Goal: Task Accomplishment & Management: Use online tool/utility

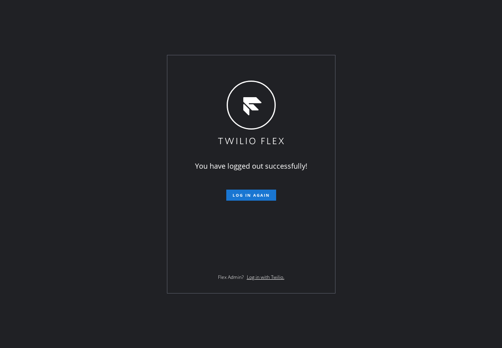
click at [239, 196] on span "Log in again" at bounding box center [250, 195] width 37 height 6
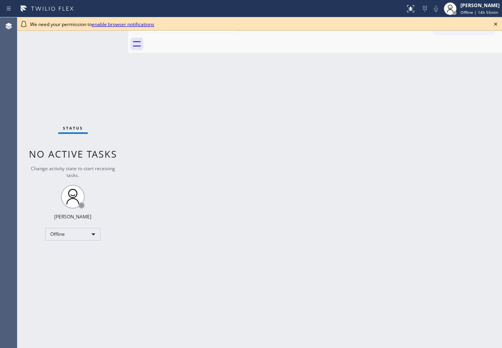
click at [495, 25] on icon at bounding box center [494, 23] width 9 height 9
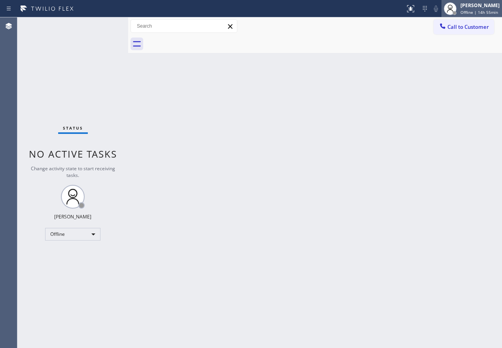
click at [493, 15] on div "Paula Arnado Offline | 14h 55min" at bounding box center [479, 9] width 43 height 14
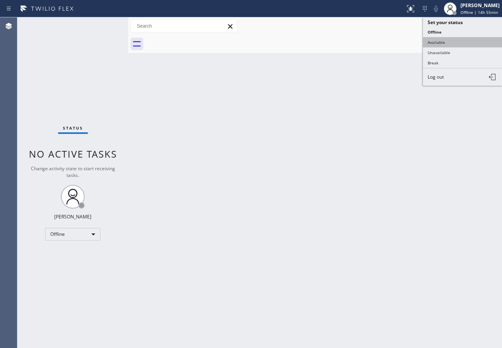
click at [461, 38] on button "Available" at bounding box center [461, 42] width 79 height 10
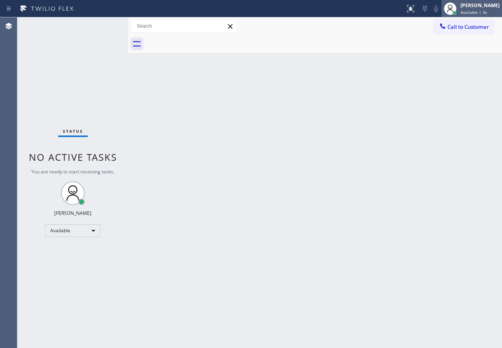
click at [495, 5] on div "[PERSON_NAME]" at bounding box center [479, 5] width 39 height 7
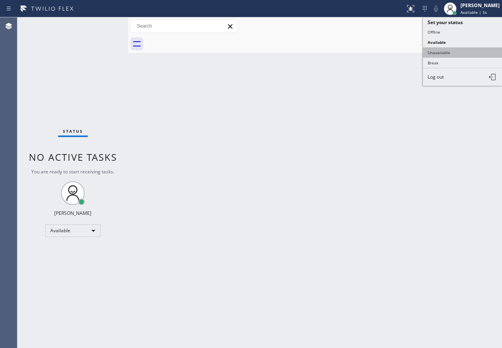
click at [489, 53] on button "Unavailable" at bounding box center [461, 52] width 79 height 10
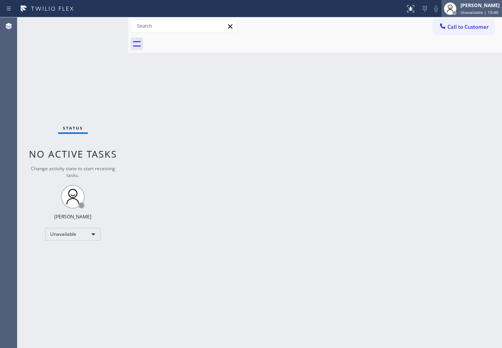
click at [468, 11] on span "Unavailable | 10:40" at bounding box center [479, 12] width 38 height 6
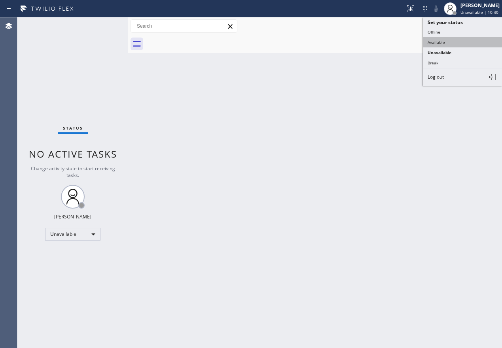
click at [464, 38] on button "Available" at bounding box center [461, 42] width 79 height 10
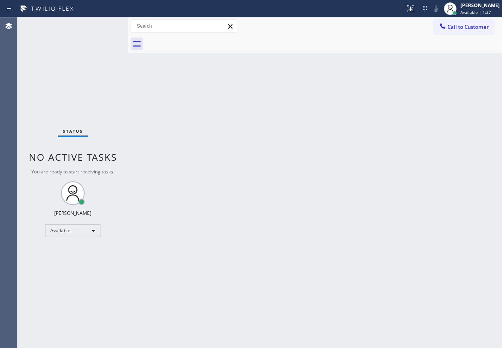
click at [321, 118] on div "Back to Dashboard Change Sender ID Customers Technicians Select a contact Outbo…" at bounding box center [314, 182] width 373 height 331
click at [463, 238] on div "Back to Dashboard Change Sender ID Customers Technicians Select a contact Outbo…" at bounding box center [314, 182] width 373 height 331
click at [437, 278] on div "Back to Dashboard Change Sender ID Customers Technicians Select a contact Outbo…" at bounding box center [314, 182] width 373 height 331
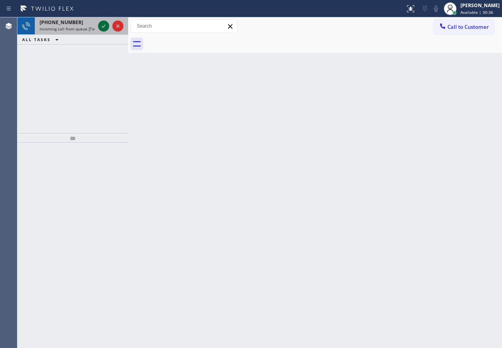
click at [104, 26] on icon at bounding box center [103, 25] width 9 height 9
click at [439, 218] on div "Back to Dashboard Change Sender ID Customers Technicians Select a contact Outbo…" at bounding box center [314, 182] width 373 height 331
click at [100, 25] on icon at bounding box center [103, 25] width 9 height 9
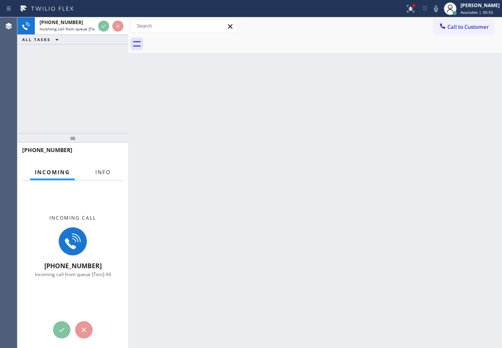
click at [102, 174] on span "Info" at bounding box center [102, 172] width 15 height 7
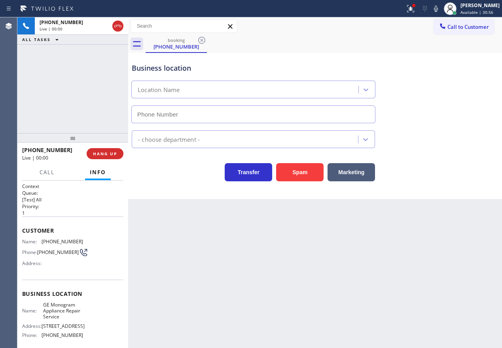
type input "(215) 709-8046"
click at [97, 153] on span "HANG UP" at bounding box center [105, 154] width 24 height 6
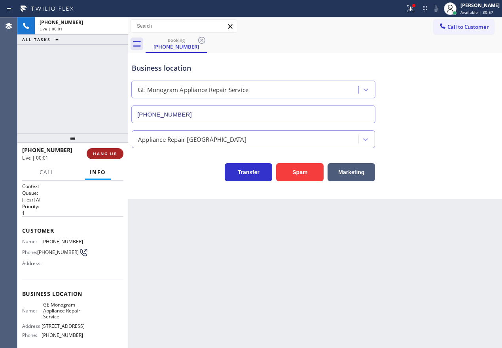
click at [100, 153] on span "HANG UP" at bounding box center [105, 154] width 24 height 6
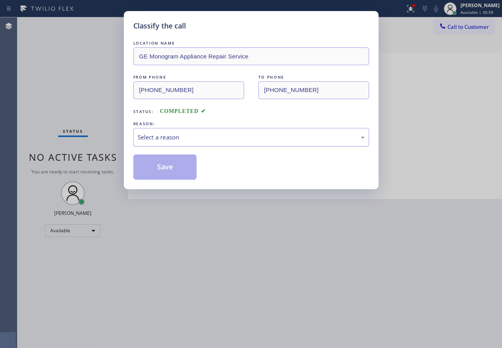
click at [186, 135] on div "Select a reason" at bounding box center [251, 137] width 227 height 9
click at [179, 176] on button "Save" at bounding box center [165, 167] width 64 height 25
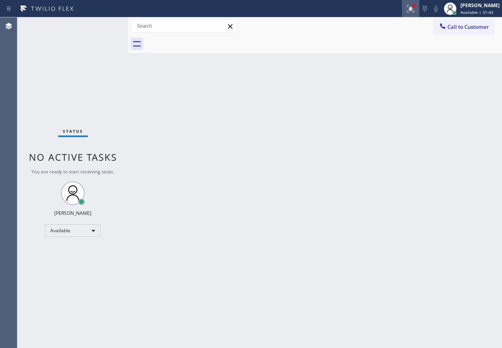
click at [411, 8] on div at bounding box center [410, 8] width 17 height 9
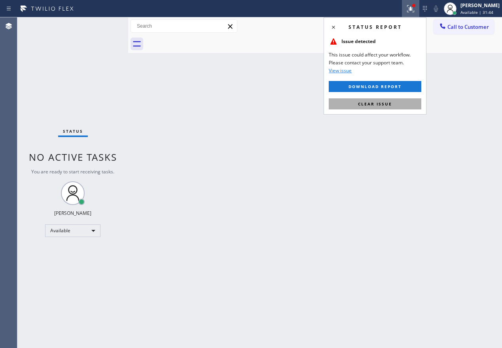
click at [397, 105] on button "Clear issue" at bounding box center [374, 103] width 92 height 11
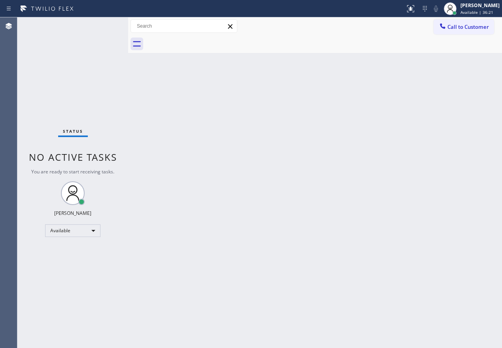
click at [463, 97] on div "Back to Dashboard Change Sender ID Customers Technicians Select a contact Outbo…" at bounding box center [314, 182] width 373 height 331
drag, startPoint x: 429, startPoint y: 175, endPoint x: 411, endPoint y: 168, distance: 19.9
click at [429, 175] on div "Back to Dashboard Change Sender ID Customers Technicians Select a contact Outbo…" at bounding box center [314, 182] width 373 height 331
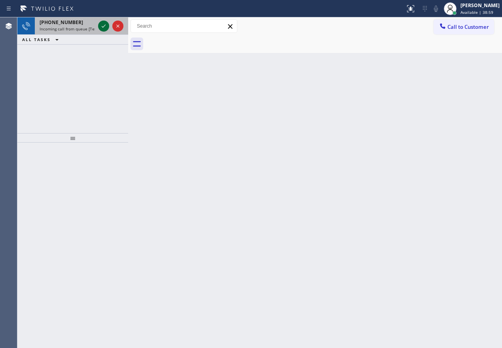
click at [101, 26] on icon at bounding box center [103, 25] width 9 height 9
click at [104, 27] on icon at bounding box center [103, 25] width 9 height 9
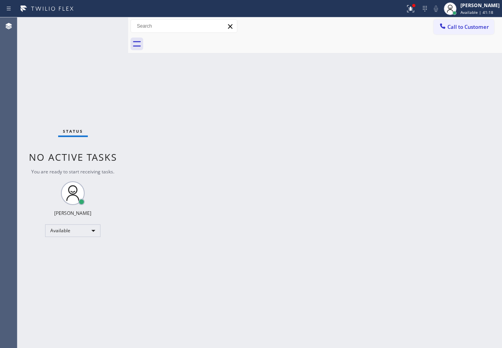
click at [105, 28] on div "Status No active tasks You are ready to start receiving tasks. Paula Arnado Ava…" at bounding box center [72, 182] width 111 height 331
click at [104, 27] on div "Status No active tasks You are ready to start receiving tasks. Paula Arnado Ava…" at bounding box center [72, 182] width 111 height 331
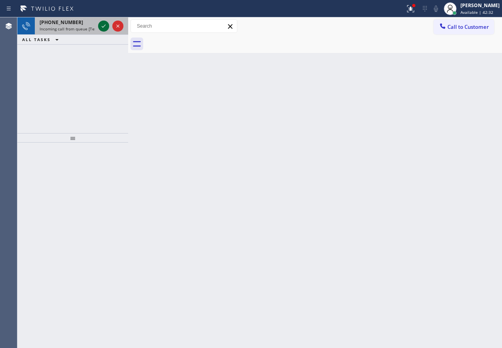
click at [100, 27] on icon at bounding box center [103, 25] width 9 height 9
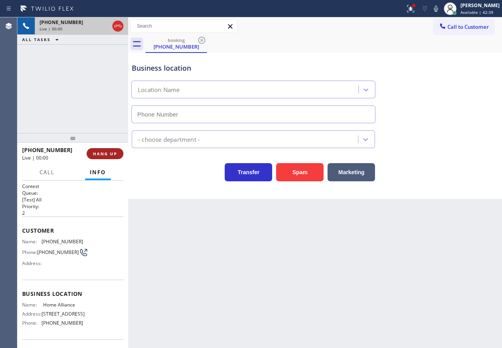
type input "(877) 777-0796"
click at [104, 149] on button "HANG UP" at bounding box center [105, 153] width 37 height 11
click at [109, 155] on span "HANG UP" at bounding box center [105, 154] width 24 height 6
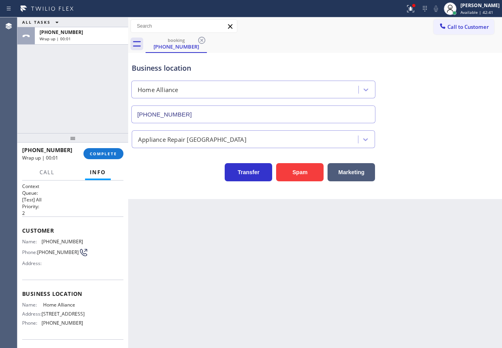
click at [102, 143] on div at bounding box center [72, 137] width 111 height 9
click at [105, 150] on button "COMPLETE" at bounding box center [103, 153] width 40 height 11
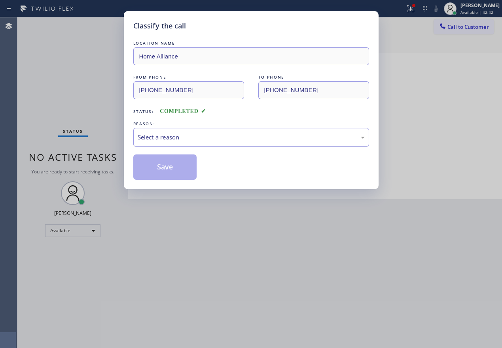
click at [206, 142] on div "Select a reason" at bounding box center [251, 137] width 236 height 19
click at [175, 169] on button "Save" at bounding box center [165, 167] width 64 height 25
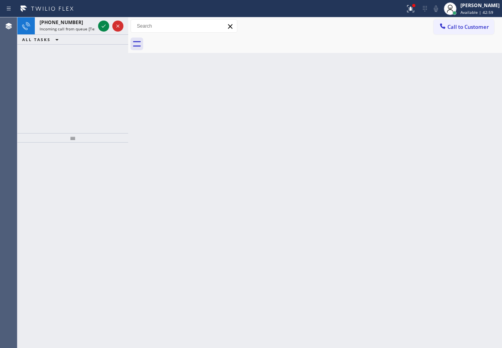
click at [430, 228] on div "Back to Dashboard Change Sender ID Customers Technicians Select a contact Outbo…" at bounding box center [314, 182] width 373 height 331
click at [105, 27] on icon at bounding box center [103, 25] width 9 height 9
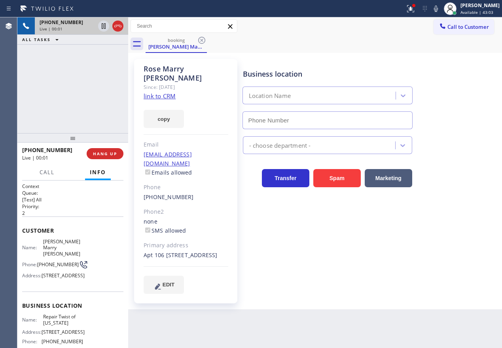
type input "(347) 284-6179"
click at [160, 92] on link "link to CRM" at bounding box center [159, 96] width 32 height 8
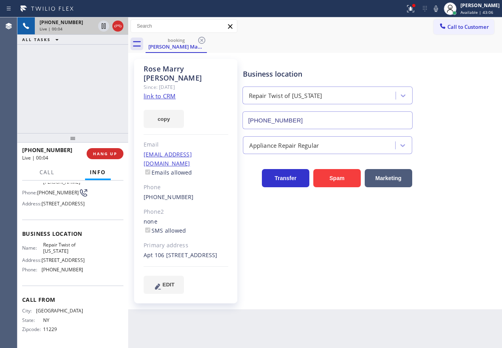
scroll to position [99, 0]
click at [61, 242] on span "Repair Twist of New York" at bounding box center [63, 248] width 40 height 12
copy span "Repair Twist of New York"
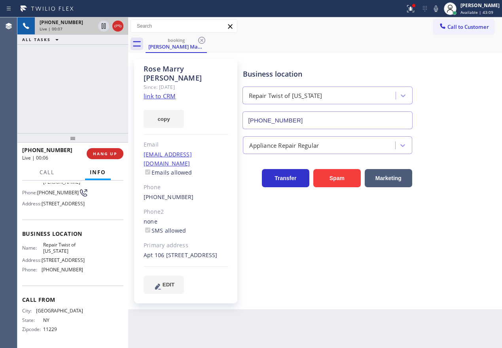
click at [306, 127] on input "(347) 284-6179" at bounding box center [327, 120] width 170 height 18
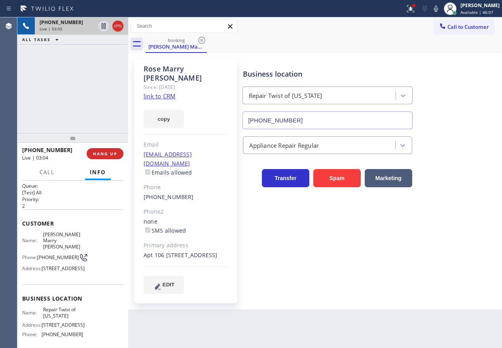
scroll to position [0, 0]
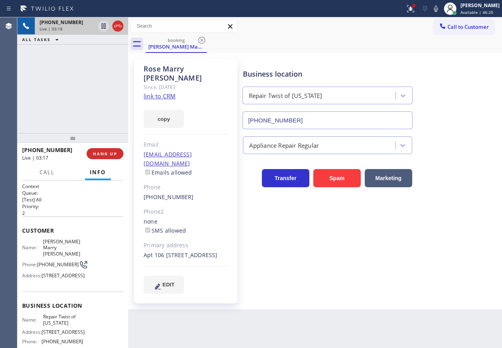
click at [427, 215] on div "Business location Repair Twist of New York (347) 284-6179 Appliance Repair Regu…" at bounding box center [370, 176] width 259 height 231
click at [102, 155] on span "HANG UP" at bounding box center [105, 154] width 24 height 6
click at [104, 155] on span "HANG UP" at bounding box center [105, 154] width 24 height 6
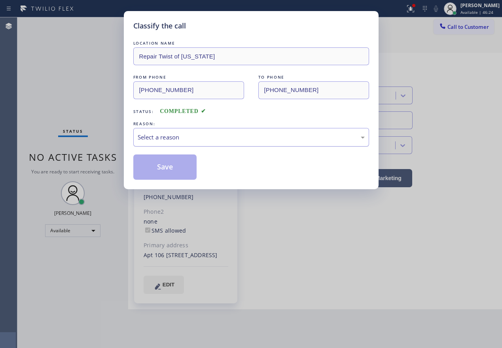
click at [195, 134] on div "Select a reason" at bounding box center [251, 137] width 227 height 9
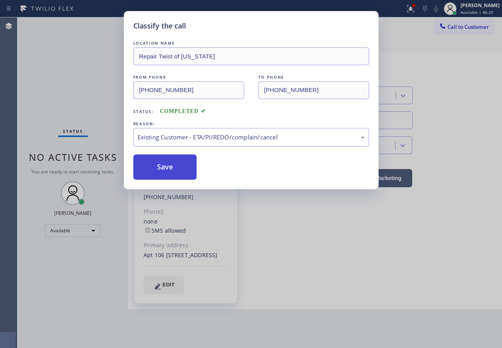
click at [172, 170] on button "Save" at bounding box center [165, 167] width 64 height 25
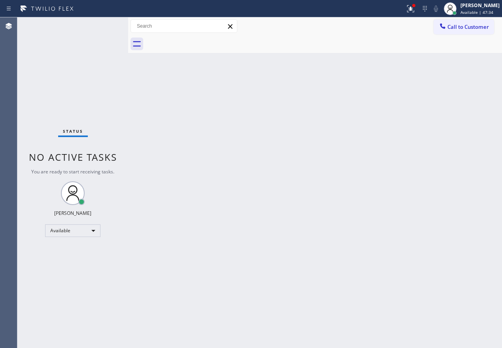
click at [454, 229] on div "Back to Dashboard Change Sender ID Customers Technicians Select a contact Outbo…" at bounding box center [314, 182] width 373 height 331
click at [479, 27] on span "Call to Customer" at bounding box center [467, 26] width 41 height 7
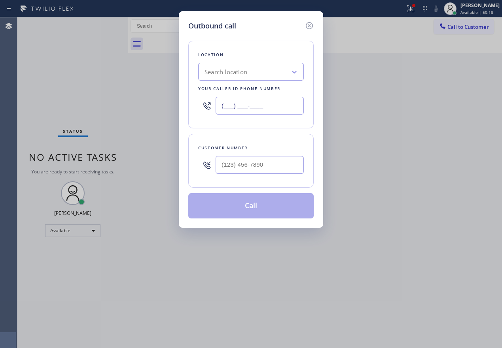
click at [283, 103] on input "(___) ___-____" at bounding box center [259, 106] width 88 height 18
paste input "347) 284-6179"
type input "(347) 284-6179"
click at [255, 160] on input "(___) ___-____" at bounding box center [259, 165] width 88 height 18
paste input "347) 217-2500"
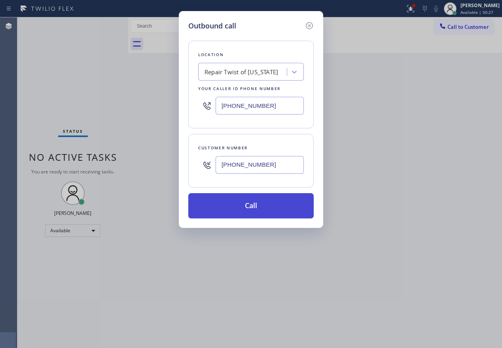
type input "(347) 217-2500"
click at [255, 211] on button "Call" at bounding box center [250, 205] width 125 height 25
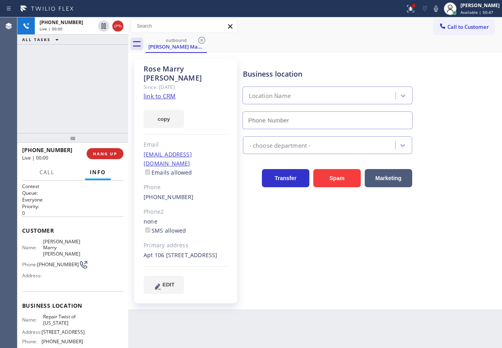
type input "(347) 284-6179"
click at [440, 12] on icon at bounding box center [435, 8] width 9 height 9
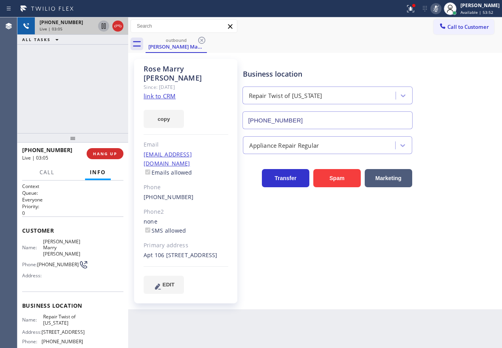
click at [104, 24] on icon at bounding box center [104, 26] width 4 height 6
click at [102, 26] on icon at bounding box center [104, 26] width 6 height 6
drag, startPoint x: 440, startPoint y: 10, endPoint x: 443, endPoint y: 24, distance: 14.0
click at [440, 10] on icon at bounding box center [435, 8] width 9 height 9
click at [438, 285] on div "Business location Repair Twist of New York (347) 284-6179 Appliance Repair Regu…" at bounding box center [370, 184] width 259 height 247
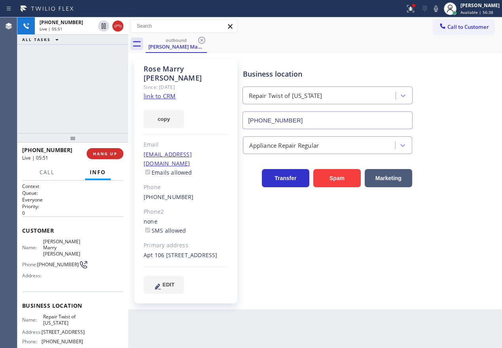
click at [460, 122] on div "Business location Repair Twist of New York (347) 284-6179" at bounding box center [370, 94] width 259 height 72
click at [438, 9] on icon at bounding box center [436, 9] width 4 height 6
click at [440, 9] on icon at bounding box center [435, 8] width 9 height 9
click at [108, 155] on span "HANG UP" at bounding box center [105, 154] width 24 height 6
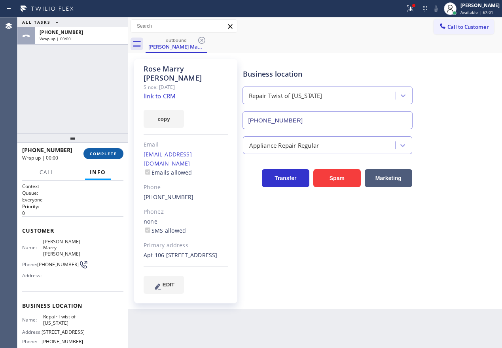
click at [108, 155] on span "COMPLETE" at bounding box center [103, 154] width 27 height 6
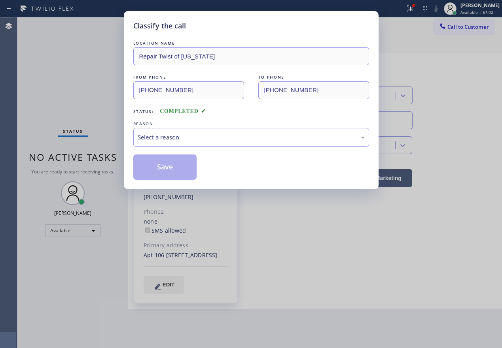
click at [203, 133] on div "Select a reason" at bounding box center [251, 137] width 227 height 9
click at [171, 166] on button "Save" at bounding box center [165, 167] width 64 height 25
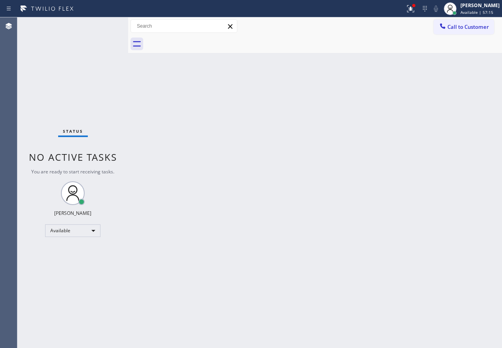
click at [426, 143] on div "Back to Dashboard Change Sender ID Customers Technicians Select a contact Outbo…" at bounding box center [314, 182] width 373 height 331
click at [102, 26] on div "Status No active tasks You are ready to start receiving tasks. Paula Arnado Ava…" at bounding box center [72, 182] width 111 height 331
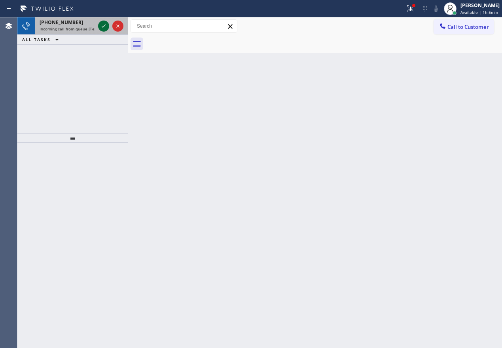
click at [102, 26] on icon at bounding box center [103, 25] width 9 height 9
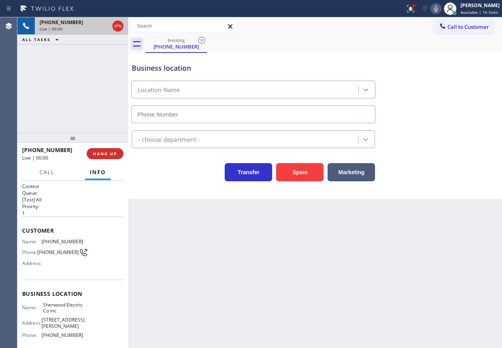
type input "(856) 895-2801"
click at [309, 172] on button "Spam" at bounding box center [299, 172] width 47 height 18
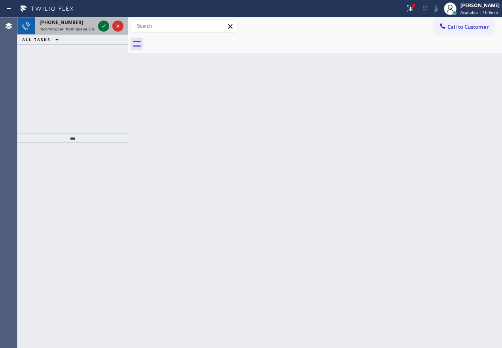
click at [102, 23] on icon at bounding box center [103, 25] width 9 height 9
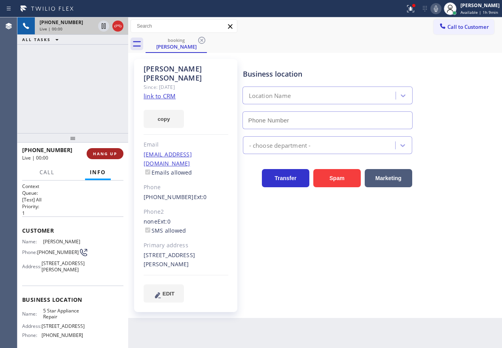
type input "(855) 731-4952"
click at [121, 152] on button "HANG UP" at bounding box center [105, 153] width 37 height 11
click at [116, 152] on span "HANG UP" at bounding box center [105, 154] width 24 height 6
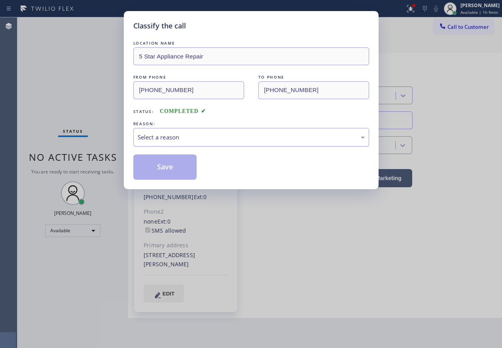
click at [179, 140] on div "Select a reason" at bounding box center [251, 137] width 227 height 9
click at [172, 170] on button "Save" at bounding box center [165, 167] width 64 height 25
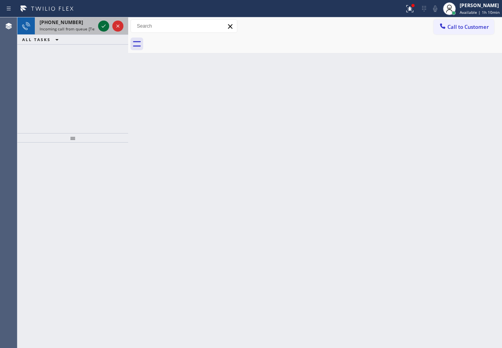
click at [102, 26] on icon at bounding box center [103, 25] width 9 height 9
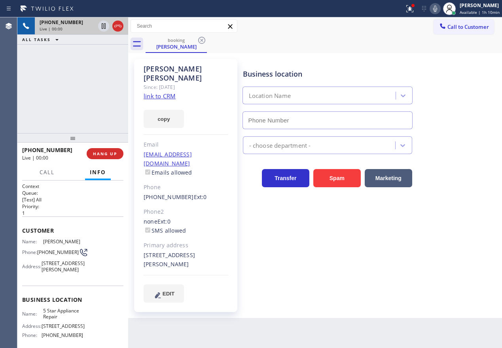
type input "(855) 731-4952"
click at [55, 318] on span "5 Star Appliance Repair" at bounding box center [63, 314] width 40 height 12
copy span "5 Star Appliance Repair"
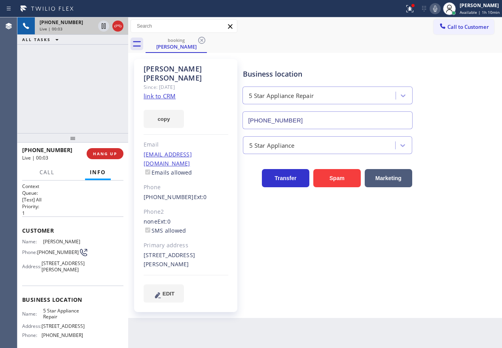
click at [281, 112] on input "(855) 731-4952" at bounding box center [327, 120] width 170 height 18
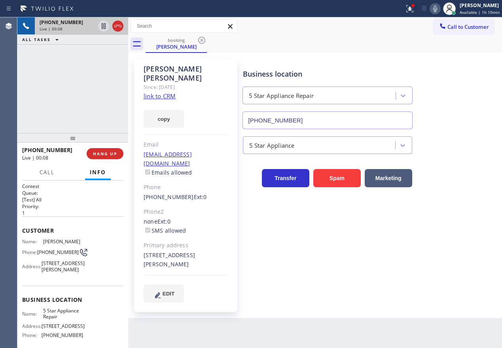
click at [159, 92] on link "link to CRM" at bounding box center [159, 96] width 32 height 8
click at [105, 30] on icon at bounding box center [103, 25] width 9 height 9
click at [437, 8] on icon at bounding box center [434, 8] width 9 height 9
click at [428, 272] on div "Business location 5 Star Appliance Repair (855) 731-4952 5 Star Appliance Trans…" at bounding box center [370, 181] width 259 height 240
click at [435, 9] on icon at bounding box center [434, 8] width 9 height 9
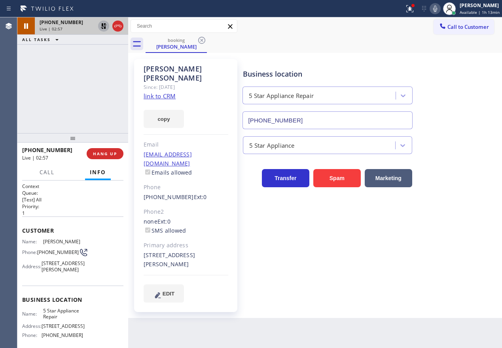
click at [104, 27] on icon at bounding box center [103, 25] width 9 height 9
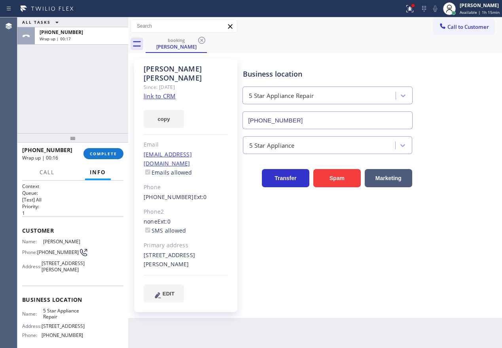
click at [447, 82] on div "Business location 5 Star Appliance Repair (855) 731-4952" at bounding box center [370, 94] width 259 height 72
click at [112, 151] on span "COMPLETE" at bounding box center [103, 154] width 27 height 6
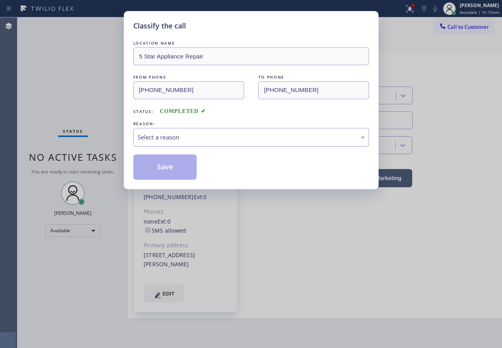
click at [193, 133] on div "Select a reason" at bounding box center [251, 137] width 227 height 9
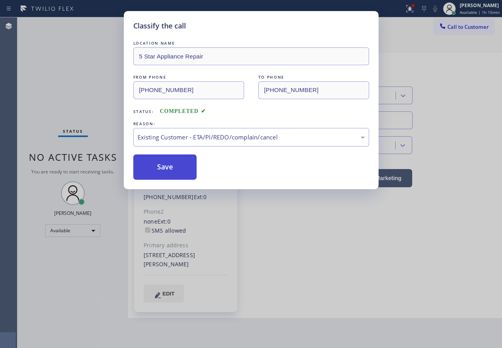
click at [169, 168] on button "Save" at bounding box center [165, 167] width 64 height 25
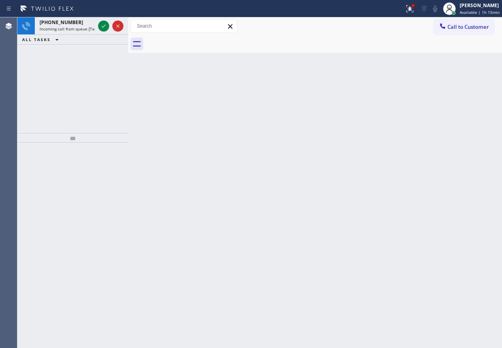
drag, startPoint x: 434, startPoint y: 138, endPoint x: 130, endPoint y: 57, distance: 314.0
click at [431, 137] on div "Back to Dashboard Change Sender ID Customers Technicians Select a contact Outbo…" at bounding box center [314, 182] width 373 height 331
click at [98, 26] on div at bounding box center [110, 25] width 28 height 17
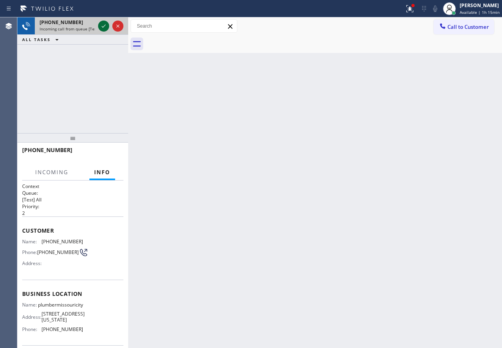
click at [100, 26] on icon at bounding box center [103, 25] width 9 height 9
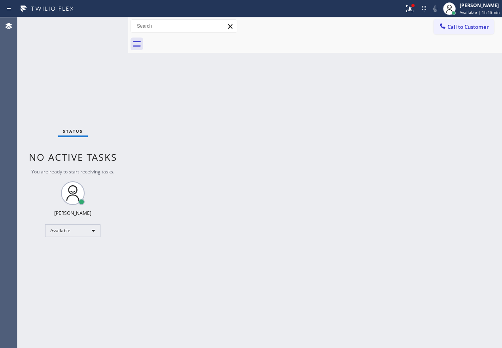
click at [100, 26] on div "Status No active tasks You are ready to start receiving tasks. Paula Arnado Ava…" at bounding box center [72, 182] width 111 height 331
click at [371, 248] on div "Back to Dashboard Change Sender ID Customers Technicians Select a contact Outbo…" at bounding box center [314, 182] width 373 height 331
click at [413, 3] on div at bounding box center [412, 5] width 5 height 5
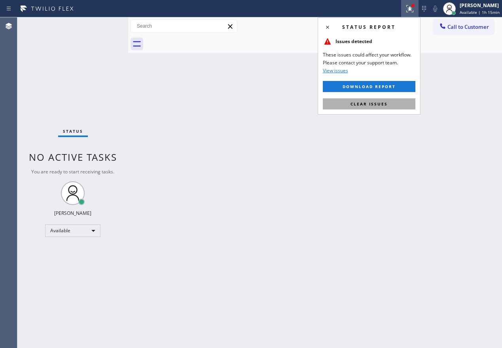
click at [388, 107] on button "Clear issues" at bounding box center [369, 103] width 92 height 11
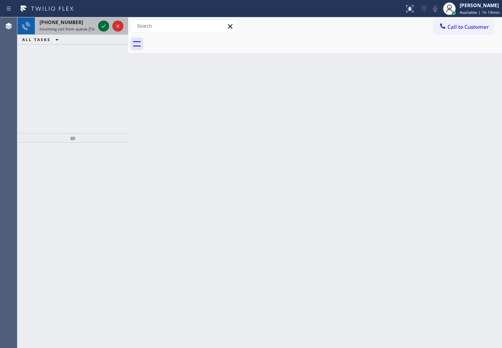
click at [104, 29] on icon at bounding box center [103, 25] width 9 height 9
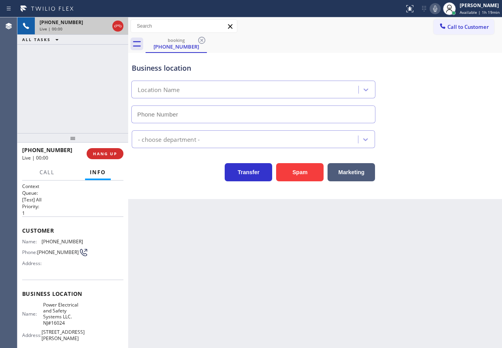
type input "(848) 315-1955"
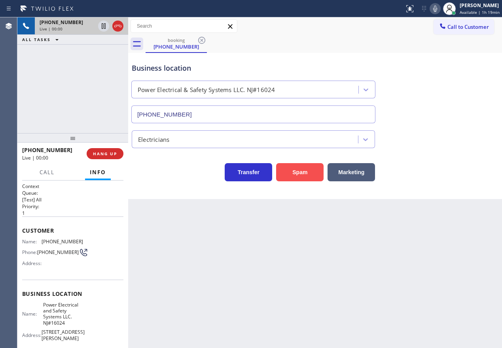
click at [288, 171] on button "Spam" at bounding box center [299, 172] width 47 height 18
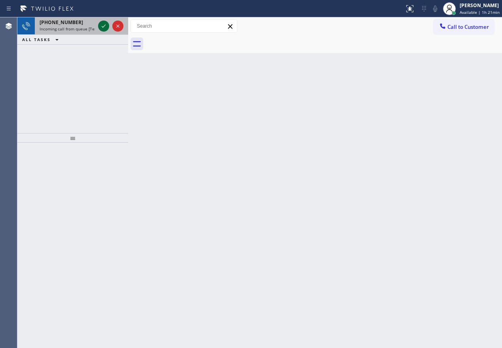
click at [102, 26] on icon at bounding box center [103, 25] width 9 height 9
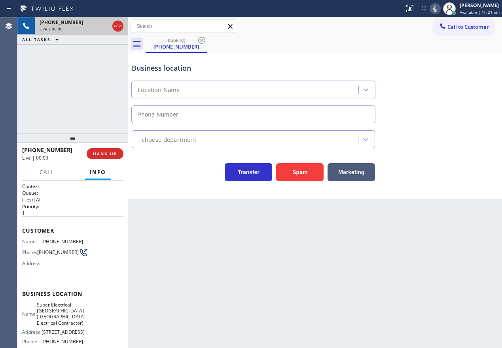
type input "(640) 356-2700"
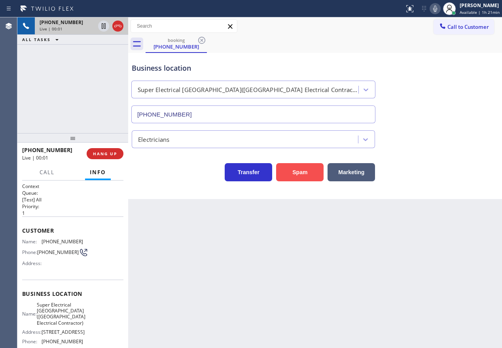
drag, startPoint x: 304, startPoint y: 167, endPoint x: 304, endPoint y: 144, distance: 22.9
click at [303, 167] on button "Spam" at bounding box center [299, 172] width 47 height 18
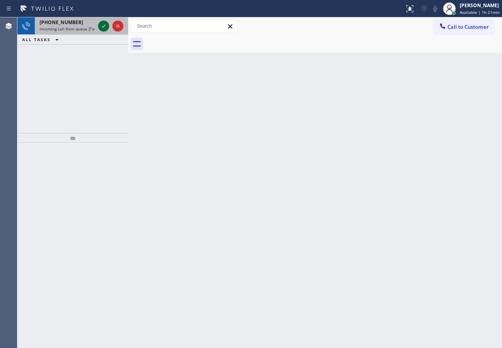
click at [99, 26] on icon at bounding box center [103, 25] width 9 height 9
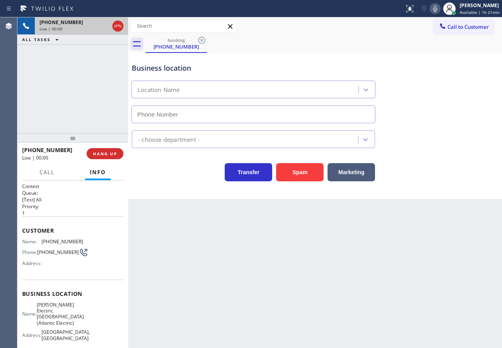
type input "(908) 650-1435"
drag, startPoint x: 301, startPoint y: 170, endPoint x: 360, endPoint y: 259, distance: 106.8
click at [360, 259] on div "Back to Dashboard Change Sender ID Customers Technicians Select a contact Outbo…" at bounding box center [314, 182] width 373 height 331
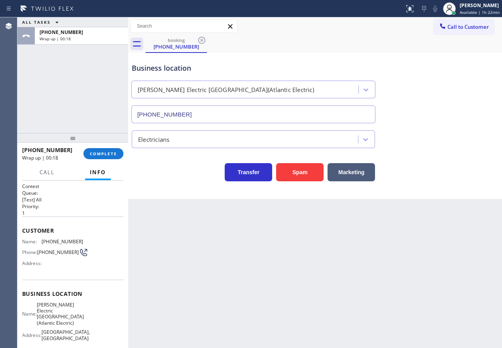
click at [108, 160] on div "+16099388262 Wrap up | 00:18 COMPLETE" at bounding box center [72, 153] width 101 height 21
click at [108, 152] on span "COMPLETE" at bounding box center [103, 154] width 27 height 6
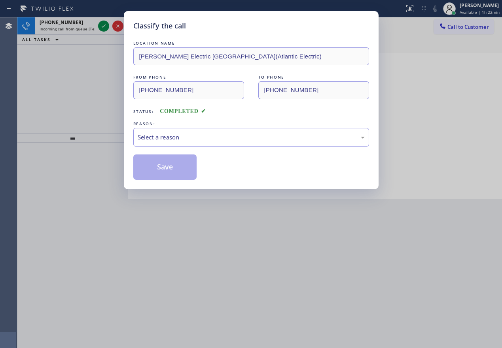
click at [197, 136] on div "Select a reason" at bounding box center [251, 137] width 227 height 9
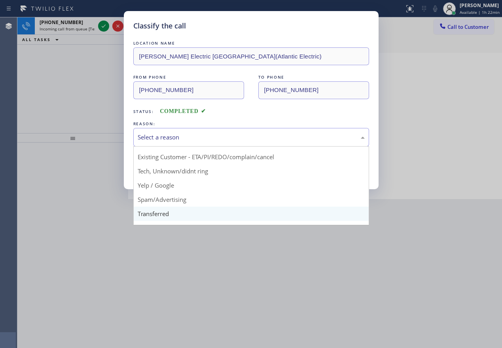
scroll to position [40, 0]
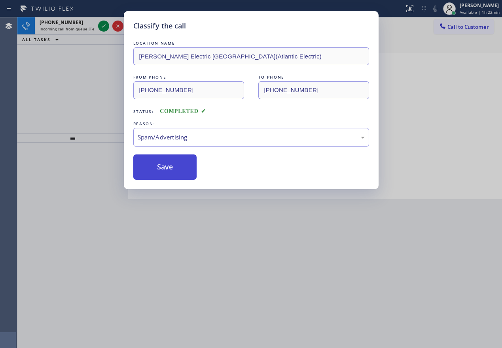
click at [162, 170] on button "Save" at bounding box center [165, 167] width 64 height 25
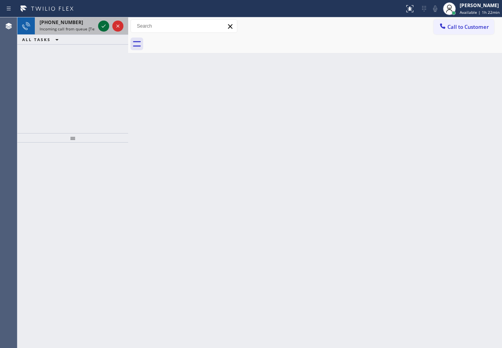
click at [100, 27] on icon at bounding box center [103, 25] width 9 height 9
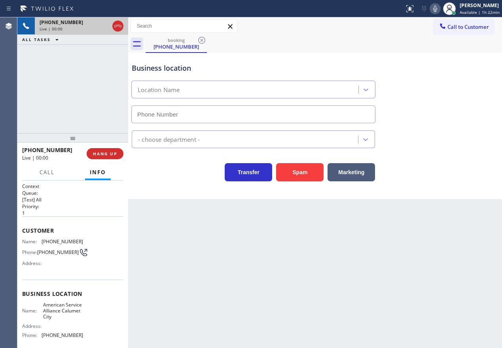
type input "(708) 554-7898"
click at [109, 155] on span "HANG UP" at bounding box center [105, 154] width 24 height 6
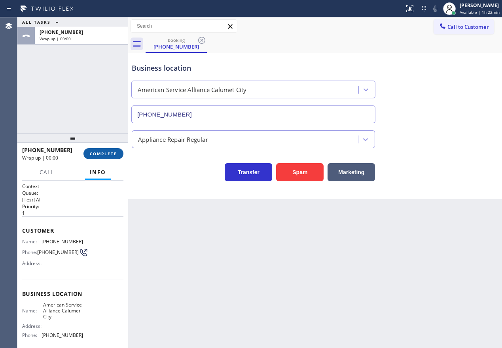
click at [109, 155] on span "COMPLETE" at bounding box center [103, 154] width 27 height 6
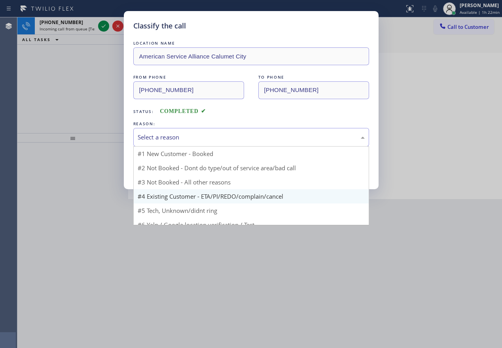
drag, startPoint x: 223, startPoint y: 133, endPoint x: 197, endPoint y: 192, distance: 64.0
click at [224, 134] on div "Select a reason" at bounding box center [251, 137] width 227 height 9
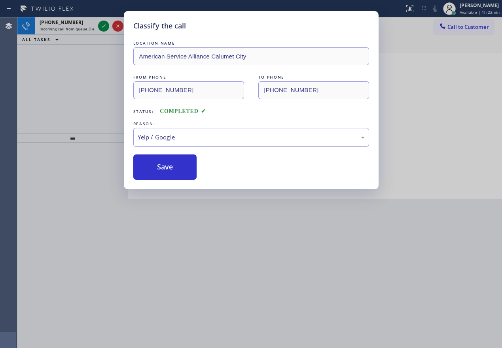
click at [166, 136] on div "Yelp / Google" at bounding box center [251, 137] width 227 height 9
drag, startPoint x: 167, startPoint y: 169, endPoint x: 140, endPoint y: 92, distance: 81.9
click at [168, 168] on button "Save" at bounding box center [165, 167] width 64 height 25
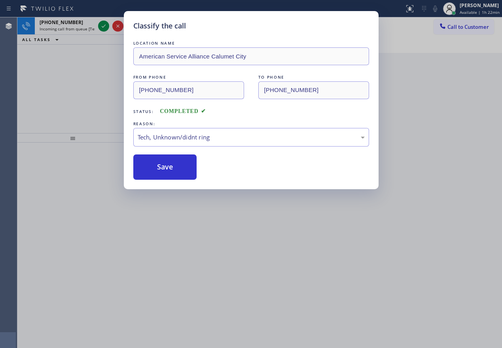
click at [103, 26] on div "Classify the call LOCATION NAME American Service Alliance Calumet City FROM PHO…" at bounding box center [251, 174] width 502 height 348
click at [103, 26] on icon at bounding box center [103, 25] width 9 height 9
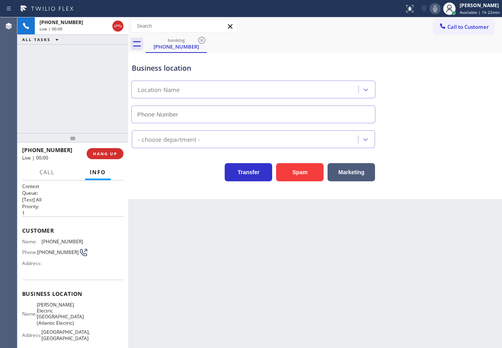
type input "(908) 650-1435"
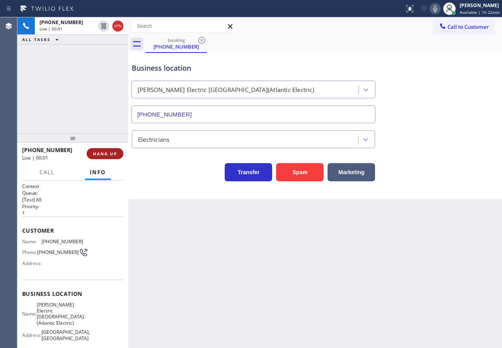
click at [111, 159] on button "HANG UP" at bounding box center [105, 153] width 37 height 11
click at [111, 156] on span "HANG UP" at bounding box center [105, 154] width 24 height 6
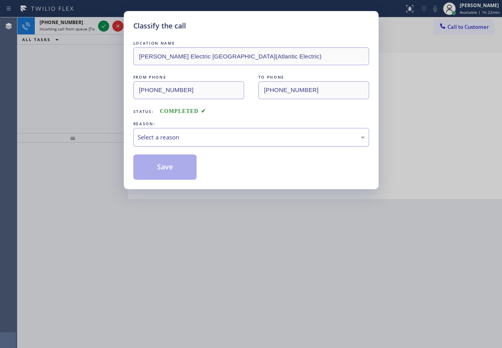
click at [201, 129] on div "Select a reason" at bounding box center [251, 137] width 236 height 19
click at [162, 174] on button "Save" at bounding box center [165, 167] width 64 height 25
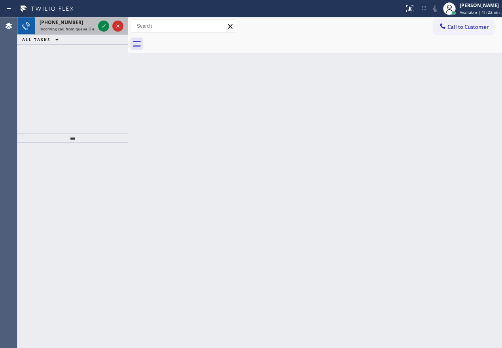
click at [75, 26] on span "Incoming call from queue [Test] All" at bounding box center [73, 29] width 66 height 6
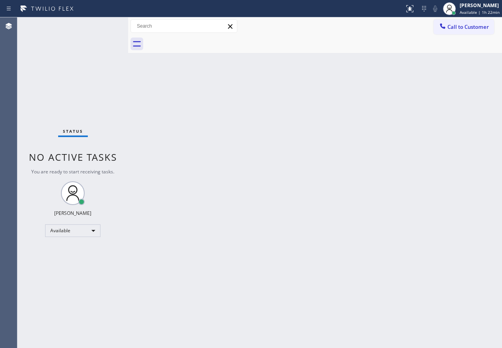
click at [105, 27] on div "Status No active tasks You are ready to start receiving tasks. Paula Arnado Ava…" at bounding box center [72, 182] width 111 height 331
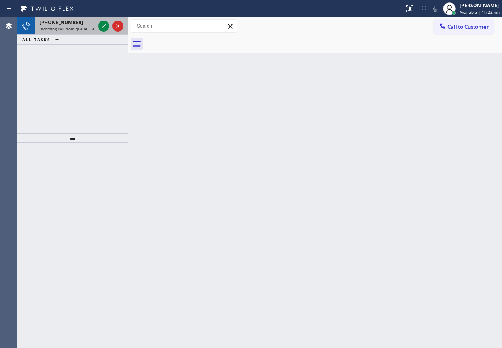
click at [73, 27] on span "Incoming call from queue [Test] All" at bounding box center [73, 29] width 66 height 6
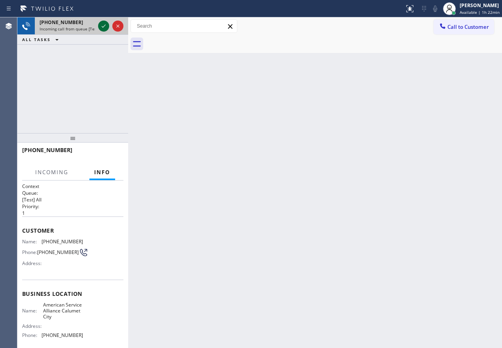
click at [100, 26] on icon at bounding box center [103, 25] width 9 height 9
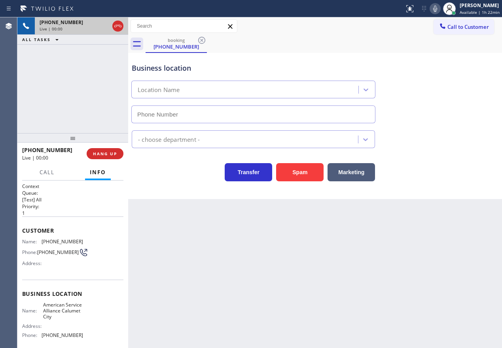
type input "(708) 554-7898"
click at [58, 313] on span "American Service Alliance Calumet City" at bounding box center [63, 311] width 40 height 18
copy span "American Service Alliance Calumet City"
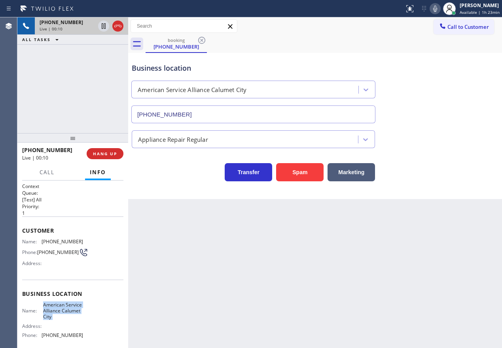
click at [255, 108] on input "(708) 554-7898" at bounding box center [253, 115] width 244 height 18
click at [58, 239] on span "(773) 632-8150" at bounding box center [61, 242] width 41 height 6
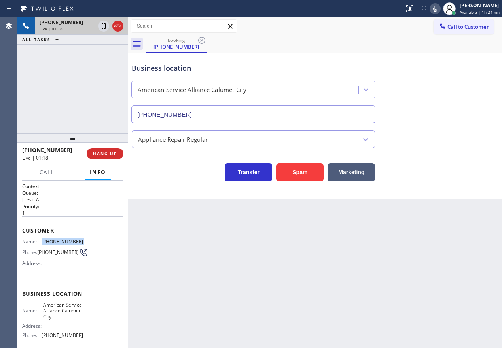
click at [58, 239] on span "(773) 632-8150" at bounding box center [61, 242] width 41 height 6
copy span "(773) 632-8150"
click at [439, 8] on icon at bounding box center [434, 8] width 9 height 9
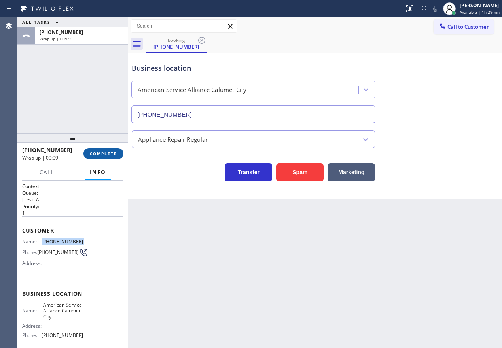
click at [108, 156] on span "COMPLETE" at bounding box center [103, 154] width 27 height 6
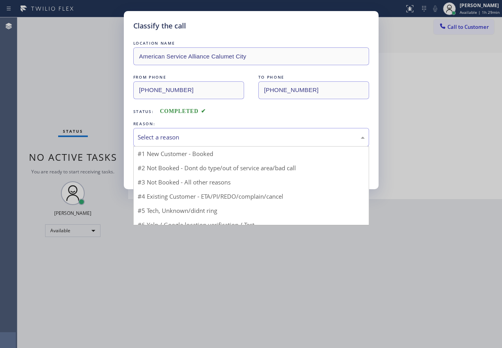
click at [183, 134] on div "Select a reason" at bounding box center [251, 137] width 227 height 9
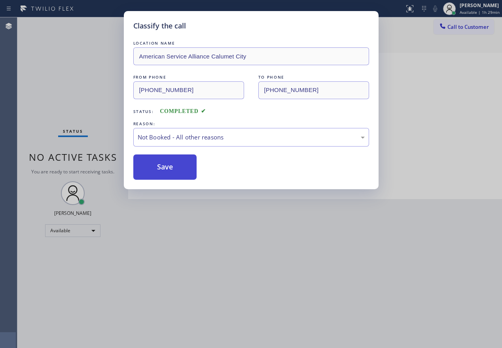
drag, startPoint x: 163, startPoint y: 159, endPoint x: 394, endPoint y: 38, distance: 261.1
click at [164, 159] on button "Save" at bounding box center [165, 167] width 64 height 25
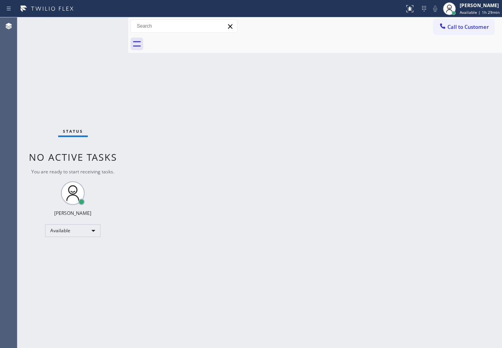
click at [461, 25] on span "Call to Customer" at bounding box center [467, 26] width 41 height 7
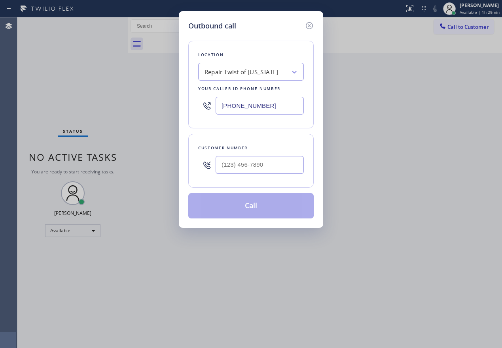
click at [277, 105] on input "(347) 284-6179" at bounding box center [259, 106] width 88 height 18
paste input "708) 554-7898"
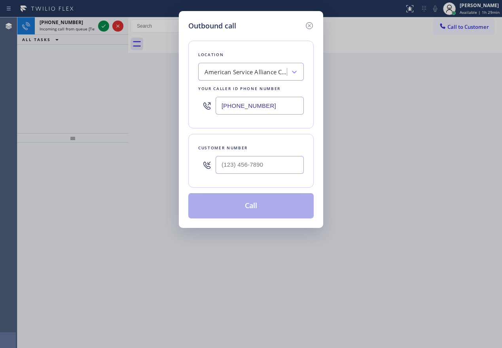
type input "(708) 554-7898"
click at [252, 170] on input "(___) ___-____" at bounding box center [259, 165] width 88 height 18
paste input "773) 632-8150"
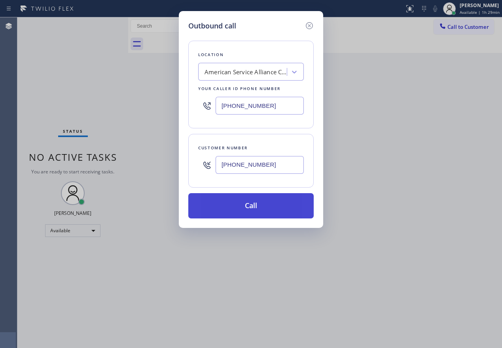
type input "(773) 632-8150"
click at [258, 211] on button "Call" at bounding box center [250, 205] width 125 height 25
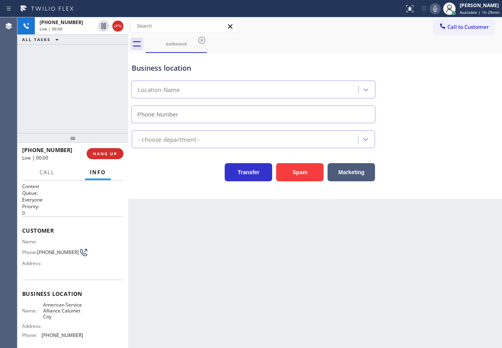
type input "(708) 554-7898"
click at [100, 152] on span "HANG UP" at bounding box center [105, 154] width 24 height 6
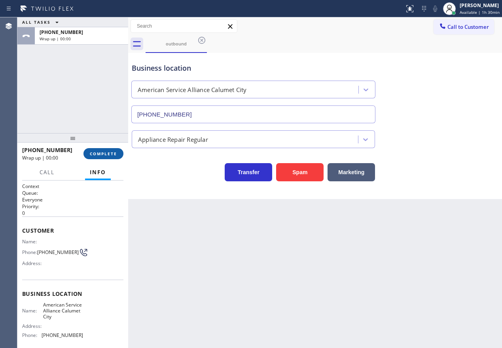
click at [100, 153] on span "COMPLETE" at bounding box center [103, 154] width 27 height 6
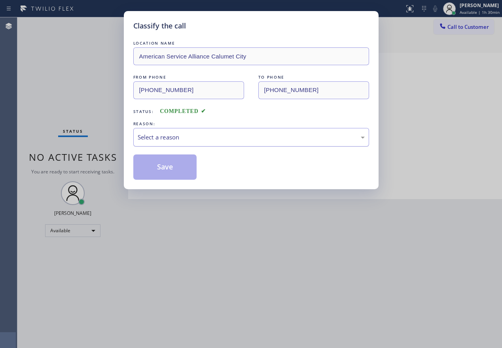
click at [207, 133] on div "Select a reason" at bounding box center [251, 137] width 227 height 9
click at [150, 168] on button "Save" at bounding box center [165, 167] width 64 height 25
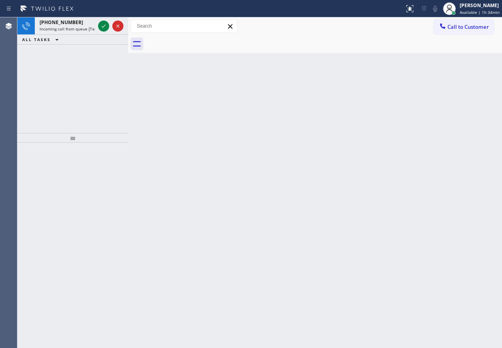
click at [417, 268] on div "Back to Dashboard Change Sender ID Customers Technicians Select a contact Outbo…" at bounding box center [314, 182] width 373 height 331
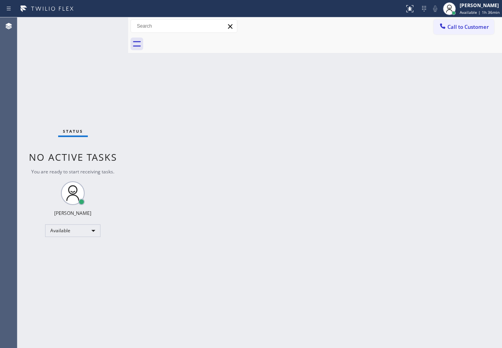
click at [439, 187] on div "Back to Dashboard Change Sender ID Customers Technicians Select a contact Outbo…" at bounding box center [314, 182] width 373 height 331
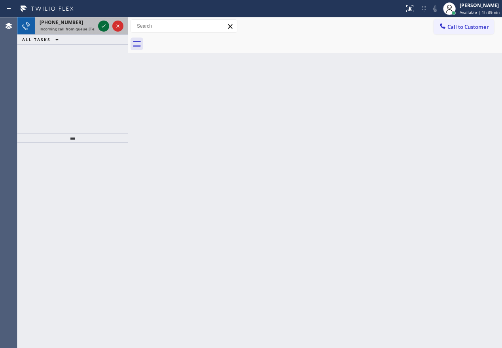
click at [105, 28] on icon at bounding box center [103, 25] width 9 height 9
click at [98, 26] on div at bounding box center [103, 25] width 11 height 9
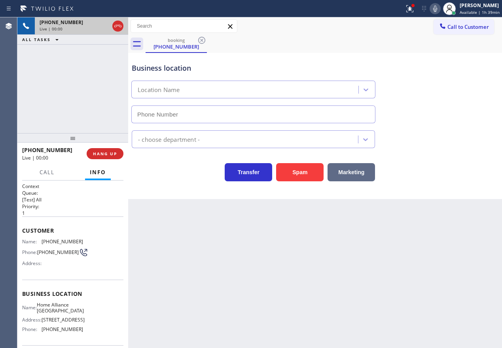
type input "(312) 241-1219"
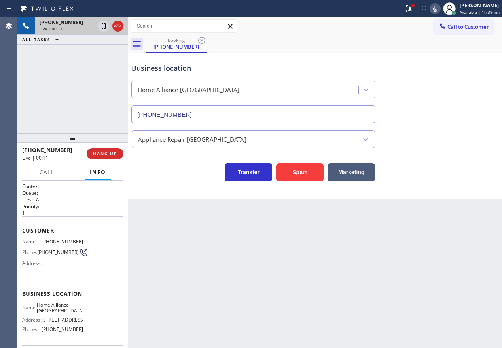
click at [67, 309] on span "Home Alliance Chicago" at bounding box center [60, 308] width 47 height 12
copy span "Home Alliance Chicago"
click at [231, 121] on input "(312) 241-1219" at bounding box center [253, 115] width 244 height 18
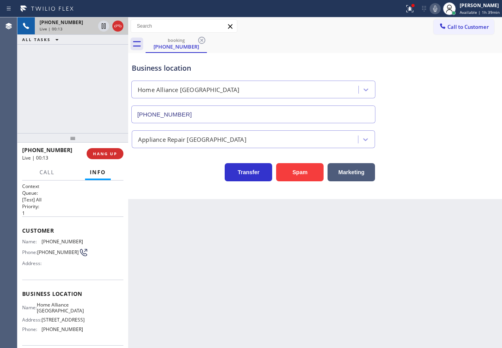
click at [231, 121] on input "(312) 241-1219" at bounding box center [253, 115] width 244 height 18
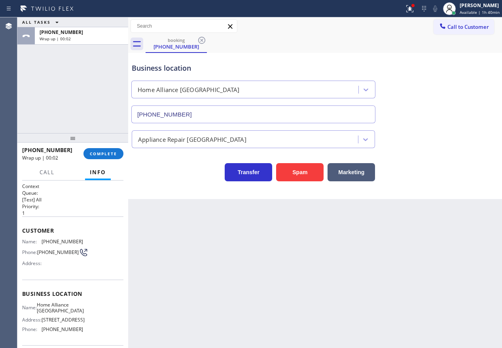
click at [108, 162] on div "+17085161157 Wrap up | 00:02 COMPLETE" at bounding box center [72, 153] width 101 height 21
click at [109, 154] on span "COMPLETE" at bounding box center [103, 154] width 27 height 6
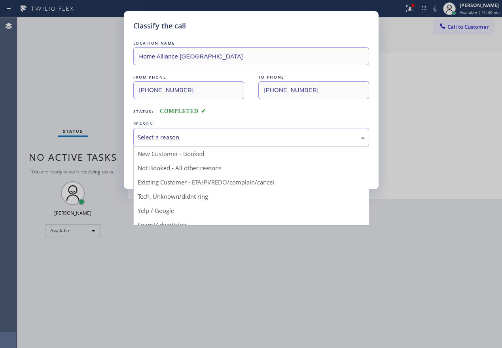
click at [202, 136] on div "Select a reason" at bounding box center [251, 137] width 227 height 9
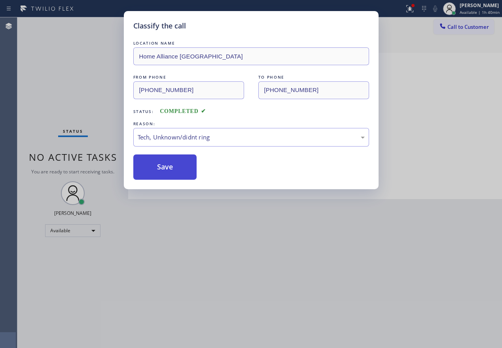
click at [160, 178] on button "Save" at bounding box center [165, 167] width 64 height 25
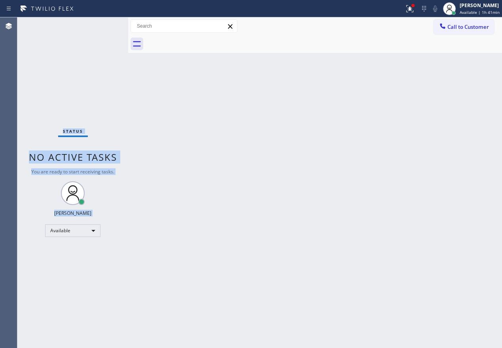
click at [103, 26] on div "Status No active tasks You are ready to start receiving tasks. Paula Arnado Ava…" at bounding box center [72, 182] width 111 height 331
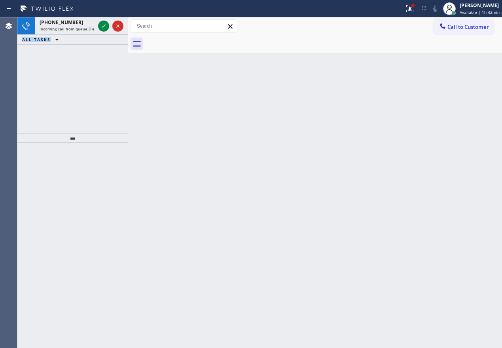
click at [106, 27] on icon at bounding box center [103, 25] width 9 height 9
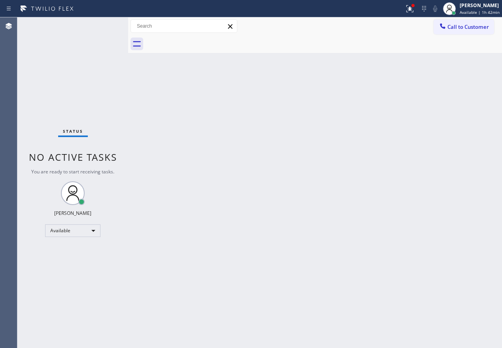
click at [107, 24] on div "Status No active tasks You are ready to start receiving tasks. Paula Arnado Ava…" at bounding box center [72, 182] width 111 height 331
click at [107, 23] on div "Status No active tasks You are ready to start receiving tasks. Paula Arnado Ava…" at bounding box center [72, 182] width 111 height 331
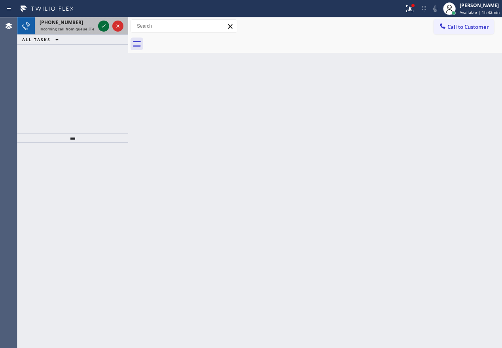
click at [101, 25] on icon at bounding box center [103, 25] width 9 height 9
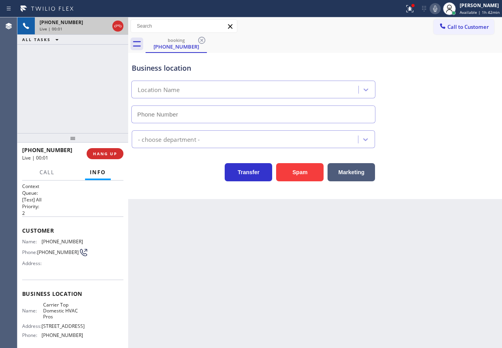
type input "(650) 397-7006"
click at [102, 155] on span "HANG UP" at bounding box center [105, 154] width 24 height 6
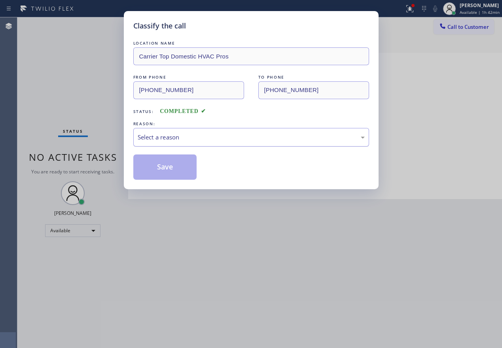
click at [221, 141] on div "Select a reason" at bounding box center [251, 137] width 227 height 9
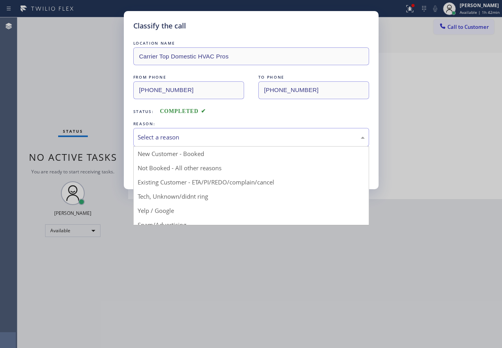
drag, startPoint x: 194, startPoint y: 198, endPoint x: 176, endPoint y: 178, distance: 26.0
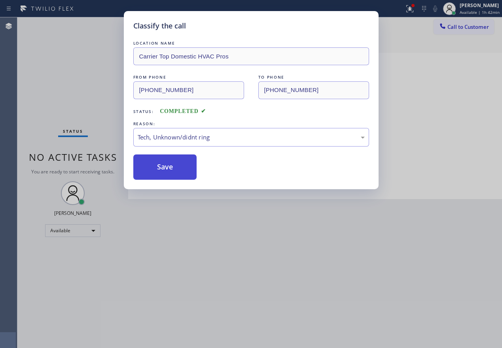
click at [175, 174] on button "Save" at bounding box center [165, 167] width 64 height 25
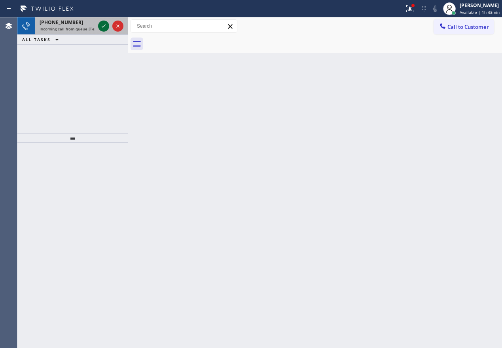
click at [104, 30] on icon at bounding box center [103, 25] width 9 height 9
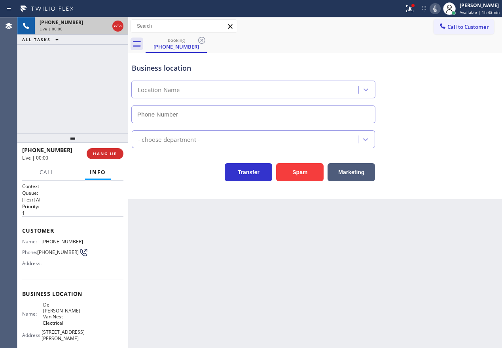
type input "(862) 356-5912"
click at [303, 172] on button "Spam" at bounding box center [299, 172] width 47 height 18
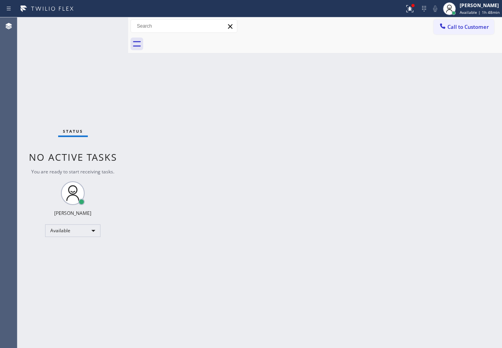
click at [481, 169] on div "Back to Dashboard Change Sender ID Customers Technicians Select a contact Outbo…" at bounding box center [314, 182] width 373 height 331
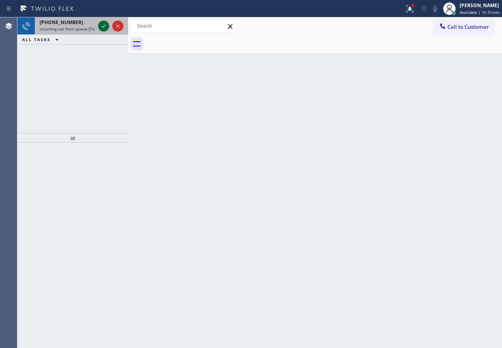
click at [104, 26] on icon at bounding box center [103, 25] width 9 height 9
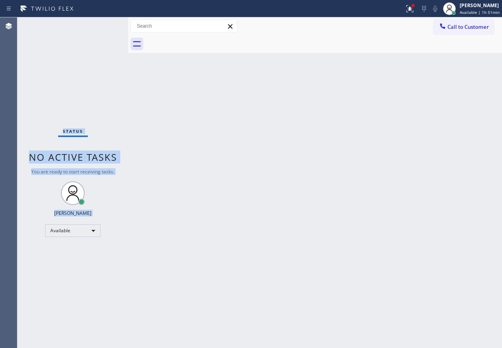
click at [104, 26] on div "Status No active tasks You are ready to start receiving tasks. Paula Arnado Ava…" at bounding box center [72, 182] width 111 height 331
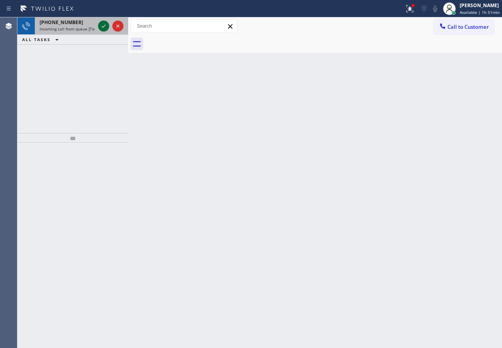
click at [104, 26] on icon at bounding box center [104, 26] width 4 height 3
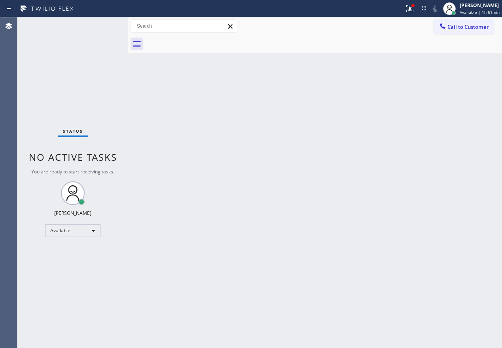
click at [104, 26] on div "Status No active tasks You are ready to start receiving tasks. Paula Arnado Ava…" at bounding box center [72, 182] width 111 height 331
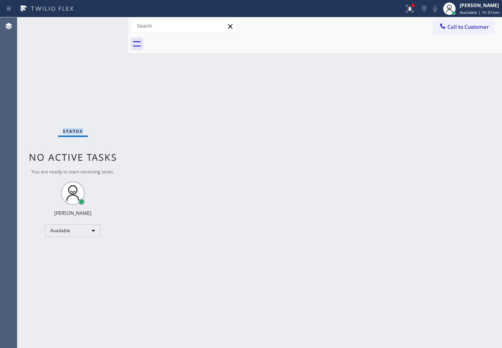
click at [104, 26] on div "Status No active tasks You are ready to start receiving tasks. Paula Arnado Ava…" at bounding box center [72, 182] width 111 height 331
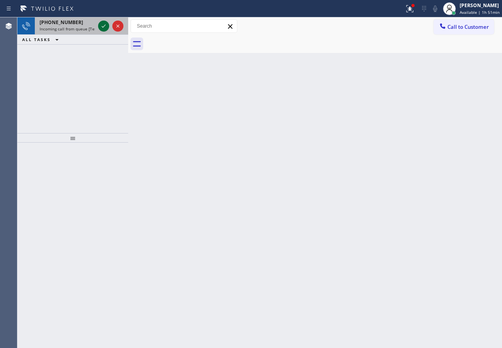
click at [104, 26] on icon at bounding box center [104, 26] width 4 height 3
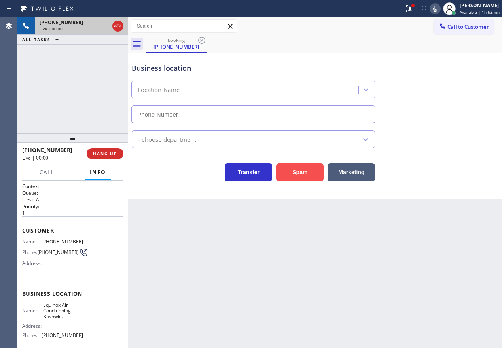
type input "(347) 658-5620"
click at [291, 170] on button "Spam" at bounding box center [299, 172] width 47 height 18
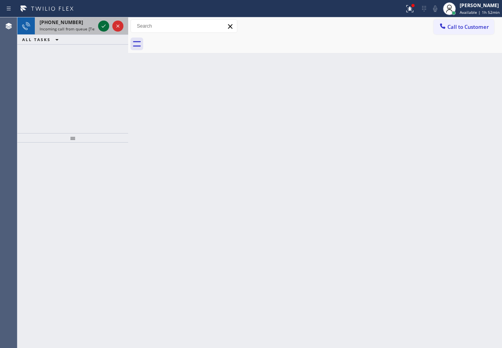
click at [100, 26] on icon at bounding box center [103, 25] width 9 height 9
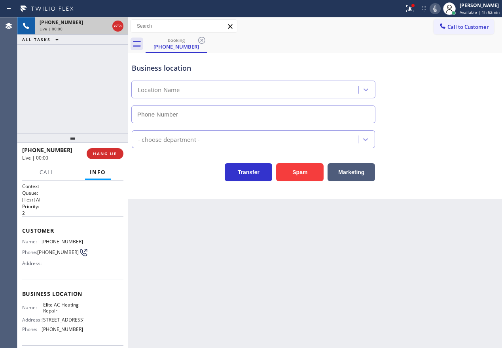
type input "(305) 239-8487"
click at [113, 158] on button "HANG UP" at bounding box center [105, 153] width 37 height 11
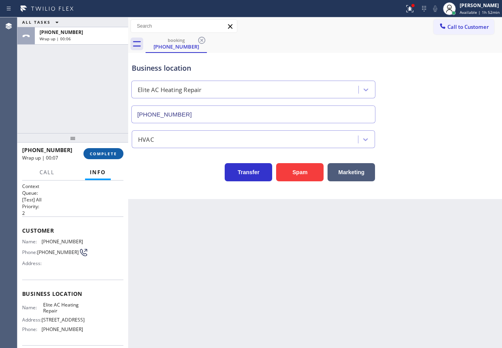
click at [107, 152] on span "COMPLETE" at bounding box center [103, 154] width 27 height 6
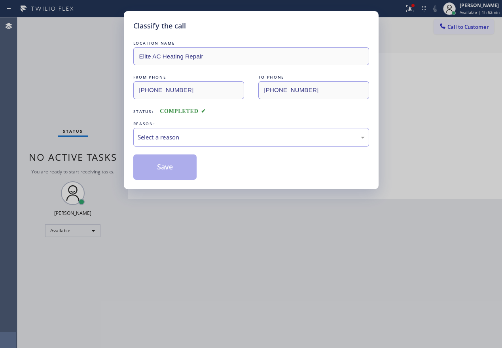
click at [177, 125] on div "REASON:" at bounding box center [251, 124] width 236 height 8
click at [175, 140] on div "Select a reason" at bounding box center [251, 137] width 227 height 9
click at [172, 158] on button "Save" at bounding box center [165, 167] width 64 height 25
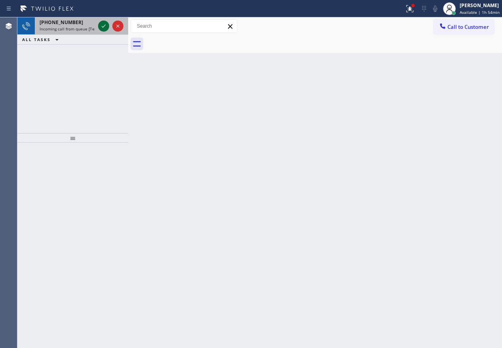
click at [102, 28] on icon at bounding box center [103, 25] width 9 height 9
click at [99, 28] on icon at bounding box center [103, 25] width 9 height 9
click at [102, 25] on icon at bounding box center [103, 25] width 9 height 9
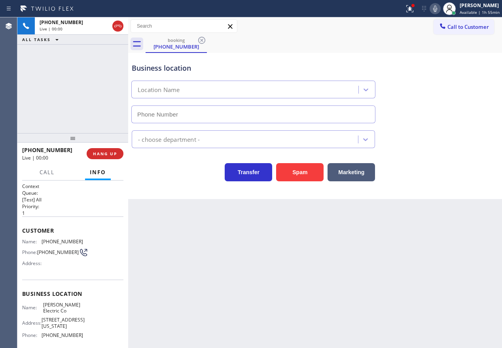
type input "(551) 354-0944"
click at [113, 157] on button "HANG UP" at bounding box center [105, 153] width 37 height 11
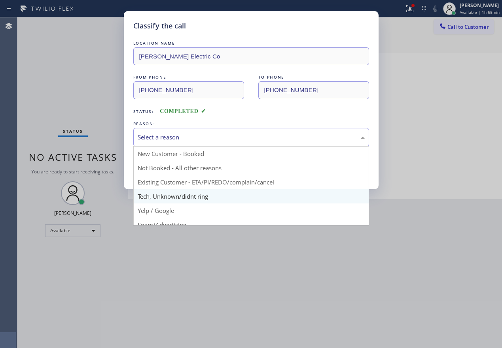
drag, startPoint x: 155, startPoint y: 141, endPoint x: 158, endPoint y: 190, distance: 48.7
click at [155, 141] on div "Select a reason" at bounding box center [251, 137] width 227 height 9
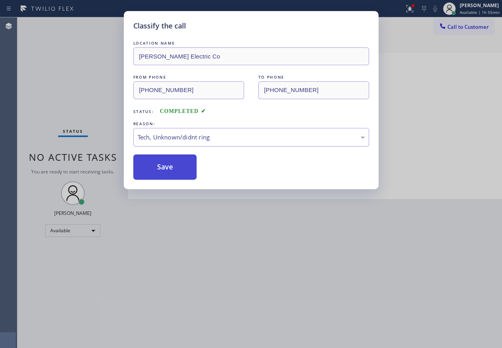
click at [159, 168] on button "Save" at bounding box center [165, 167] width 64 height 25
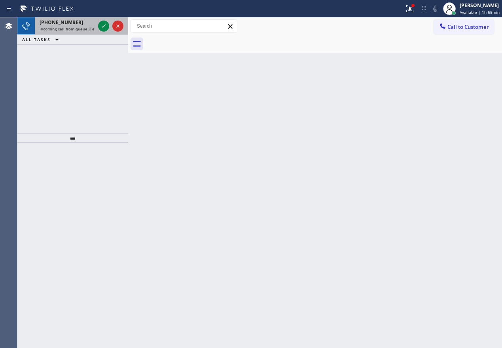
click at [66, 21] on span "+16099388262" at bounding box center [61, 22] width 43 height 7
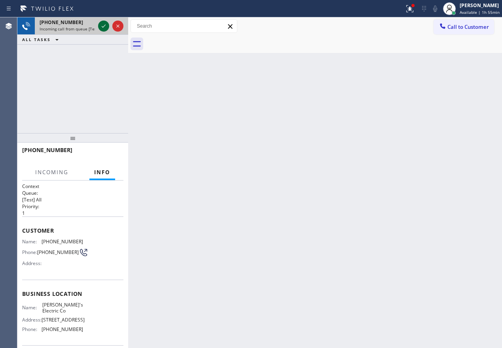
click at [101, 26] on icon at bounding box center [103, 25] width 9 height 9
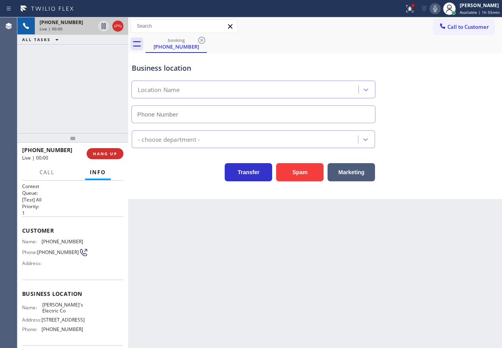
type input "(848) 354-1139"
click at [296, 171] on button "Spam" at bounding box center [299, 172] width 47 height 18
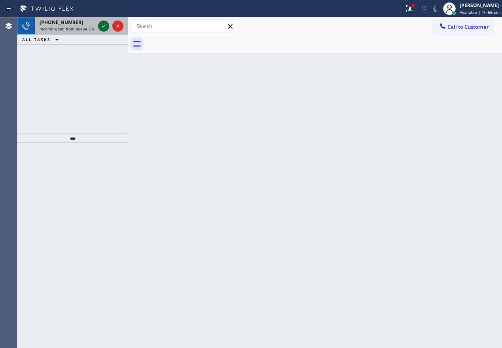
click at [101, 26] on icon at bounding box center [103, 25] width 9 height 9
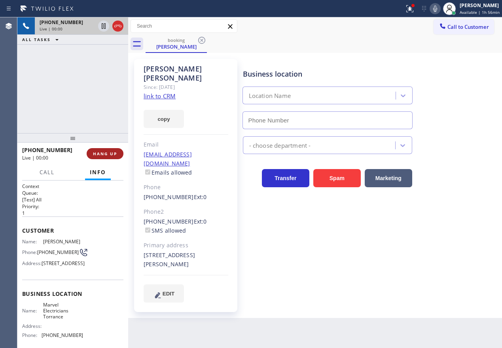
type input "(310) 388-3878"
click at [109, 155] on span "HANG UP" at bounding box center [105, 154] width 24 height 6
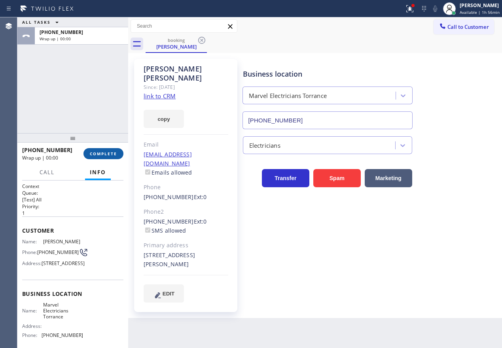
click at [109, 155] on span "COMPLETE" at bounding box center [103, 154] width 27 height 6
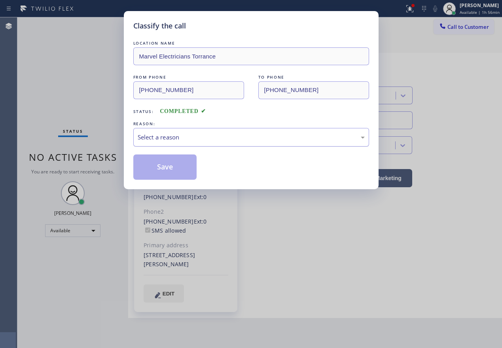
click at [217, 140] on div "Select a reason" at bounding box center [251, 137] width 227 height 9
click at [178, 177] on button "Save" at bounding box center [165, 167] width 64 height 25
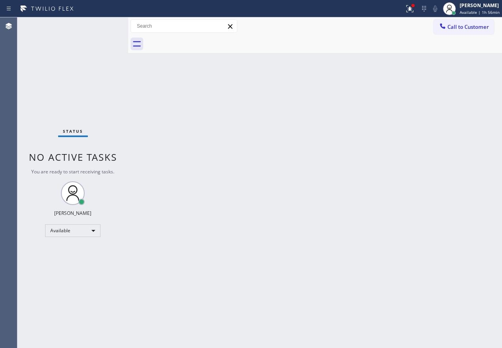
click at [308, 200] on div "Back to Dashboard Change Sender ID Customers Technicians Select a contact Outbo…" at bounding box center [314, 182] width 373 height 331
click at [419, 215] on div "Back to Dashboard Change Sender ID Customers Technicians Select a contact Outbo…" at bounding box center [314, 182] width 373 height 331
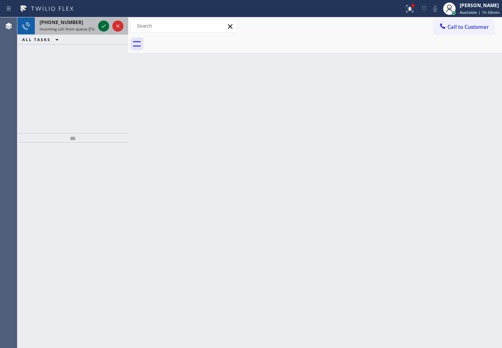
click at [100, 28] on icon at bounding box center [103, 25] width 9 height 9
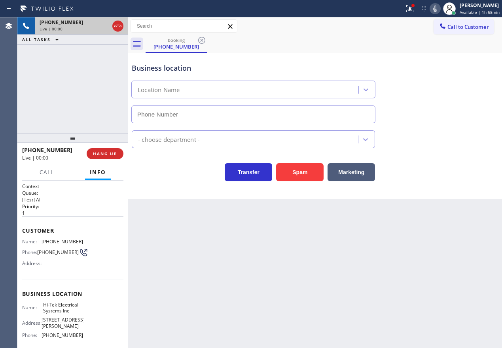
type input "(848) 360-3057"
click at [300, 169] on button "Spam" at bounding box center [299, 172] width 47 height 18
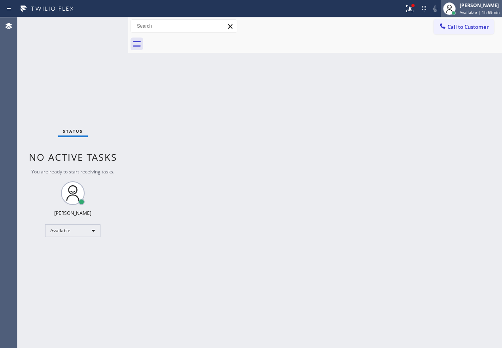
click at [483, 13] on span "Available | 1h 59min" at bounding box center [479, 12] width 40 height 6
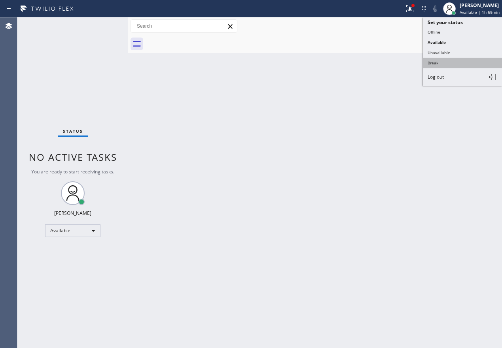
click at [441, 63] on button "Break" at bounding box center [461, 63] width 79 height 10
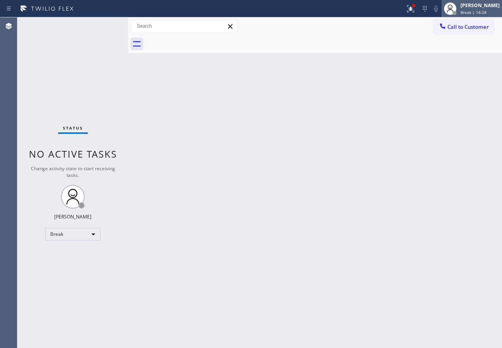
click at [479, 5] on div "Paula Arnado" at bounding box center [479, 5] width 39 height 7
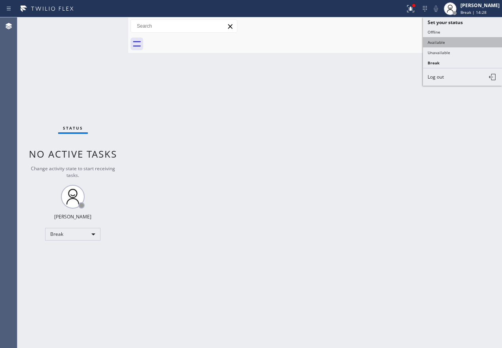
click at [474, 45] on button "Available" at bounding box center [461, 42] width 79 height 10
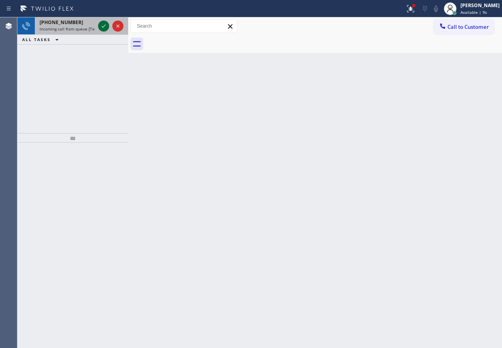
click at [102, 27] on icon at bounding box center [103, 25] width 9 height 9
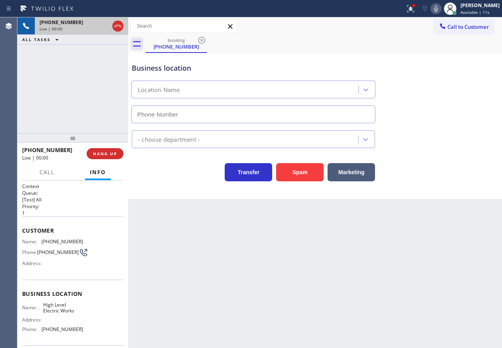
type input "(844) 514-6122"
click at [302, 174] on button "Spam" at bounding box center [299, 172] width 47 height 18
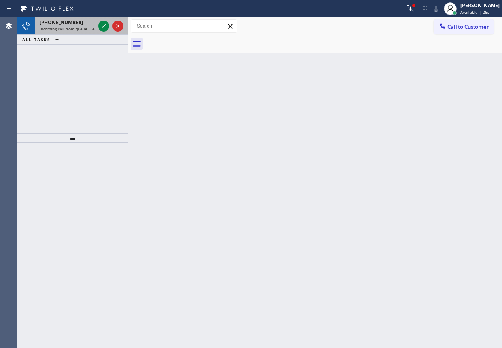
click at [64, 25] on span "+15639400636" at bounding box center [61, 22] width 43 height 7
click at [64, 25] on span "+16099388262" at bounding box center [61, 22] width 43 height 7
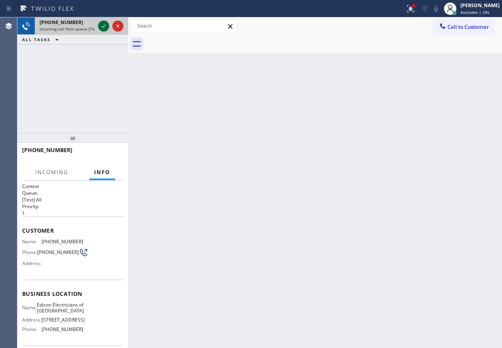
click at [101, 27] on icon at bounding box center [103, 25] width 9 height 9
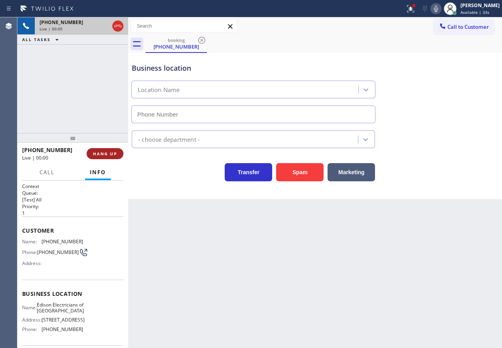
type input "(848) 306-0841"
drag, startPoint x: 101, startPoint y: 154, endPoint x: 221, endPoint y: 257, distance: 158.9
click at [221, 257] on div "+16099388262 Live | 00:01 ALL TASKS ALL TASKS ACTIVE TASKS TASKS IN WRAP UP +16…" at bounding box center [259, 182] width 484 height 331
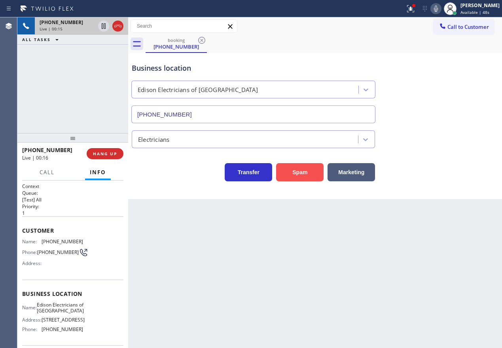
click at [298, 166] on button "Spam" at bounding box center [299, 172] width 47 height 18
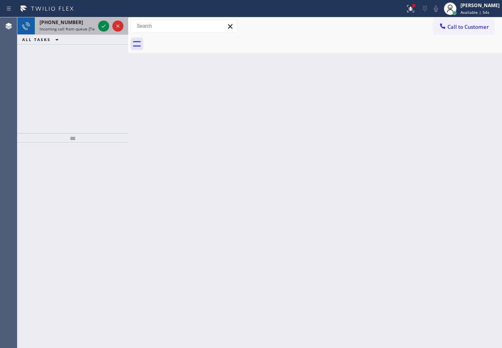
click at [68, 19] on span "+15639400636" at bounding box center [61, 22] width 43 height 7
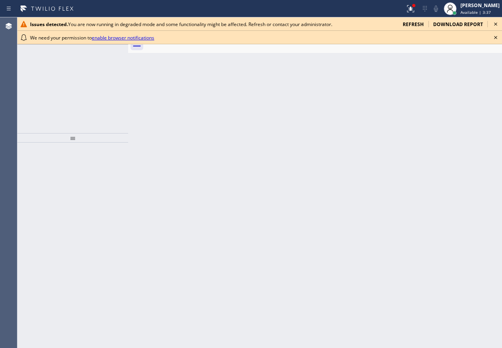
drag, startPoint x: 493, startPoint y: 40, endPoint x: 494, endPoint y: 32, distance: 7.2
click at [493, 39] on icon at bounding box center [494, 37] width 9 height 9
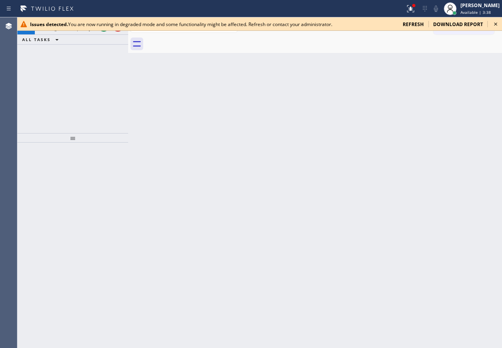
click at [496, 24] on icon at bounding box center [494, 23] width 9 height 9
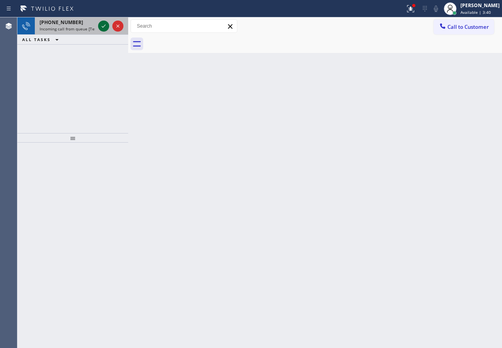
click at [107, 28] on icon at bounding box center [103, 25] width 9 height 9
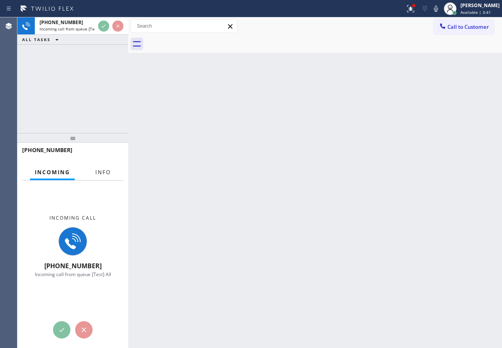
click at [102, 164] on div "+16195724380" at bounding box center [72, 153] width 101 height 21
click at [102, 172] on span "Info" at bounding box center [102, 172] width 15 height 7
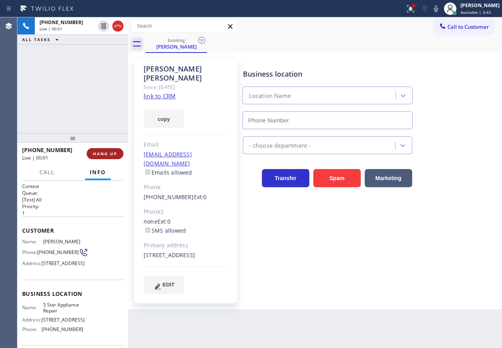
click at [103, 153] on span "HANG UP" at bounding box center [105, 154] width 24 height 6
type input "[PHONE_NUMBER]"
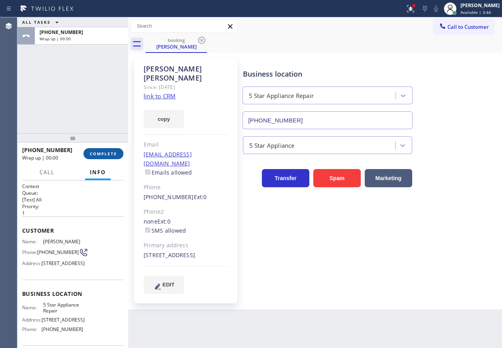
click at [103, 153] on span "COMPLETE" at bounding box center [103, 154] width 27 height 6
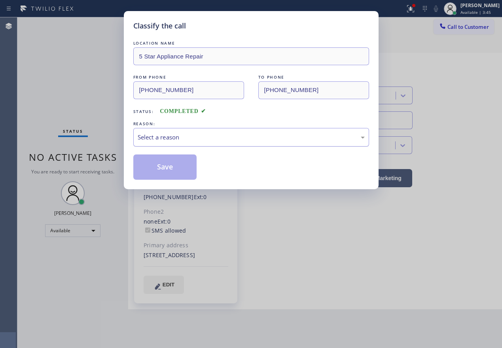
click at [185, 147] on div "Select a reason" at bounding box center [251, 137] width 236 height 19
click at [181, 168] on button "Save" at bounding box center [165, 167] width 64 height 25
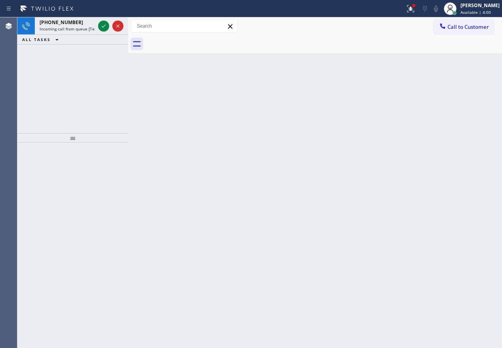
click at [411, 183] on div "Back to Dashboard Change Sender ID Customers Technicians Select a contact Outbo…" at bounding box center [314, 182] width 373 height 331
click at [77, 30] on span "Incoming call from queue [Test] All" at bounding box center [73, 29] width 66 height 6
click at [91, 20] on div "+16195724380" at bounding box center [67, 22] width 55 height 7
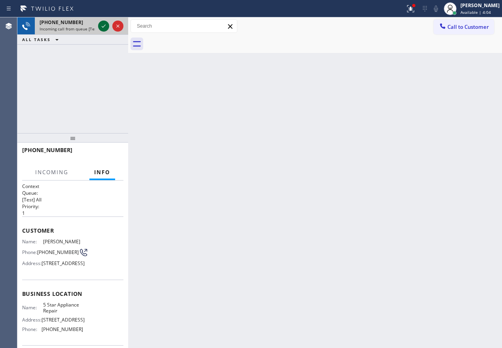
click at [100, 28] on icon at bounding box center [103, 25] width 9 height 9
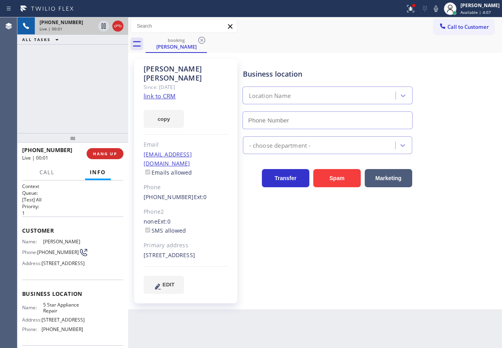
type input "(855) 731-4952"
click at [64, 314] on span "5 Star Appliance Repair" at bounding box center [63, 308] width 40 height 12
copy span "5 Star Appliance Repair"
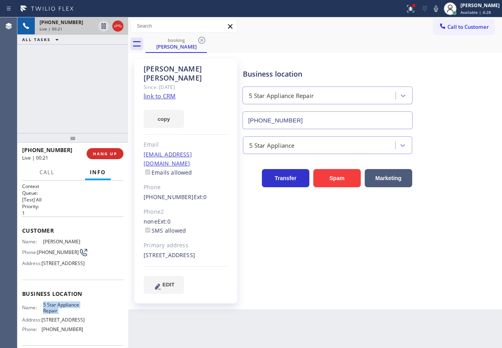
click at [296, 116] on input "(855) 731-4952" at bounding box center [327, 120] width 170 height 18
click at [170, 92] on link "link to CRM" at bounding box center [159, 96] width 32 height 8
click at [99, 23] on icon at bounding box center [103, 25] width 9 height 9
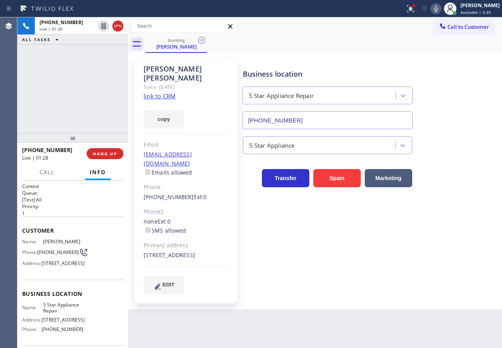
click at [438, 9] on icon at bounding box center [436, 9] width 4 height 6
drag, startPoint x: 478, startPoint y: 72, endPoint x: 453, endPoint y: 37, distance: 43.1
click at [477, 72] on div "Business location 5 Star Appliance Repair (855) 731-4952" at bounding box center [370, 94] width 259 height 72
click at [440, 8] on icon at bounding box center [435, 8] width 9 height 9
click at [103, 25] on icon at bounding box center [104, 26] width 6 height 6
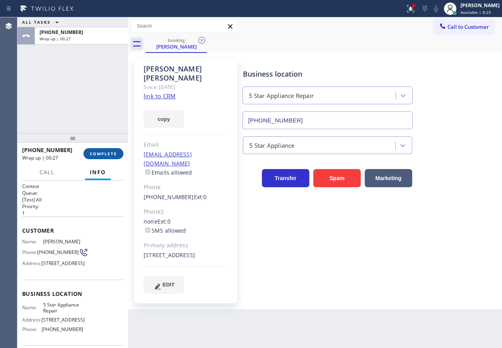
click at [108, 152] on button "COMPLETE" at bounding box center [103, 153] width 40 height 11
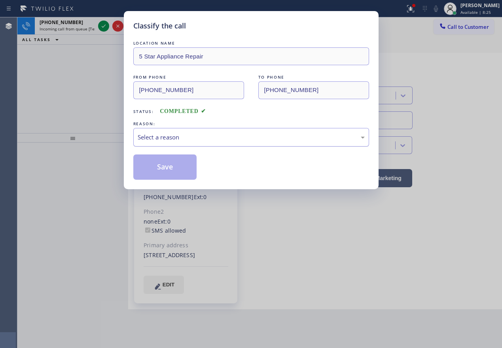
click at [181, 132] on div "Select a reason" at bounding box center [251, 137] width 236 height 19
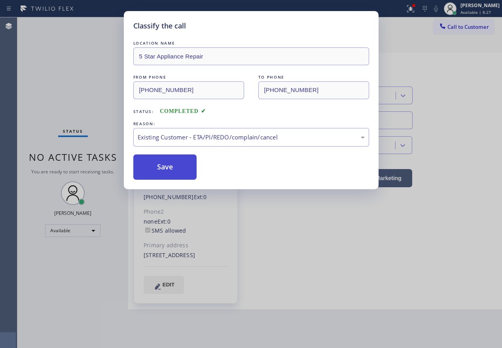
click at [175, 167] on button "Save" at bounding box center [165, 167] width 64 height 25
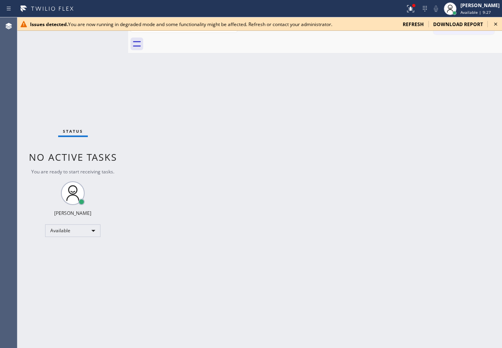
click at [493, 25] on icon at bounding box center [494, 23] width 9 height 9
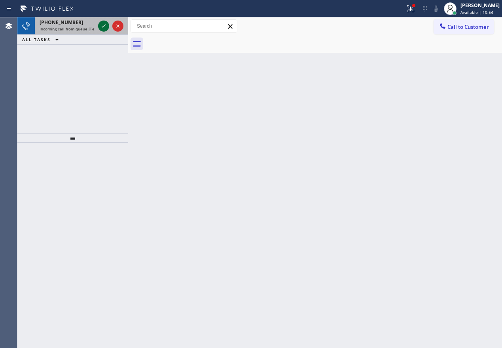
click at [104, 27] on icon at bounding box center [103, 25] width 9 height 9
click at [447, 204] on div "Back to Dashboard Change Sender ID Customers Technicians Select a contact Outbo…" at bounding box center [314, 182] width 373 height 331
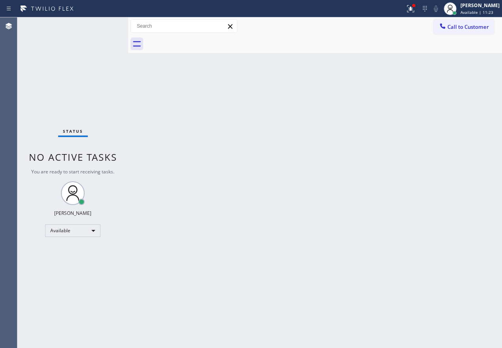
click at [100, 23] on div "Status No active tasks You are ready to start receiving tasks. Paula Arnado Ava…" at bounding box center [72, 182] width 111 height 331
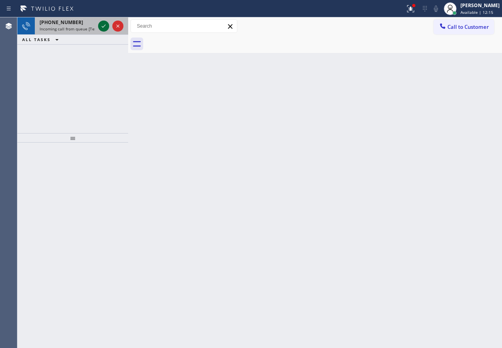
click at [98, 22] on div at bounding box center [103, 25] width 11 height 9
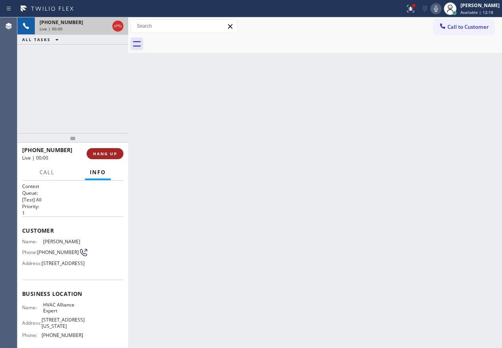
click at [106, 149] on button "HANG UP" at bounding box center [105, 153] width 37 height 11
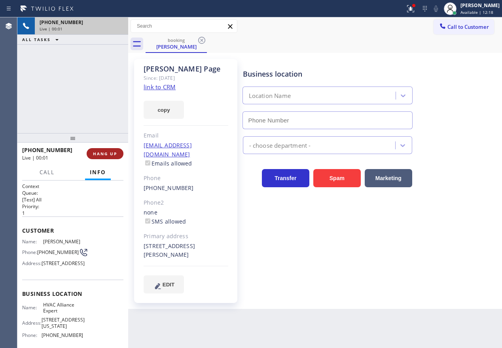
type input "(855) 999-4417"
click at [113, 151] on span "HANG UP" at bounding box center [105, 154] width 24 height 6
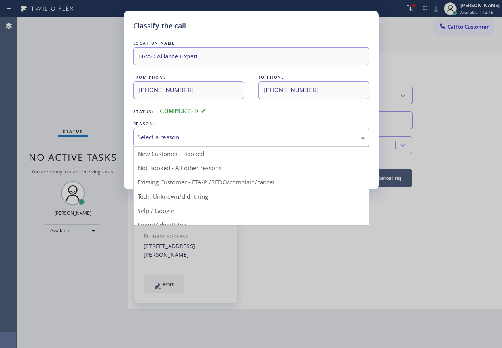
click at [219, 136] on div "Select a reason" at bounding box center [251, 137] width 227 height 9
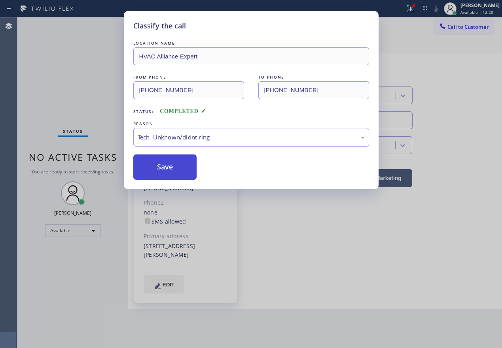
click at [175, 166] on button "Save" at bounding box center [165, 167] width 64 height 25
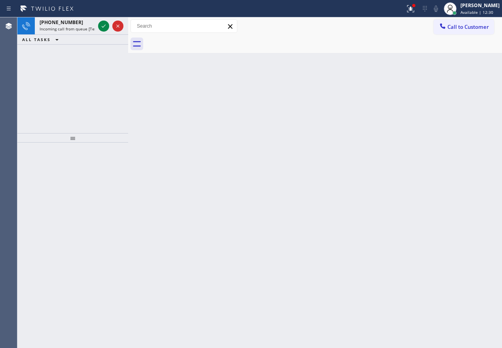
drag, startPoint x: 451, startPoint y: 198, endPoint x: 326, endPoint y: 109, distance: 152.9
click at [451, 198] on div "Back to Dashboard Change Sender ID Customers Technicians Select a contact Outbo…" at bounding box center [314, 182] width 373 height 331
click at [60, 26] on span "Incoming call from queue [Test] All" at bounding box center [73, 29] width 66 height 6
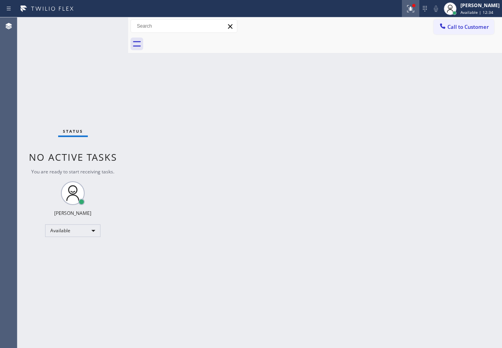
click at [409, 6] on div at bounding box center [410, 8] width 17 height 9
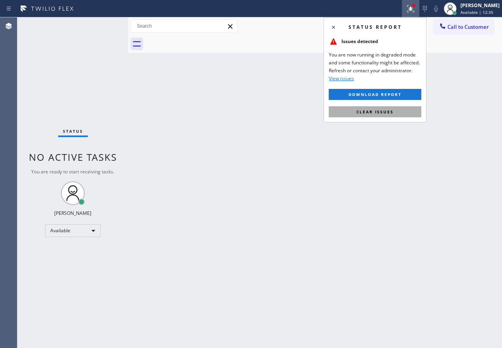
click at [400, 109] on button "Clear issues" at bounding box center [374, 111] width 92 height 11
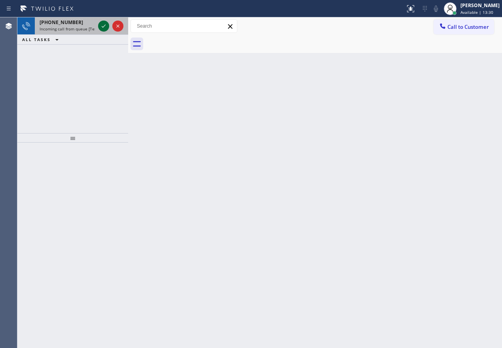
click at [102, 25] on icon at bounding box center [103, 25] width 9 height 9
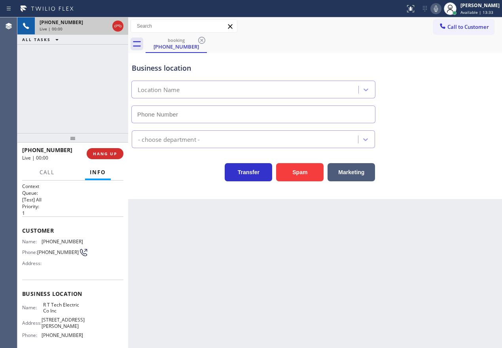
type input "(908) 824-6720"
click at [298, 175] on button "Spam" at bounding box center [299, 172] width 47 height 18
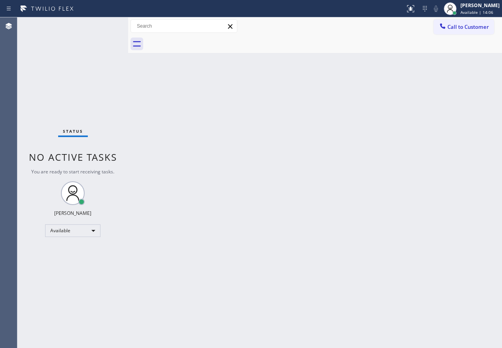
click at [56, 31] on div "Status No active tasks You are ready to start receiving tasks. Paula Arnado Ava…" at bounding box center [72, 182] width 111 height 331
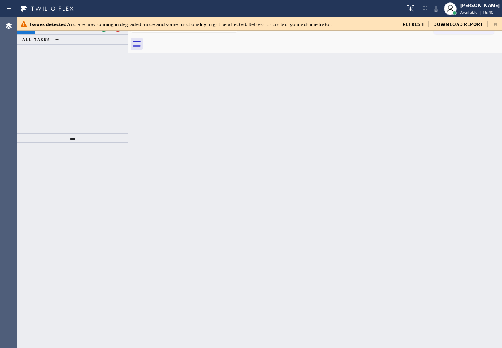
drag, startPoint x: 497, startPoint y: 25, endPoint x: 493, endPoint y: 42, distance: 17.1
click at [497, 25] on icon at bounding box center [494, 23] width 9 height 9
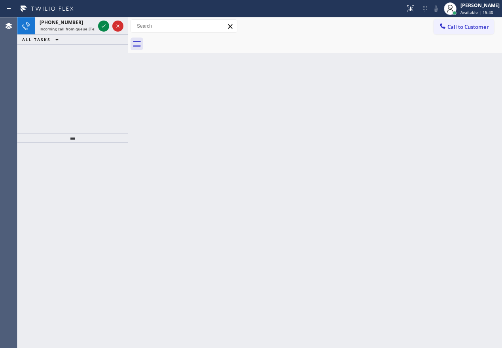
drag, startPoint x: 488, startPoint y: 77, endPoint x: 372, endPoint y: 75, distance: 116.2
click at [488, 77] on div "Back to Dashboard Change Sender ID Customers Technicians Select a contact Outbo…" at bounding box center [314, 182] width 373 height 331
click at [103, 27] on icon at bounding box center [104, 26] width 4 height 3
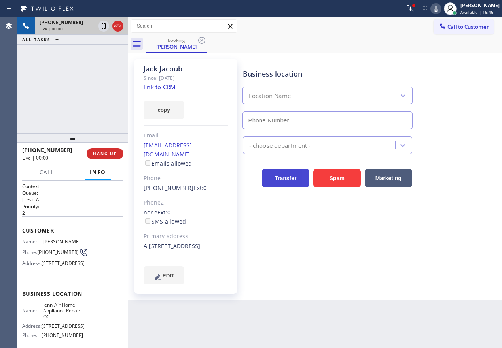
type input "(714) 710-8409"
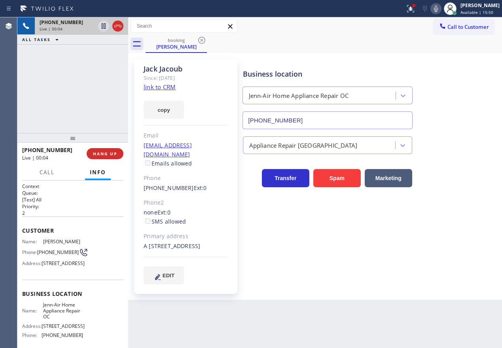
click at [440, 11] on icon at bounding box center [435, 8] width 9 height 9
click at [439, 9] on icon at bounding box center [435, 8] width 9 height 9
click at [64, 320] on span "Jenn-Air Home Appliance Repair OC" at bounding box center [63, 311] width 40 height 18
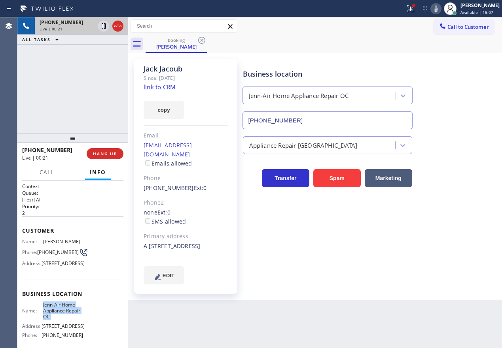
copy span "Jenn-Air Home Appliance Repair OC"
click at [313, 122] on input "(714) 710-8409" at bounding box center [327, 120] width 170 height 18
click at [160, 88] on link "link to CRM" at bounding box center [159, 87] width 32 height 8
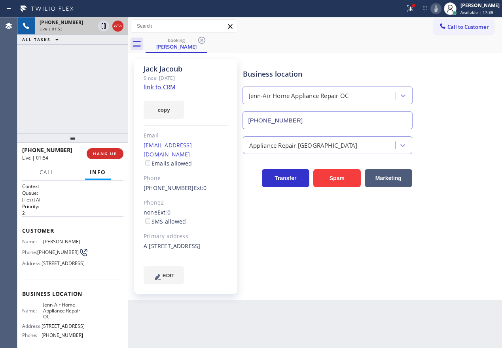
click at [44, 252] on span "(714) 756-0731" at bounding box center [57, 252] width 41 height 6
copy div "(714) 756-0731"
click at [102, 26] on icon at bounding box center [103, 25] width 9 height 9
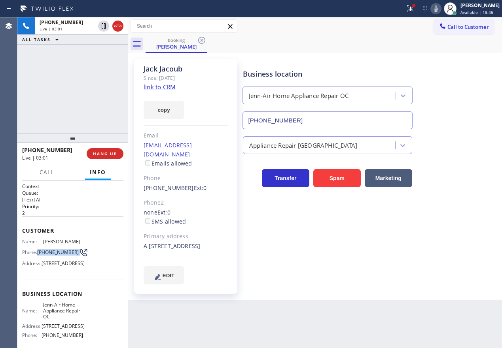
click at [438, 10] on icon at bounding box center [435, 8] width 9 height 9
click at [451, 249] on div "Business location Jenn-Air Home Appliance Repair OC (714) 710-8409 Appliance Re…" at bounding box center [370, 171] width 259 height 221
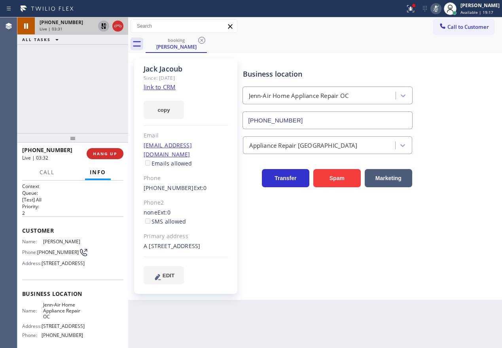
click at [100, 28] on icon at bounding box center [103, 25] width 9 height 9
click at [439, 9] on icon at bounding box center [435, 8] width 9 height 9
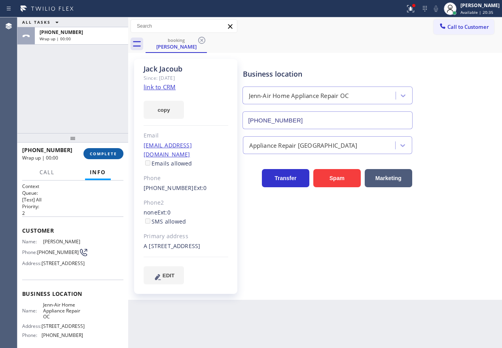
click at [113, 152] on span "COMPLETE" at bounding box center [103, 154] width 27 height 6
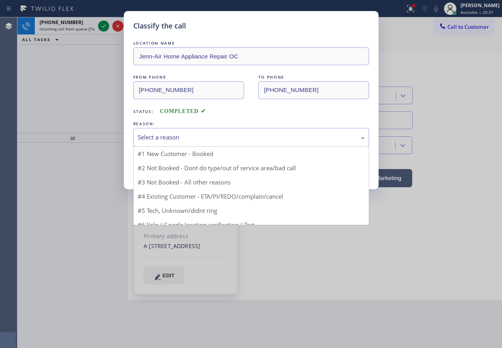
click at [207, 141] on div "Select a reason" at bounding box center [251, 137] width 227 height 9
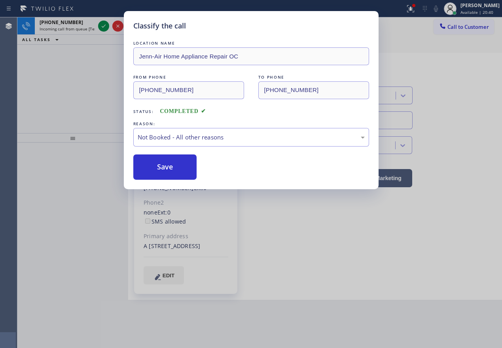
click at [171, 168] on button "Save" at bounding box center [165, 167] width 64 height 25
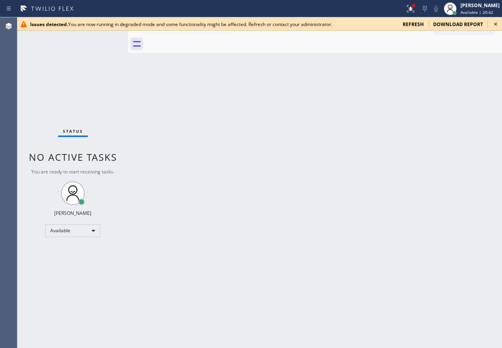
click at [183, 163] on div "Back to Dashboard Change Sender ID Customers Technicians Select a contact Outbo…" at bounding box center [314, 182] width 373 height 331
click at [183, 164] on div "Back to Dashboard Change Sender ID Customers Technicians Select a contact Outbo…" at bounding box center [314, 182] width 373 height 331
click at [496, 24] on icon at bounding box center [494, 23] width 9 height 9
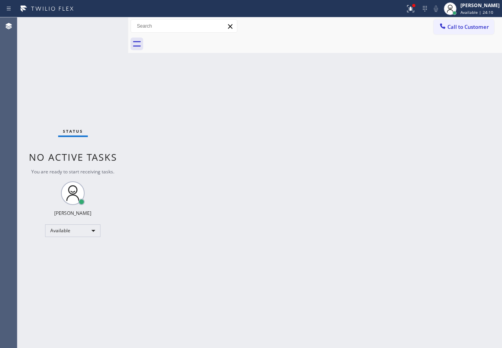
click at [413, 192] on div "Back to Dashboard Change Sender ID Customers Technicians Select a contact Outbo…" at bounding box center [314, 182] width 373 height 331
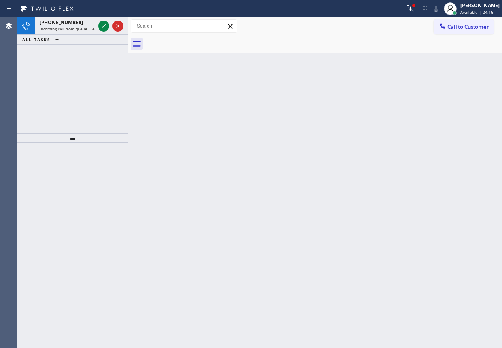
drag, startPoint x: 449, startPoint y: 149, endPoint x: 445, endPoint y: 147, distance: 5.0
click at [449, 149] on div "Back to Dashboard Change Sender ID Customers Technicians Select a contact Outbo…" at bounding box center [314, 182] width 373 height 331
click at [105, 27] on icon at bounding box center [103, 25] width 9 height 9
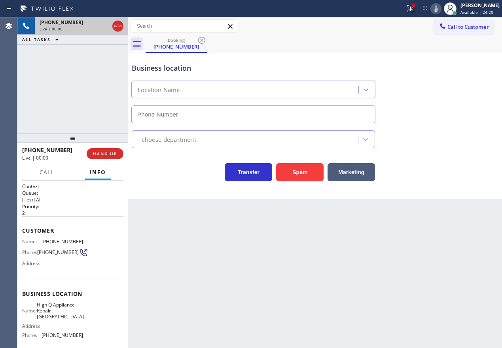
type input "(475) 241-0848"
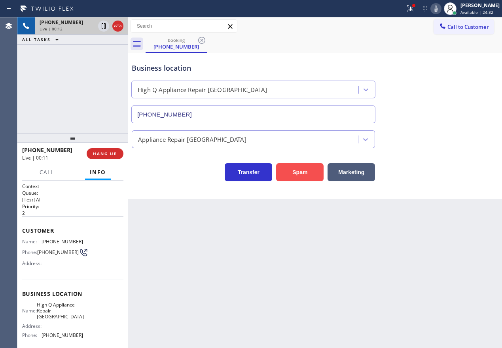
click at [294, 174] on button "Spam" at bounding box center [299, 172] width 47 height 18
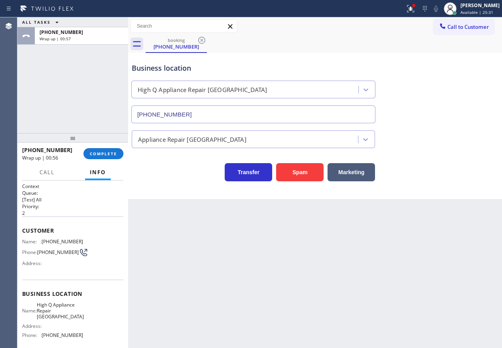
click at [424, 192] on div "Business location High Q Appliance Repair Stamford (475) 241-0848 Appliance Rep…" at bounding box center [314, 126] width 373 height 146
click at [113, 155] on span "COMPLETE" at bounding box center [103, 154] width 27 height 6
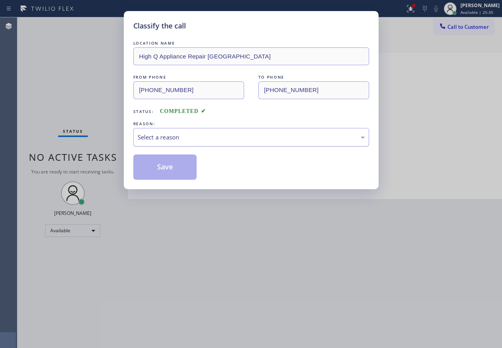
click at [197, 143] on div "Select a reason" at bounding box center [251, 137] width 236 height 19
click at [177, 162] on button "Save" at bounding box center [165, 167] width 64 height 25
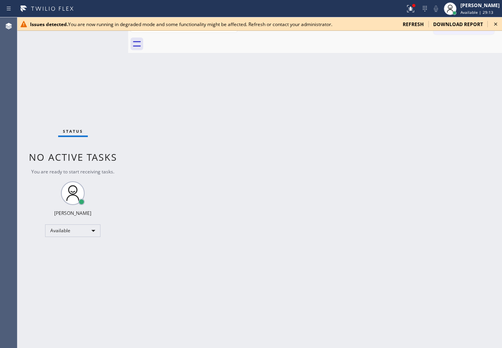
drag, startPoint x: 471, startPoint y: 137, endPoint x: 480, endPoint y: 72, distance: 65.8
click at [471, 136] on div "Back to Dashboard Change Sender ID Customers Technicians Select a contact Outbo…" at bounding box center [314, 182] width 373 height 331
click at [494, 32] on div "Call to Customer Outbound call Location Search location Your caller id phone nu…" at bounding box center [467, 26] width 68 height 14
click at [494, 25] on icon at bounding box center [494, 23] width 9 height 9
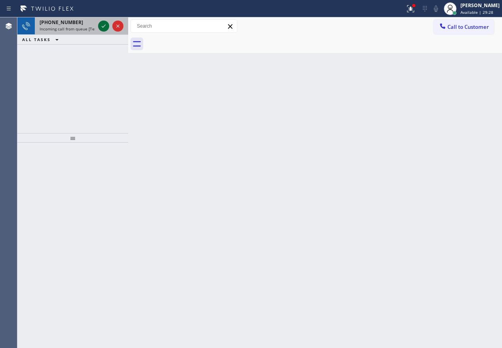
click at [104, 24] on icon at bounding box center [103, 25] width 9 height 9
click at [439, 173] on div "Back to Dashboard Change Sender ID Customers Technicians Select a contact Outbo…" at bounding box center [314, 182] width 373 height 331
click at [101, 28] on icon at bounding box center [103, 25] width 9 height 9
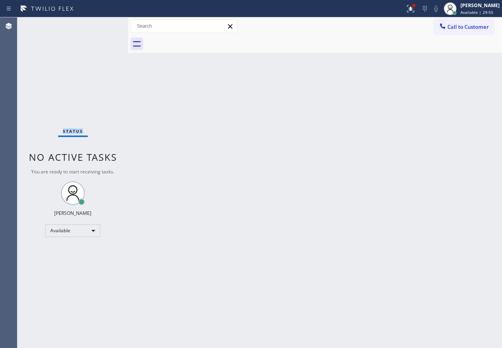
click at [101, 28] on div "Status No active tasks You are ready to start receiving tasks. Paula Arnado Ava…" at bounding box center [72, 182] width 111 height 331
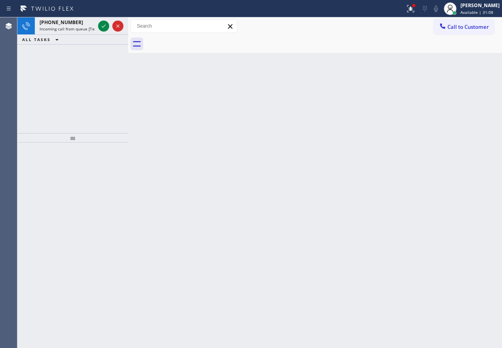
drag, startPoint x: 470, startPoint y: 96, endPoint x: 192, endPoint y: 86, distance: 277.6
click at [469, 96] on div "Back to Dashboard Change Sender ID Customers Technicians Select a contact Outbo…" at bounding box center [314, 182] width 373 height 331
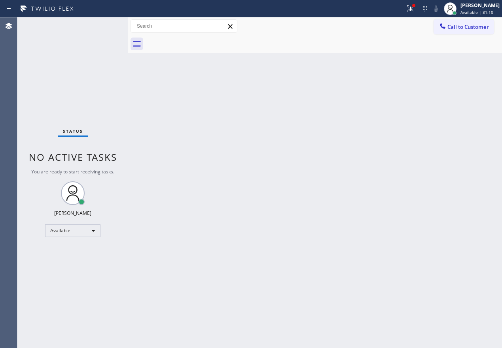
click at [100, 28] on div "Status No active tasks You are ready to start receiving tasks. Paula Arnado Ava…" at bounding box center [72, 182] width 111 height 331
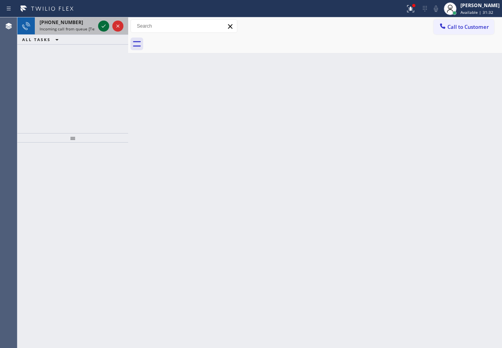
drag, startPoint x: 106, startPoint y: 30, endPoint x: 100, endPoint y: 28, distance: 6.9
click at [100, 28] on icon at bounding box center [103, 25] width 9 height 9
click at [101, 28] on icon at bounding box center [103, 25] width 9 height 9
click at [106, 27] on icon at bounding box center [103, 25] width 9 height 9
drag, startPoint x: 420, startPoint y: 141, endPoint x: 315, endPoint y: 108, distance: 110.2
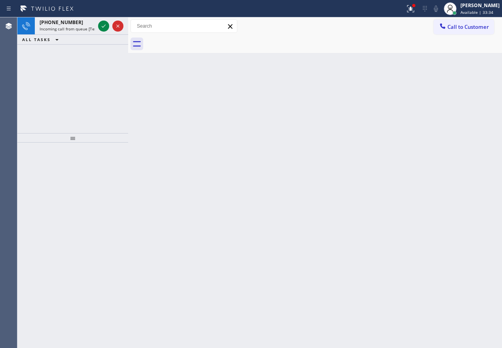
click at [419, 141] on div "Back to Dashboard Change Sender ID Customers Technicians Select a contact Outbo…" at bounding box center [314, 182] width 373 height 331
click at [475, 162] on div "Back to Dashboard Change Sender ID Customers Technicians Select a contact Outbo…" at bounding box center [314, 182] width 373 height 331
click at [102, 21] on button at bounding box center [103, 26] width 11 height 11
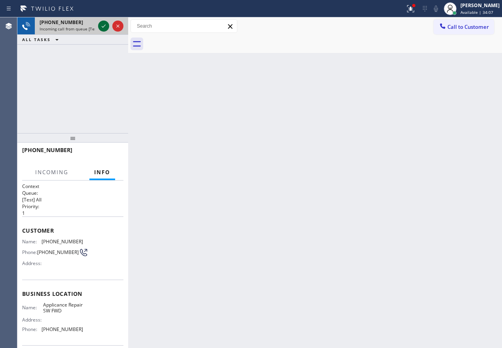
click at [103, 25] on icon at bounding box center [103, 25] width 9 height 9
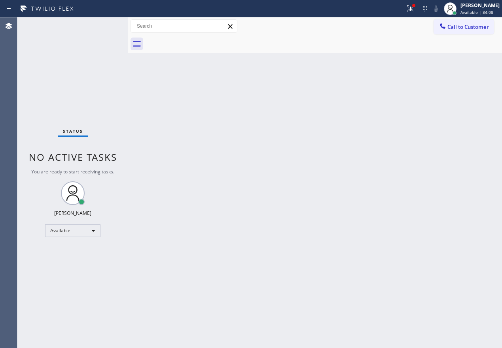
click at [103, 25] on div "Status No active tasks You are ready to start receiving tasks. Paula Arnado Ava…" at bounding box center [72, 182] width 111 height 331
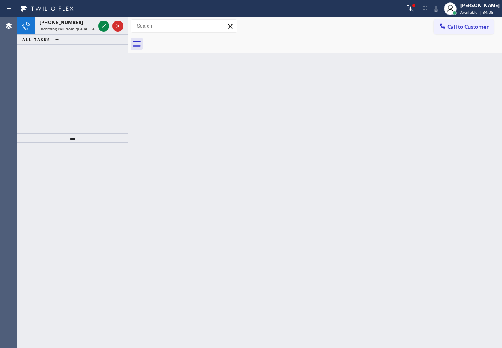
click at [103, 25] on icon at bounding box center [103, 25] width 9 height 9
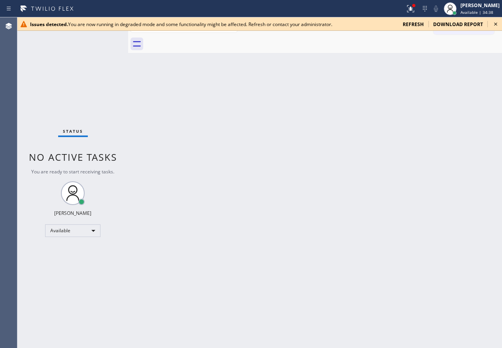
click at [497, 25] on icon at bounding box center [494, 23] width 9 height 9
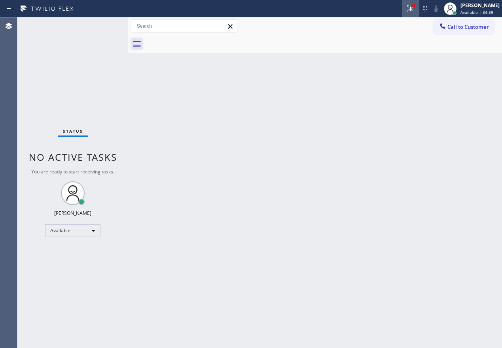
click at [411, 5] on div at bounding box center [410, 8] width 17 height 9
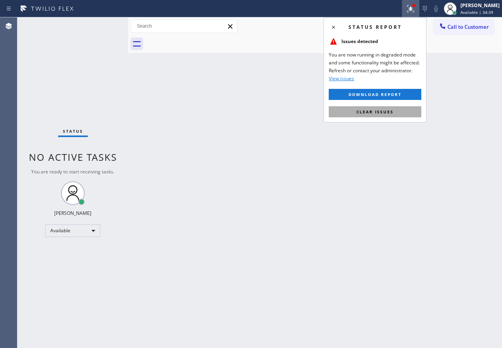
click at [354, 115] on button "Clear issues" at bounding box center [374, 111] width 92 height 11
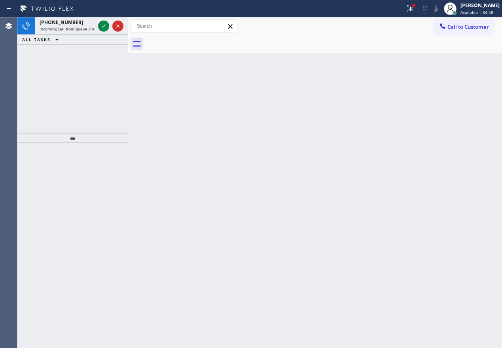
click at [438, 204] on div "Back to Dashboard Change Sender ID Customers Technicians Select a contact Outbo…" at bounding box center [314, 182] width 373 height 331
click at [103, 25] on icon at bounding box center [103, 25] width 9 height 9
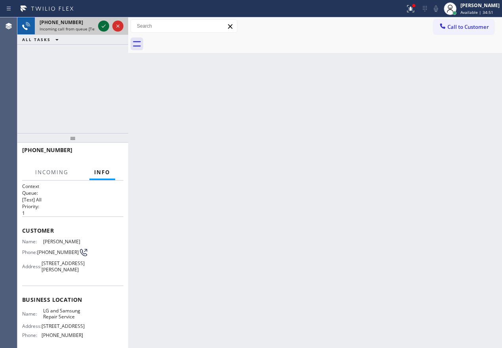
click at [103, 26] on icon at bounding box center [103, 25] width 9 height 9
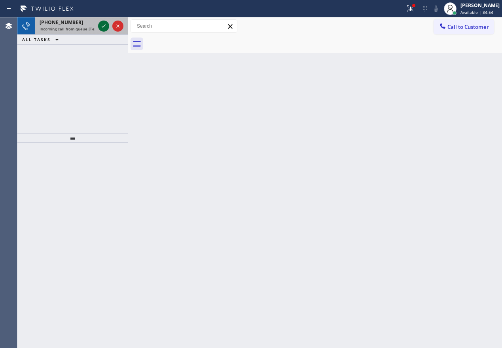
click at [103, 26] on icon at bounding box center [103, 25] width 9 height 9
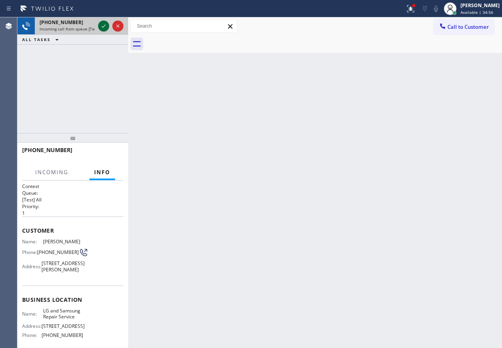
click at [103, 26] on icon at bounding box center [103, 25] width 9 height 9
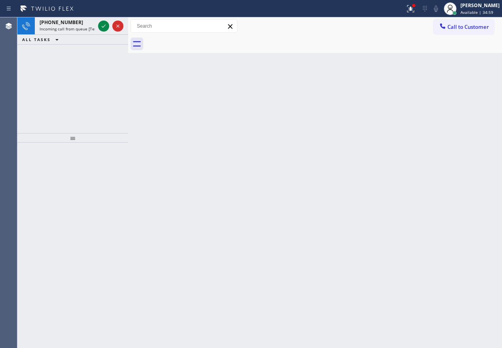
drag, startPoint x: 179, startPoint y: 167, endPoint x: 180, endPoint y: 163, distance: 4.0
click at [180, 166] on div "Back to Dashboard Change Sender ID Customers Technicians Select a contact Outbo…" at bounding box center [314, 182] width 373 height 331
click at [100, 28] on icon at bounding box center [103, 25] width 9 height 9
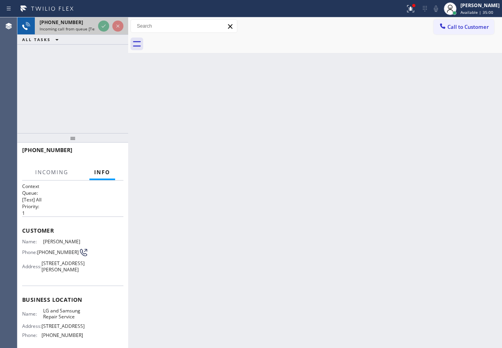
click at [103, 26] on icon at bounding box center [103, 25] width 9 height 9
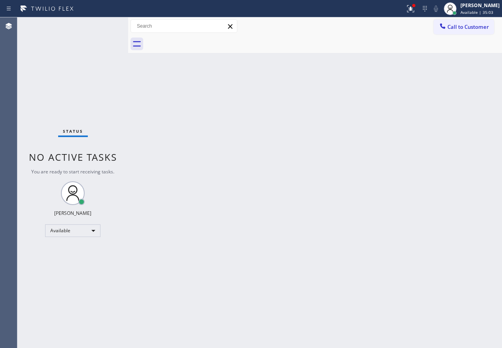
click at [103, 26] on div "Status No active tasks You are ready to start receiving tasks. Paula Arnado Ava…" at bounding box center [72, 182] width 111 height 331
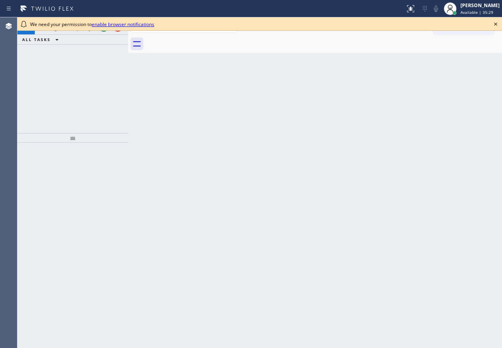
click at [494, 22] on icon at bounding box center [494, 23] width 9 height 9
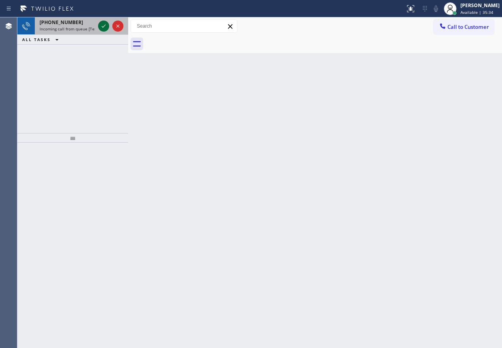
click at [100, 28] on icon at bounding box center [103, 25] width 9 height 9
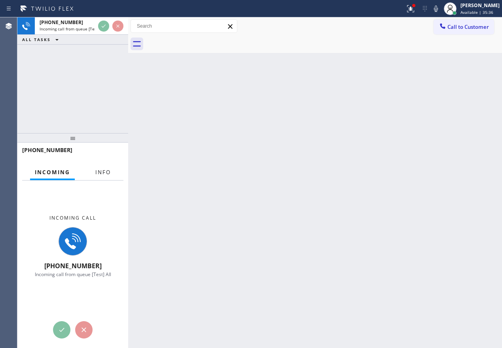
click at [107, 176] on button "Info" at bounding box center [103, 172] width 25 height 15
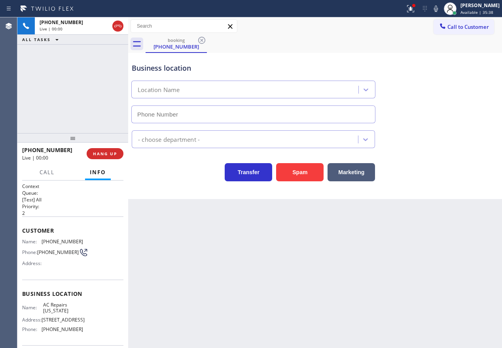
type input "[PHONE_NUMBER]"
click at [105, 156] on span "HANG UP" at bounding box center [105, 154] width 24 height 6
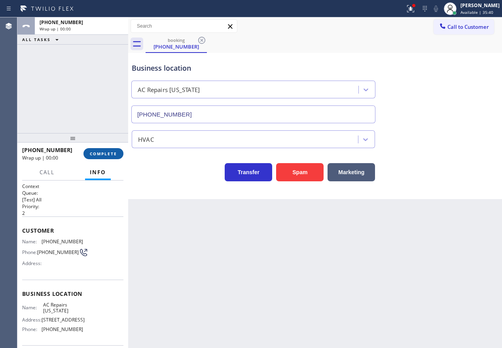
click at [105, 156] on span "COMPLETE" at bounding box center [103, 154] width 27 height 6
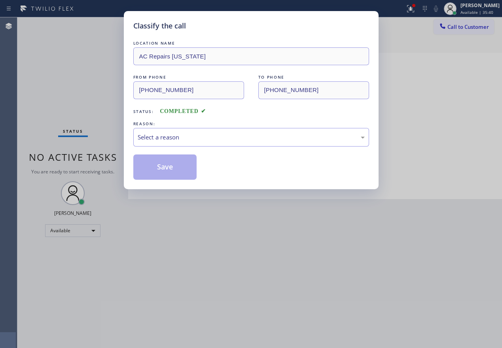
click at [176, 134] on div "Select a reason" at bounding box center [251, 137] width 227 height 9
click at [171, 166] on button "Save" at bounding box center [165, 167] width 64 height 25
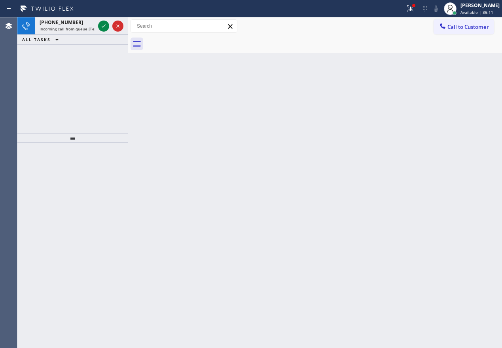
click at [426, 136] on div "Back to Dashboard Change Sender ID Customers Technicians Select a contact Outbo…" at bounding box center [314, 182] width 373 height 331
click at [102, 24] on icon at bounding box center [103, 25] width 9 height 9
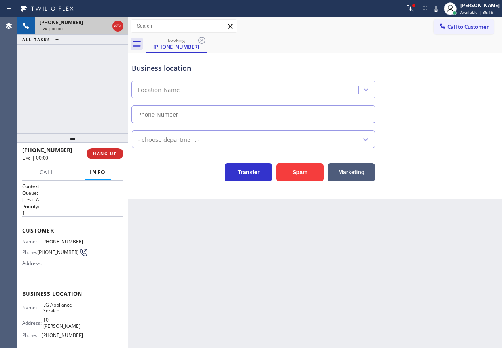
type input "(949) 468-5235"
click at [66, 309] on span "LG Appliance Service" at bounding box center [63, 308] width 40 height 12
copy span "LG Appliance Service"
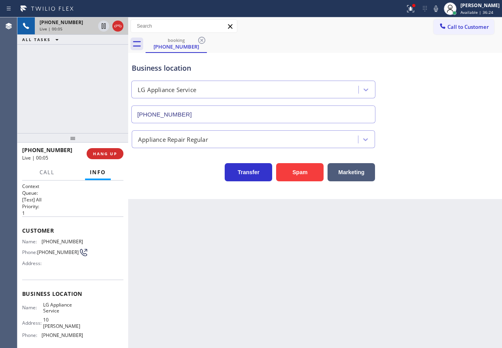
click at [264, 115] on input "(949) 468-5235" at bounding box center [253, 115] width 244 height 18
click at [103, 54] on icon at bounding box center [103, 53] width 9 height 9
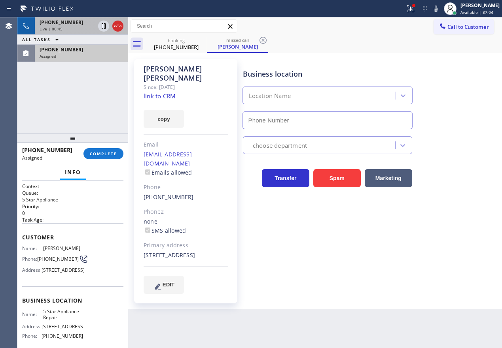
type input "(855) 731-4952"
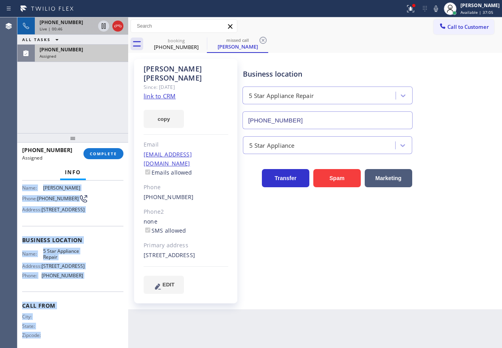
scroll to position [81, 0]
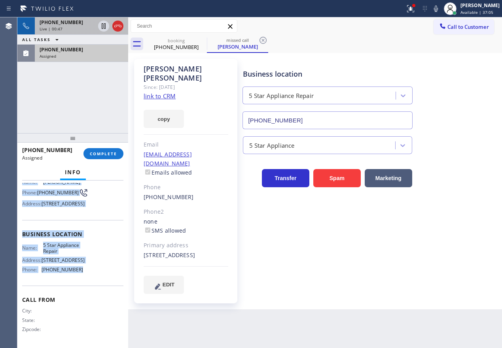
drag, startPoint x: 20, startPoint y: 238, endPoint x: 87, endPoint y: 281, distance: 79.1
click at [87, 281] on div "Context Queue: 5 Star Appliance Priority: 0 Task Age: Customer Name: Bob Riedel…" at bounding box center [72, 265] width 111 height 168
copy div "Customer Name: Bob Riedel Phone: (615) 405-9805 Address: 600 Bolsana Dr, Laguna…"
click at [96, 154] on span "COMPLETE" at bounding box center [103, 154] width 27 height 6
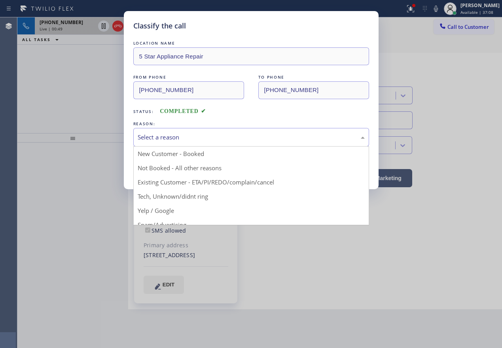
click at [175, 142] on div "Select a reason" at bounding box center [251, 137] width 236 height 19
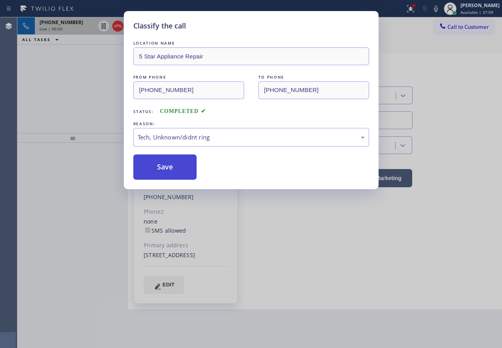
click at [173, 163] on button "Save" at bounding box center [165, 167] width 64 height 25
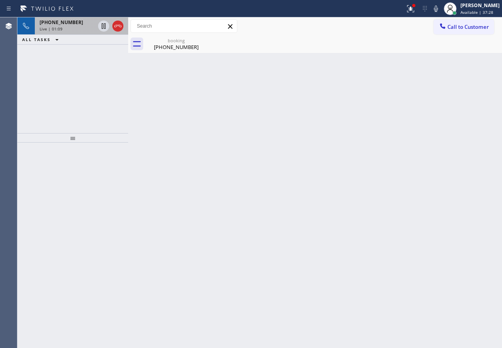
drag, startPoint x: 65, startPoint y: 26, endPoint x: 73, endPoint y: 30, distance: 9.4
click at [65, 26] on div "Live | 01:09" at bounding box center [67, 29] width 55 height 6
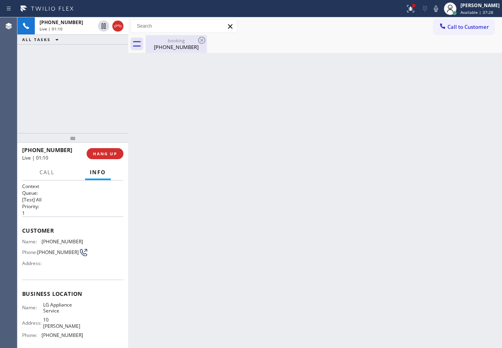
click at [164, 43] on div "(513) 503-4443" at bounding box center [176, 46] width 60 height 7
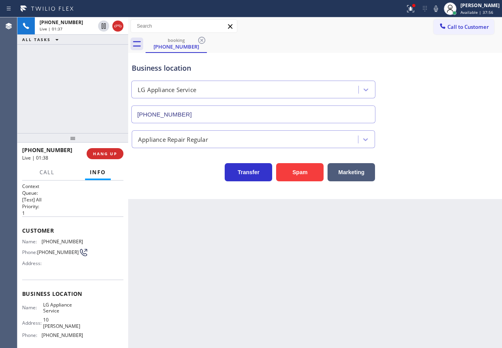
click at [468, 210] on div "Back to Dashboard Change Sender ID Customers Technicians Select a contact Outbo…" at bounding box center [314, 182] width 373 height 331
click at [53, 240] on span "(513) 503-4443" at bounding box center [61, 242] width 41 height 6
copy span "(513) 503-4443"
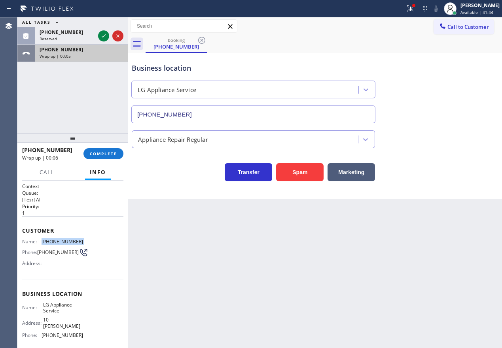
drag, startPoint x: 102, startPoint y: 33, endPoint x: 100, endPoint y: 55, distance: 22.2
click at [101, 33] on icon at bounding box center [103, 35] width 9 height 9
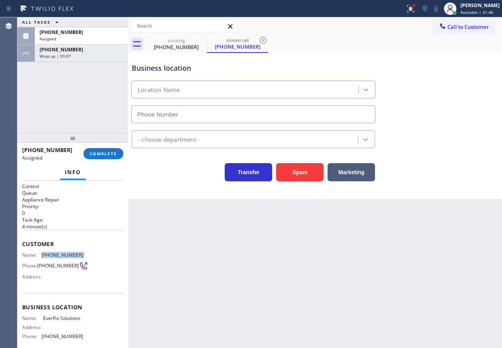
type input "(323) 879-8278"
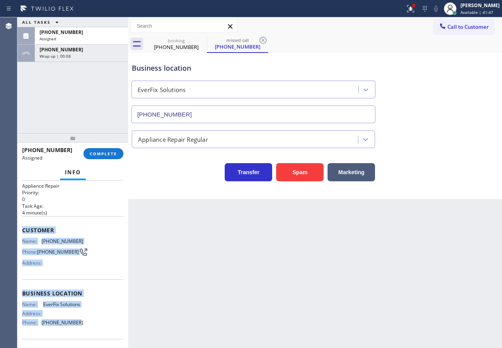
scroll to position [76, 0]
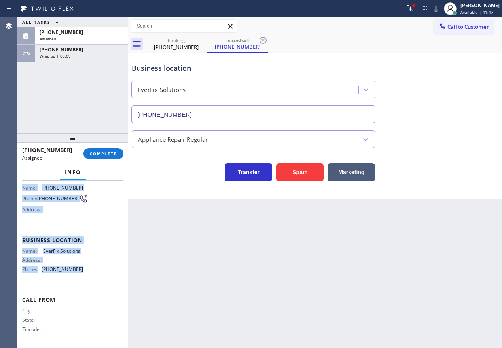
drag, startPoint x: 21, startPoint y: 243, endPoint x: 106, endPoint y: 272, distance: 90.2
click at [106, 275] on div "Context Queue: Appliance Repair Priority: 0 Task Age: 4 minute(s) Customer Name…" at bounding box center [72, 265] width 111 height 168
copy div "Customer Name: (562) 805-5186 Phone: (562) 805-5186 Address: Business location …"
click at [110, 155] on span "COMPLETE" at bounding box center [103, 154] width 27 height 6
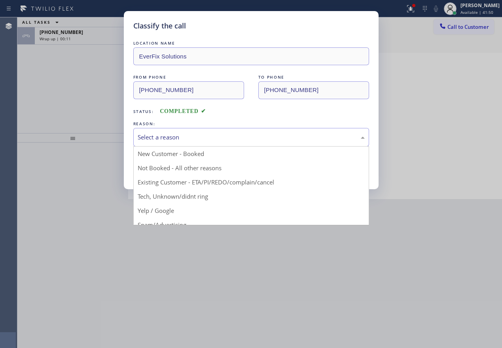
click at [202, 130] on div "Select a reason" at bounding box center [251, 137] width 236 height 19
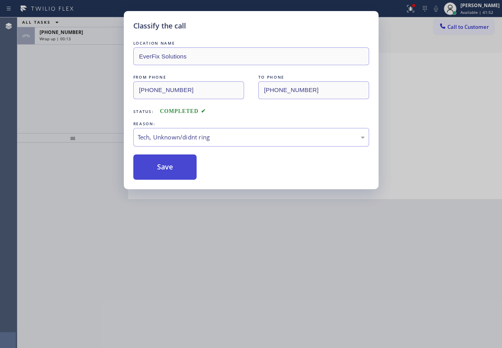
click at [177, 177] on button "Save" at bounding box center [165, 167] width 64 height 25
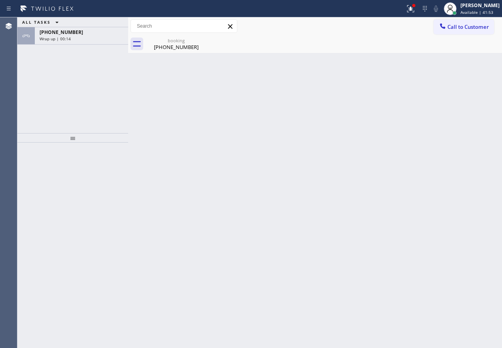
click at [94, 41] on div "Wrap up | 00:14" at bounding box center [82, 39] width 84 height 6
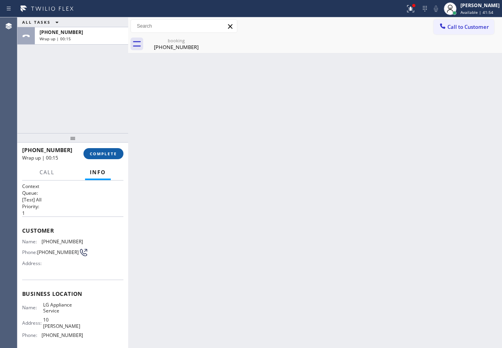
click at [104, 157] on button "COMPLETE" at bounding box center [103, 153] width 40 height 11
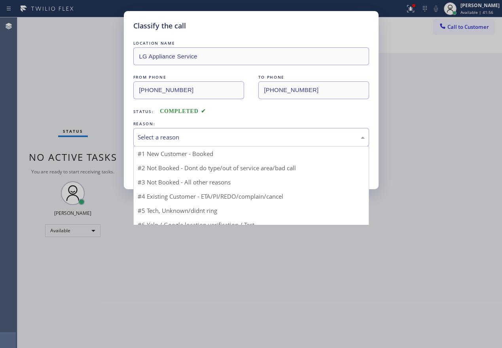
click at [187, 131] on div "Select a reason" at bounding box center [251, 137] width 236 height 19
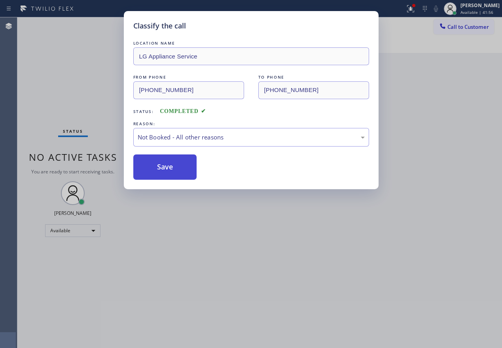
click at [184, 165] on button "Save" at bounding box center [165, 167] width 64 height 25
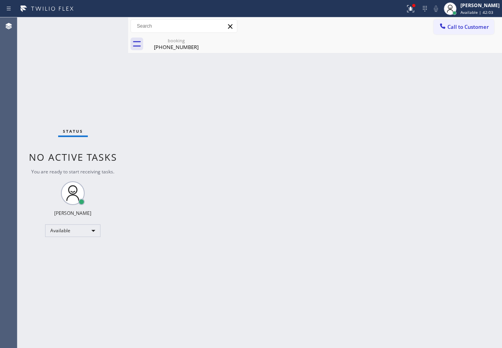
click at [459, 158] on div "Back to Dashboard Change Sender ID Customers Technicians Select a contact Outbo…" at bounding box center [314, 182] width 373 height 331
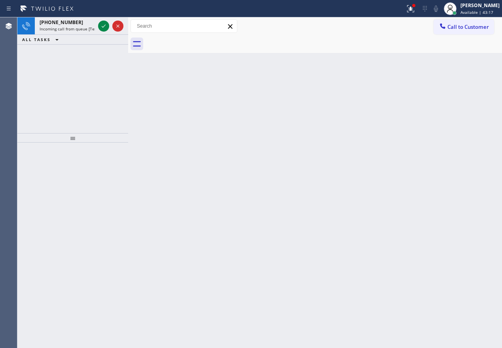
click at [445, 95] on div "Back to Dashboard Change Sender ID Customers Technicians Select a contact Outbo…" at bounding box center [314, 182] width 373 height 331
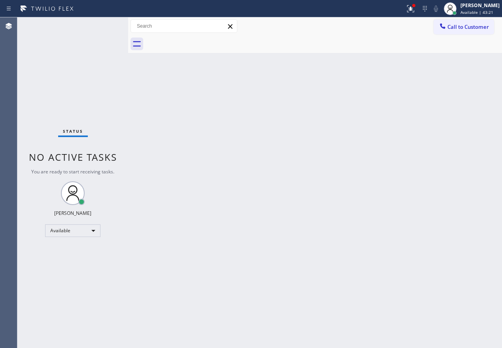
click at [447, 199] on div "Back to Dashboard Change Sender ID Customers Technicians Select a contact Outbo…" at bounding box center [314, 182] width 373 height 331
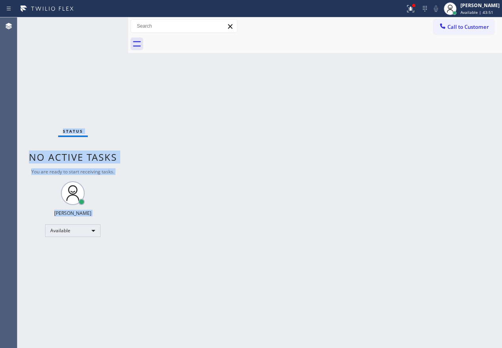
click at [100, 25] on div "Status No active tasks You are ready to start receiving tasks. Paula Arnado Ava…" at bounding box center [72, 182] width 111 height 331
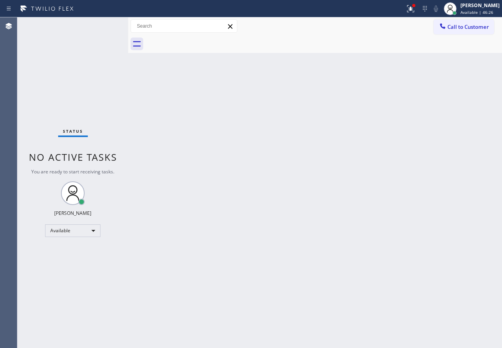
drag, startPoint x: 417, startPoint y: 150, endPoint x: 355, endPoint y: 126, distance: 66.7
click at [418, 150] on div "Back to Dashboard Change Sender ID Customers Technicians Select a contact Outbo…" at bounding box center [314, 182] width 373 height 331
drag, startPoint x: 419, startPoint y: 4, endPoint x: 402, endPoint y: 53, distance: 52.1
click at [416, 4] on div at bounding box center [413, 5] width 5 height 5
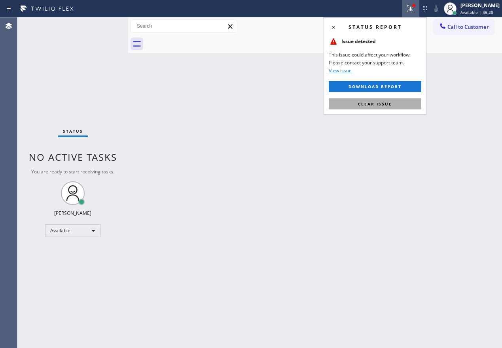
click at [389, 103] on span "Clear issue" at bounding box center [375, 104] width 34 height 6
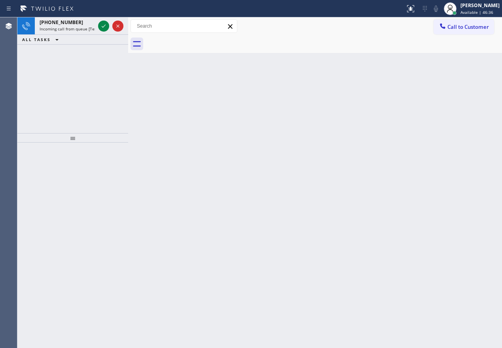
drag, startPoint x: 424, startPoint y: 134, endPoint x: 97, endPoint y: 4, distance: 351.8
click at [422, 134] on div "Back to Dashboard Change Sender ID Customers Technicians Select a contact Outbo…" at bounding box center [314, 182] width 373 height 331
click at [105, 25] on icon at bounding box center [104, 26] width 4 height 3
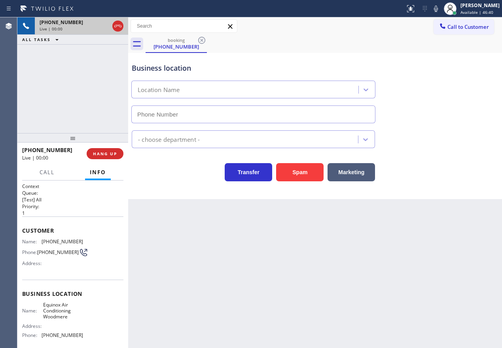
type input "(516) 588-8414"
click at [115, 154] on span "HANG UP" at bounding box center [105, 154] width 24 height 6
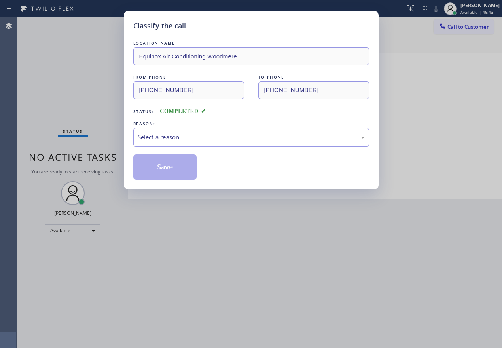
click at [181, 132] on div "Select a reason" at bounding box center [251, 137] width 236 height 19
click at [166, 174] on button "Save" at bounding box center [165, 167] width 64 height 25
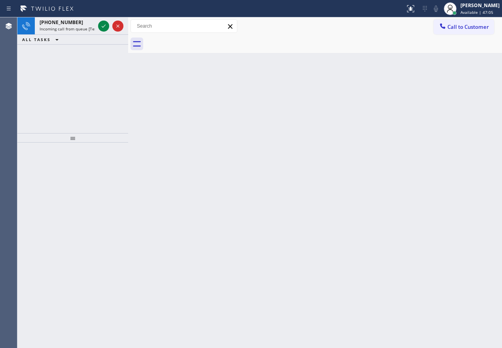
click at [459, 153] on div "Back to Dashboard Change Sender ID Customers Technicians Select a contact Outbo…" at bounding box center [314, 182] width 373 height 331
click at [104, 26] on icon at bounding box center [103, 25] width 9 height 9
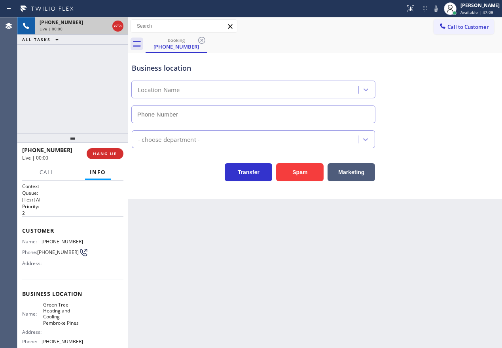
type input "(954) 475-6226"
click at [55, 317] on span "Green Tree Heating and Cooling Pembroke Pines" at bounding box center [63, 314] width 40 height 25
copy span "Green Tree Heating and Cooling Pembroke Pines"
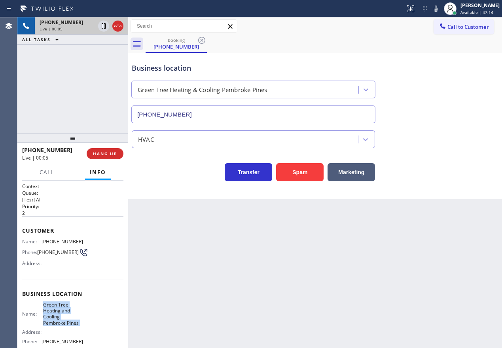
click at [213, 116] on input "(954) 475-6226" at bounding box center [253, 115] width 244 height 18
click at [310, 175] on button "Spam" at bounding box center [299, 172] width 47 height 18
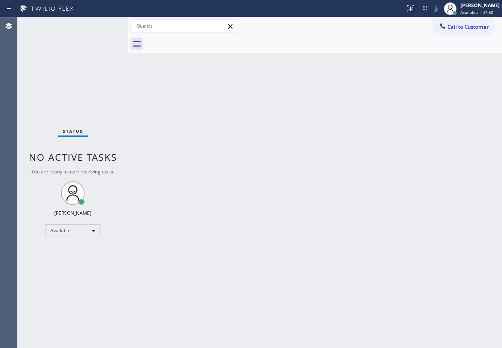
click at [437, 150] on div "Back to Dashboard Change Sender ID Customers Technicians Select a contact Outbo…" at bounding box center [314, 182] width 373 height 331
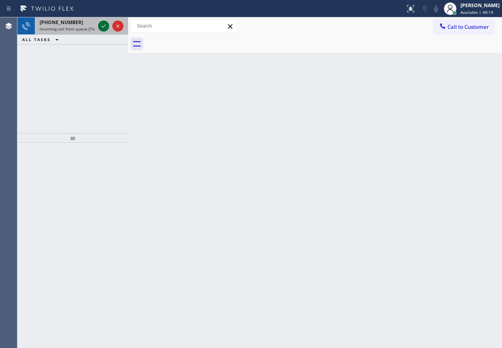
click at [102, 27] on icon at bounding box center [103, 25] width 9 height 9
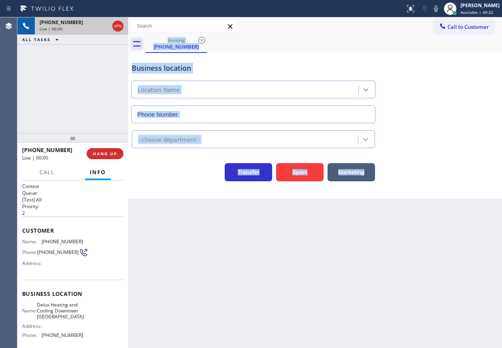
type input "(650) 297-0717"
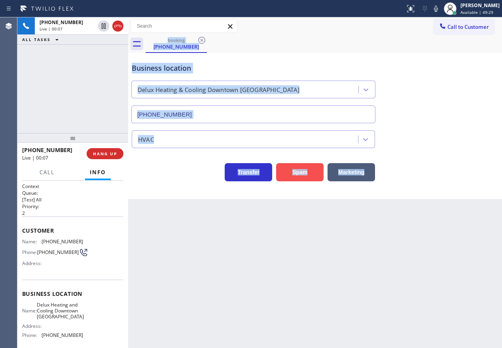
click at [287, 167] on button "Spam" at bounding box center [299, 172] width 47 height 18
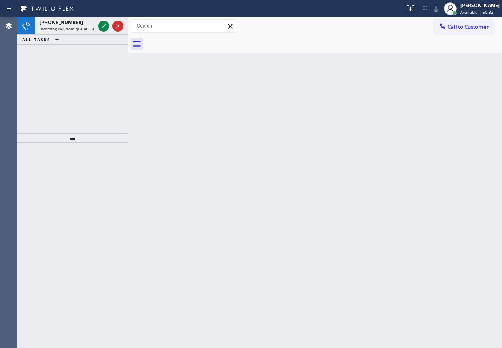
click at [102, 25] on icon at bounding box center [103, 25] width 9 height 9
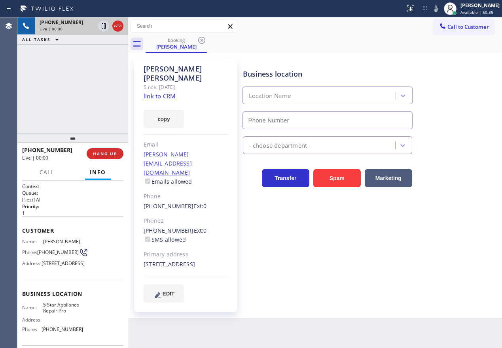
type input "(888) 477-1309"
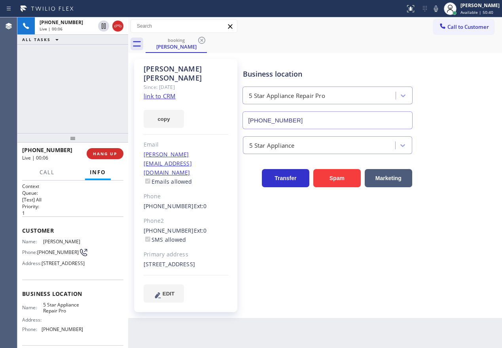
click at [58, 314] on span "5 Star Appliance Repair Pro" at bounding box center [63, 308] width 40 height 12
copy span "5 Star Appliance Repair Pro"
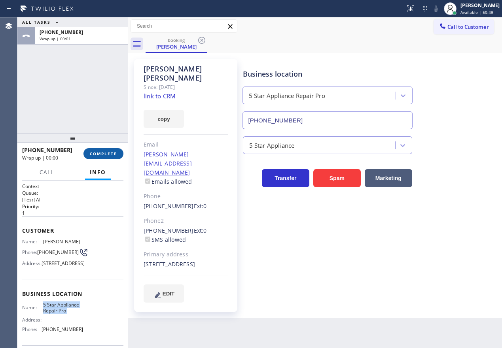
click at [104, 157] on button "COMPLETE" at bounding box center [103, 153] width 40 height 11
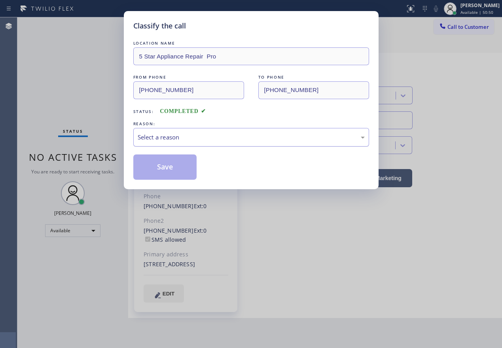
drag, startPoint x: 172, startPoint y: 137, endPoint x: 172, endPoint y: 142, distance: 5.1
click at [172, 138] on div "Select a reason" at bounding box center [251, 137] width 227 height 9
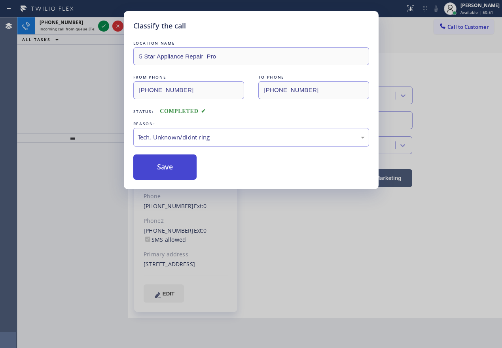
click at [169, 170] on button "Save" at bounding box center [165, 167] width 64 height 25
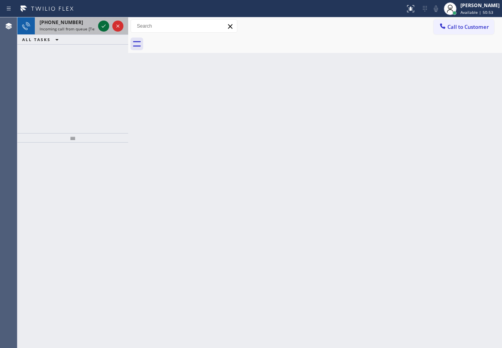
click at [102, 25] on icon at bounding box center [103, 25] width 9 height 9
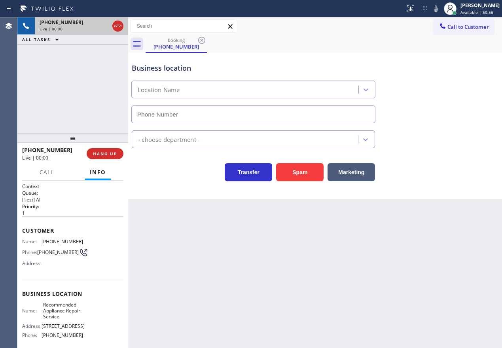
type input "(617) 249-6793"
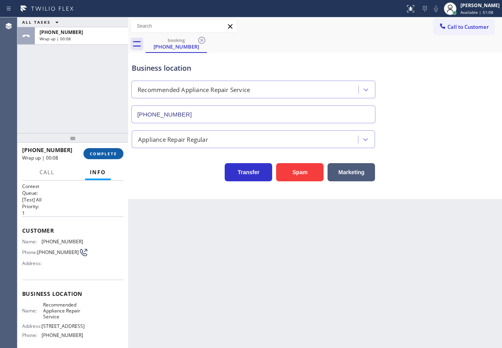
click at [99, 155] on span "COMPLETE" at bounding box center [103, 154] width 27 height 6
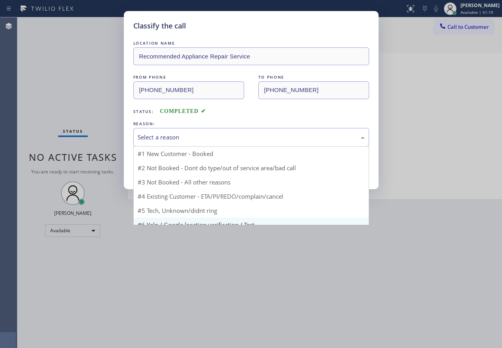
drag, startPoint x: 202, startPoint y: 137, endPoint x: 157, endPoint y: 205, distance: 82.3
click at [201, 140] on div "Select a reason" at bounding box center [251, 137] width 227 height 9
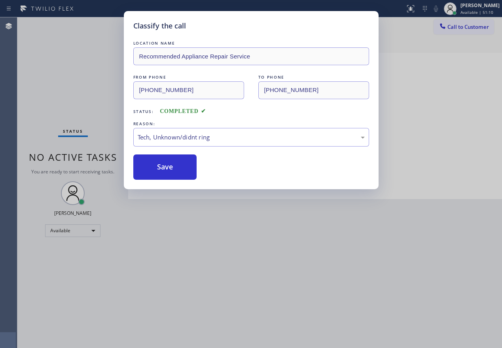
drag, startPoint x: 156, startPoint y: 170, endPoint x: 223, endPoint y: 282, distance: 130.5
click at [157, 171] on button "Save" at bounding box center [165, 167] width 64 height 25
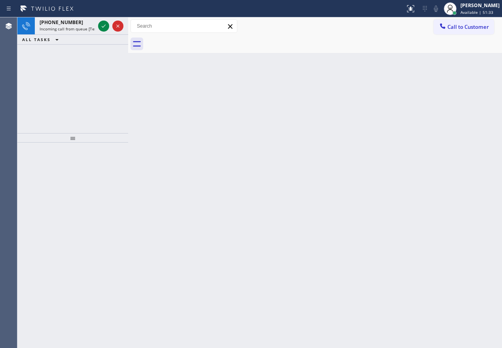
click at [424, 213] on div "Back to Dashboard Change Sender ID Customers Technicians Select a contact Outbo…" at bounding box center [314, 182] width 373 height 331
click at [103, 26] on icon at bounding box center [103, 25] width 9 height 9
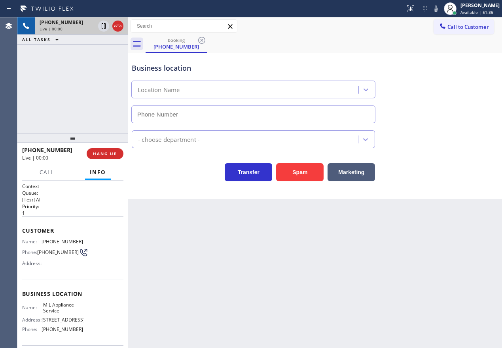
type input "(617) 910-4310"
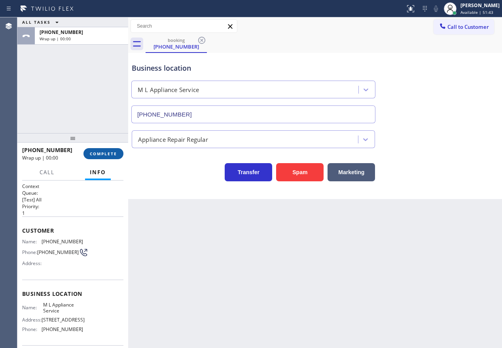
click at [109, 157] on button "COMPLETE" at bounding box center [103, 153] width 40 height 11
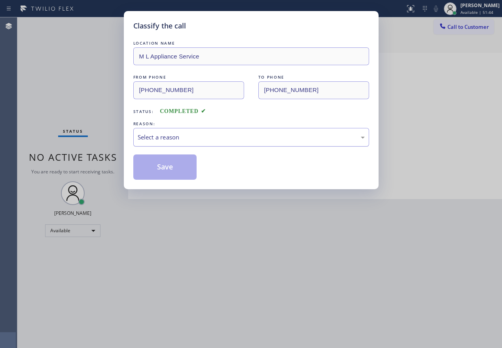
click at [199, 134] on div "Select a reason" at bounding box center [251, 137] width 227 height 9
click at [160, 164] on button "Save" at bounding box center [165, 167] width 64 height 25
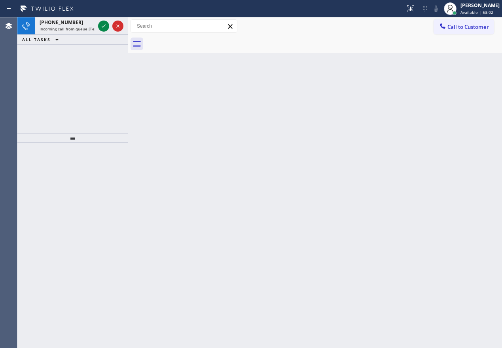
drag, startPoint x: 467, startPoint y: 155, endPoint x: 401, endPoint y: 133, distance: 69.4
click at [467, 155] on div "Back to Dashboard Change Sender ID Customers Technicians Select a contact Outbo…" at bounding box center [314, 182] width 373 height 331
click at [104, 24] on icon at bounding box center [103, 25] width 9 height 9
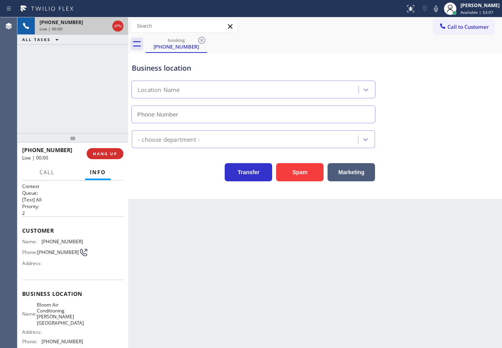
type input "(213) 460-5731"
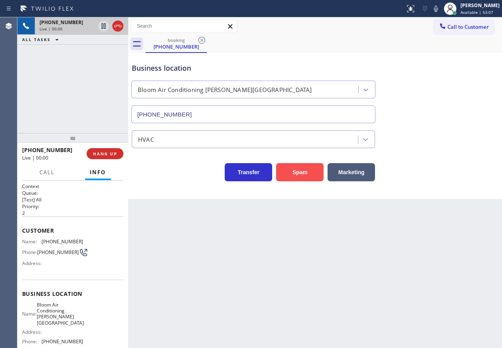
click at [305, 167] on button "Spam" at bounding box center [299, 172] width 47 height 18
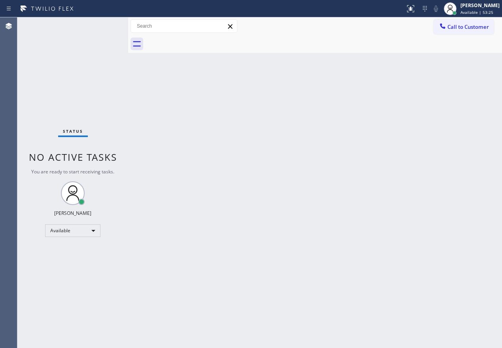
click at [412, 126] on div "Back to Dashboard Change Sender ID Customers Technicians Select a contact Outbo…" at bounding box center [314, 182] width 373 height 331
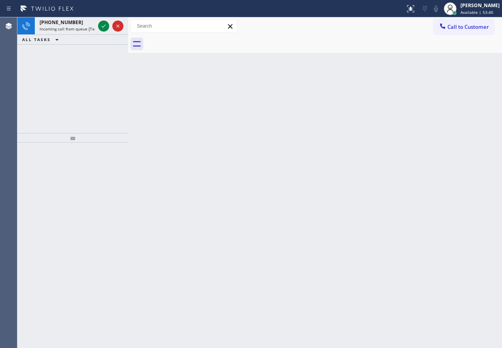
click at [424, 141] on div "Back to Dashboard Change Sender ID Customers Technicians Select a contact Outbo…" at bounding box center [314, 182] width 373 height 331
click at [100, 25] on icon at bounding box center [103, 25] width 9 height 9
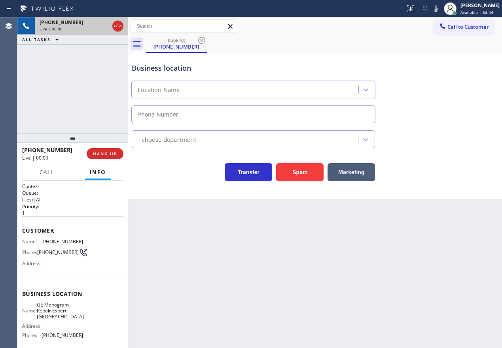
type input "(623) 323-7393"
click at [67, 317] on span "GE Monogram Repair Expert Glendale" at bounding box center [60, 311] width 47 height 18
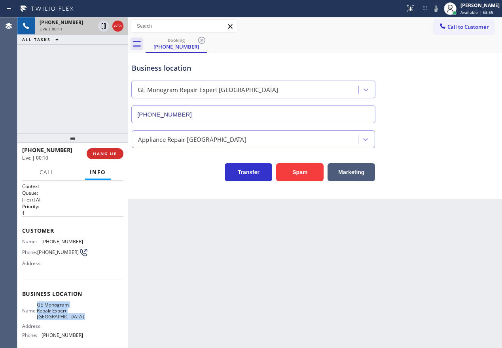
click at [67, 317] on span "GE Monogram Repair Expert Glendale" at bounding box center [60, 311] width 47 height 18
copy span "GE Monogram Repair Expert Glendale"
click at [250, 110] on input "(623) 323-7393" at bounding box center [253, 115] width 244 height 18
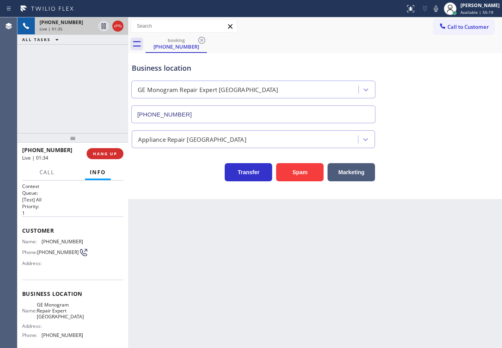
click at [56, 238] on div "Customer Name: (602) 672-1484 Phone: (602) 672-1484 Address:" at bounding box center [72, 248] width 101 height 63
copy span "(602) 672-1484"
click at [440, 10] on icon at bounding box center [435, 8] width 9 height 9
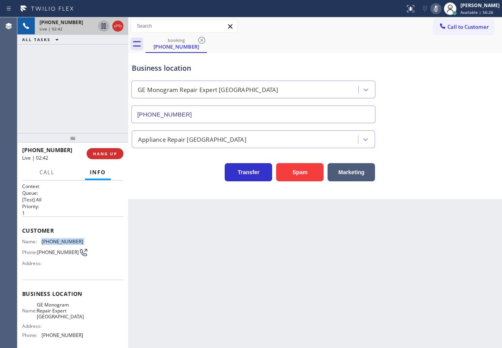
click at [104, 26] on icon at bounding box center [104, 26] width 4 height 6
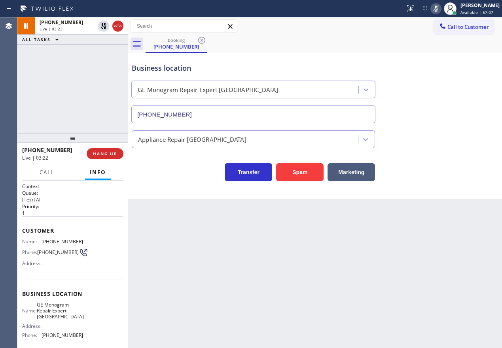
drag, startPoint x: 445, startPoint y: 222, endPoint x: 408, endPoint y: 186, distance: 51.7
click at [445, 222] on div "Back to Dashboard Change Sender ID Customers Technicians Select a contact Outbo…" at bounding box center [314, 182] width 373 height 331
click at [101, 27] on icon at bounding box center [103, 25] width 9 height 9
click at [438, 8] on icon at bounding box center [436, 9] width 4 height 6
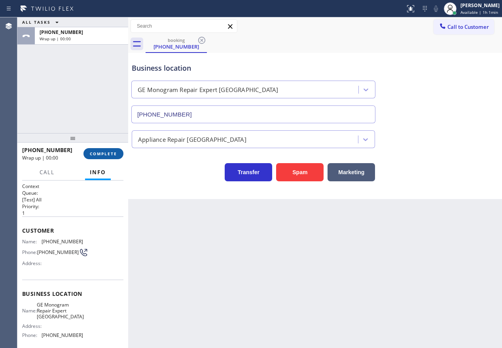
click at [108, 153] on span "COMPLETE" at bounding box center [103, 154] width 27 height 6
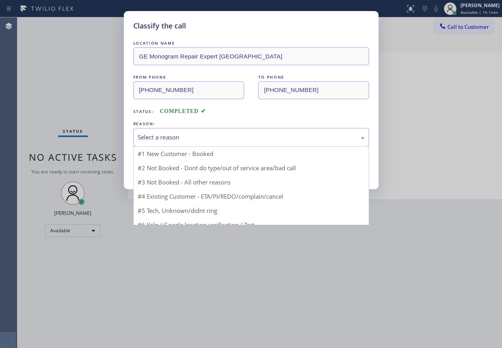
click at [183, 136] on div "Select a reason" at bounding box center [251, 137] width 227 height 9
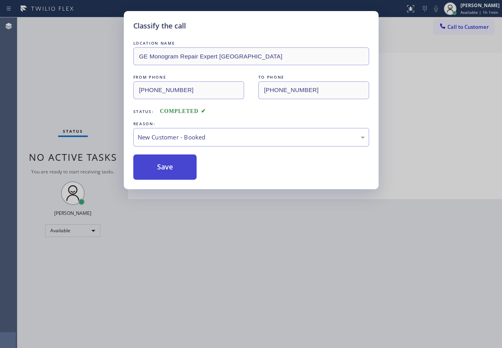
click at [161, 162] on button "Save" at bounding box center [165, 167] width 64 height 25
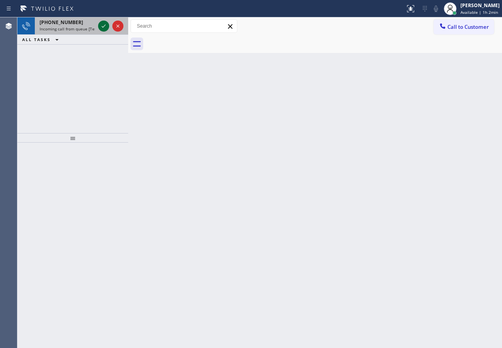
click at [104, 28] on icon at bounding box center [103, 25] width 9 height 9
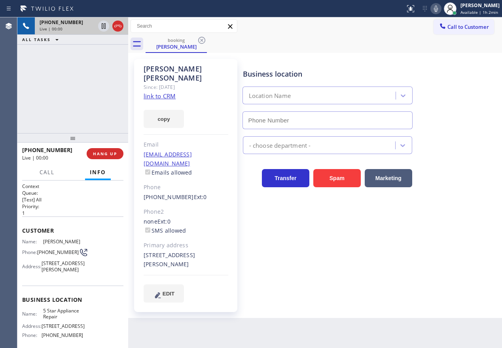
click at [92, 147] on div "+16502698520 Live | 00:00 HANG UP" at bounding box center [72, 153] width 101 height 21
click at [94, 151] on span "HANG UP" at bounding box center [105, 154] width 24 height 6
type input "(855) 731-4952"
click at [94, 151] on span "HANG UP" at bounding box center [105, 154] width 24 height 6
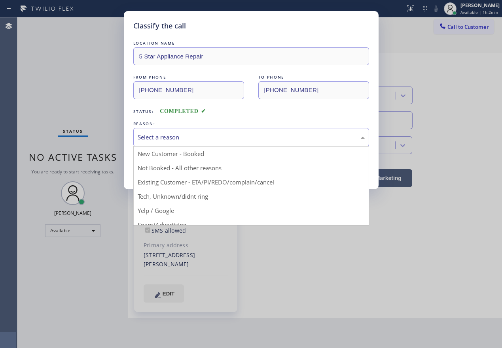
click at [171, 137] on div "Select a reason" at bounding box center [251, 137] width 227 height 9
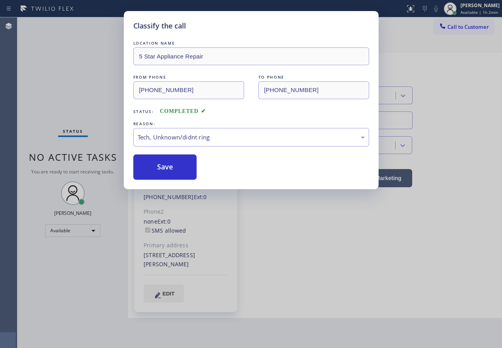
click at [177, 183] on div "Classify the call LOCATION NAME 5 Star Appliance Repair FROM PHONE (650) 269-85…" at bounding box center [251, 100] width 255 height 178
click at [179, 172] on button "Save" at bounding box center [165, 167] width 64 height 25
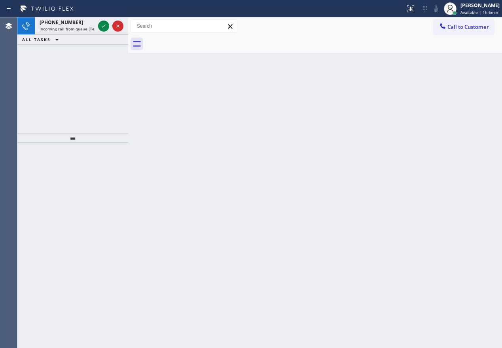
drag, startPoint x: 424, startPoint y: 70, endPoint x: 234, endPoint y: 67, distance: 189.7
click at [424, 70] on div "Back to Dashboard Change Sender ID Customers Technicians Select a contact Outbo…" at bounding box center [314, 182] width 373 height 331
click at [100, 26] on icon at bounding box center [103, 25] width 9 height 9
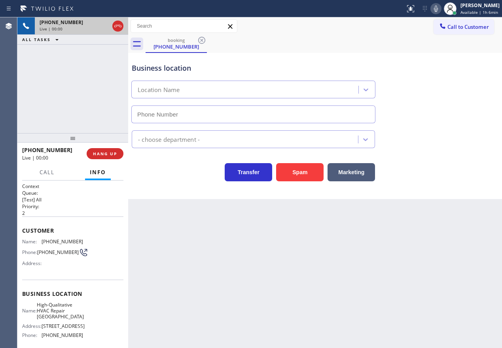
type input "(650) 645-9279"
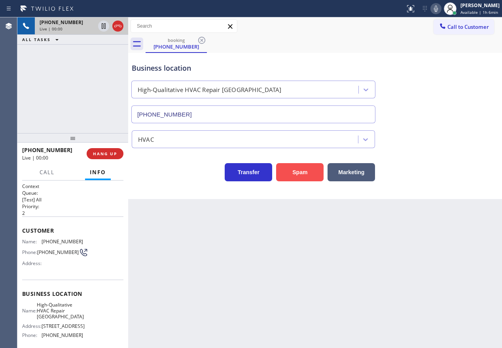
click at [283, 170] on button "Spam" at bounding box center [299, 172] width 47 height 18
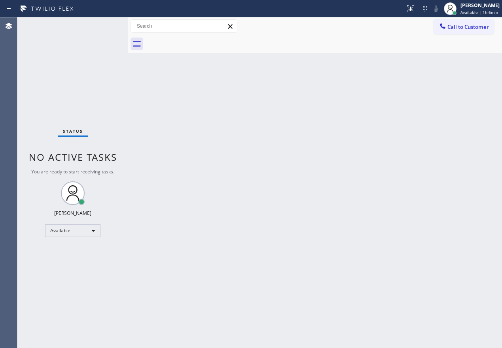
drag, startPoint x: 424, startPoint y: 122, endPoint x: 253, endPoint y: 49, distance: 186.5
click at [424, 122] on div "Back to Dashboard Change Sender ID Customers Technicians Select a contact Outbo…" at bounding box center [314, 182] width 373 height 331
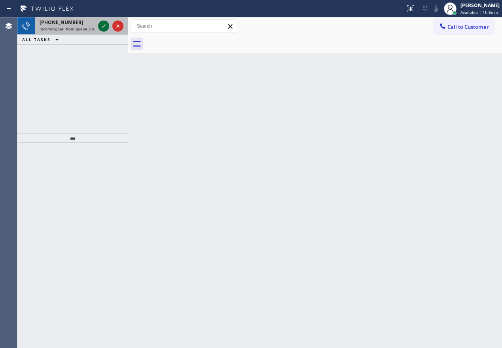
click at [106, 25] on icon at bounding box center [103, 25] width 9 height 9
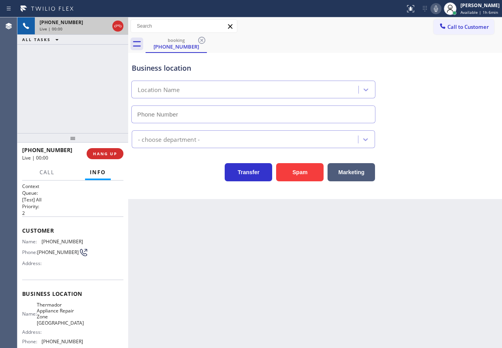
type input "(720) 571-1197"
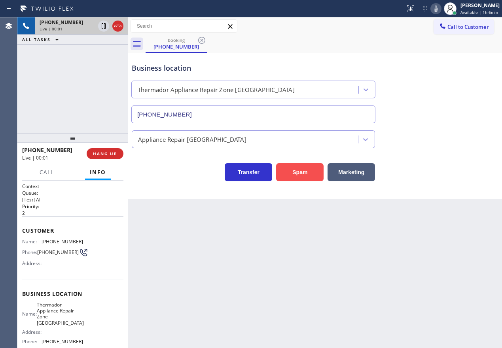
click at [289, 172] on button "Spam" at bounding box center [299, 172] width 47 height 18
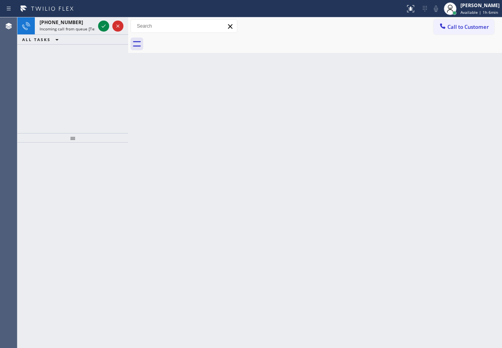
click at [447, 176] on div "Back to Dashboard Change Sender ID Customers Technicians Select a contact Outbo…" at bounding box center [314, 182] width 373 height 331
click at [103, 25] on icon at bounding box center [103, 25] width 9 height 9
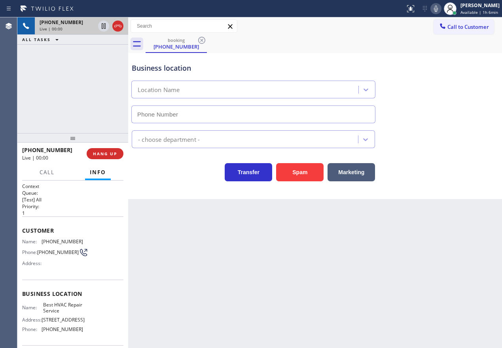
type input "(408) 412-7132"
click at [313, 174] on button "Spam" at bounding box center [299, 172] width 47 height 18
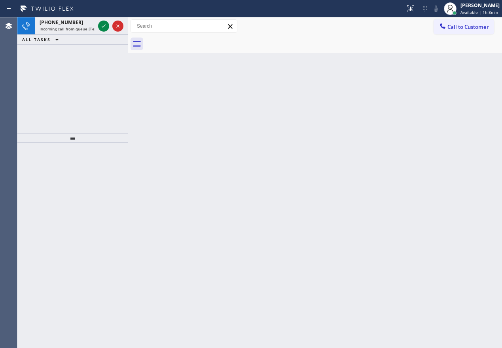
click at [440, 166] on div "Back to Dashboard Change Sender ID Customers Technicians Select a contact Outbo…" at bounding box center [314, 182] width 373 height 331
drag, startPoint x: 439, startPoint y: 164, endPoint x: 170, endPoint y: 71, distance: 284.3
click at [439, 164] on div "Back to Dashboard Change Sender ID Customers Technicians Select a contact Outbo…" at bounding box center [314, 182] width 373 height 331
click at [104, 25] on icon at bounding box center [103, 25] width 9 height 9
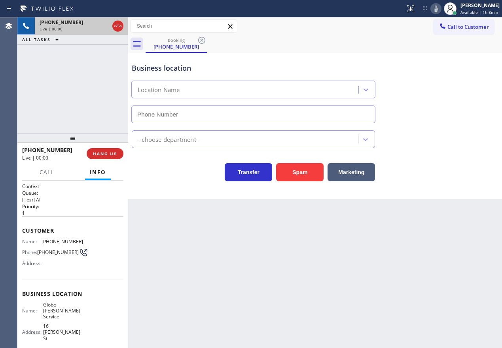
type input "(857) 763-3427"
click at [105, 152] on span "HANG UP" at bounding box center [105, 154] width 24 height 6
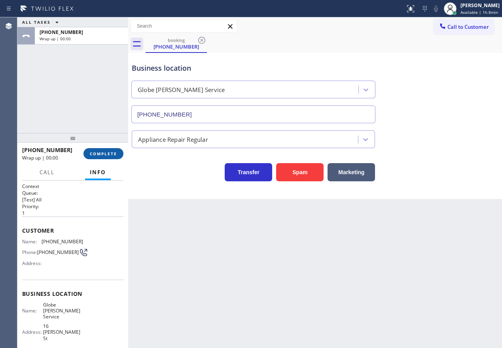
click at [108, 153] on span "COMPLETE" at bounding box center [103, 154] width 27 height 6
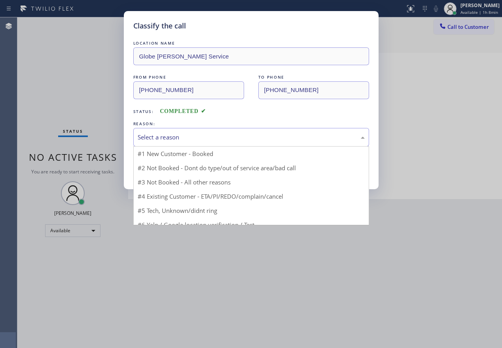
click at [172, 134] on div "Select a reason" at bounding box center [251, 137] width 227 height 9
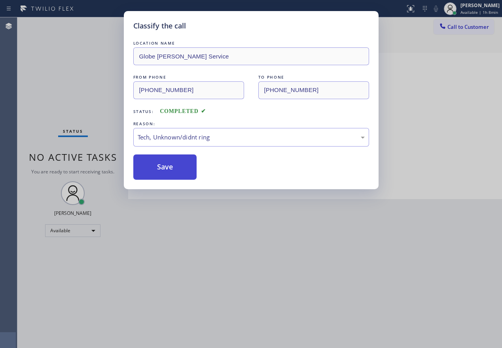
click at [181, 166] on button "Save" at bounding box center [165, 167] width 64 height 25
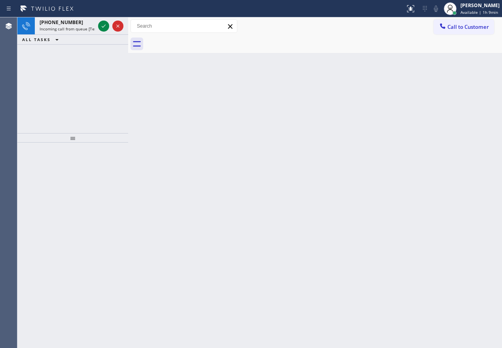
click at [433, 125] on div "Back to Dashboard Change Sender ID Customers Technicians Select a contact Outbo…" at bounding box center [314, 182] width 373 height 331
click at [428, 170] on div "Back to Dashboard Change Sender ID Customers Technicians Select a contact Outbo…" at bounding box center [314, 182] width 373 height 331
click at [100, 26] on icon at bounding box center [103, 25] width 9 height 9
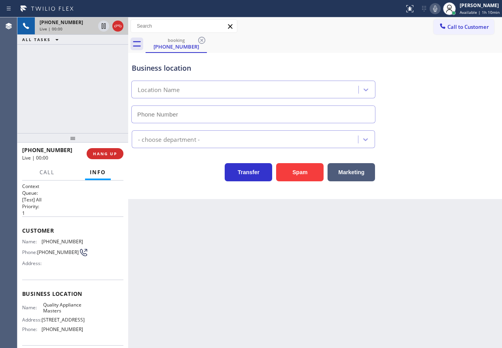
type input "(617) 428-0036"
click at [76, 306] on span "Quality Appliance Masters" at bounding box center [63, 308] width 40 height 12
copy span "Quality Appliance Masters"
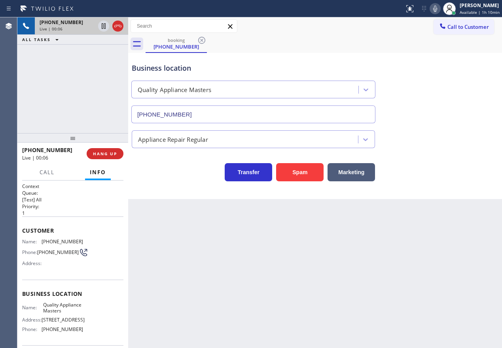
click at [223, 104] on div "(617) 428-0036" at bounding box center [253, 112] width 247 height 21
click at [224, 113] on input "(617) 428-0036" at bounding box center [253, 115] width 244 height 18
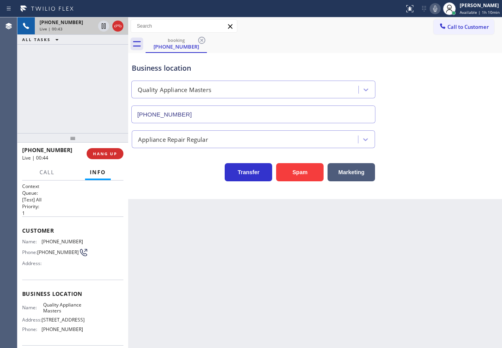
click at [425, 133] on div "Appliance Repair Regular" at bounding box center [315, 137] width 370 height 21
click at [102, 156] on span "HANG UP" at bounding box center [105, 154] width 24 height 6
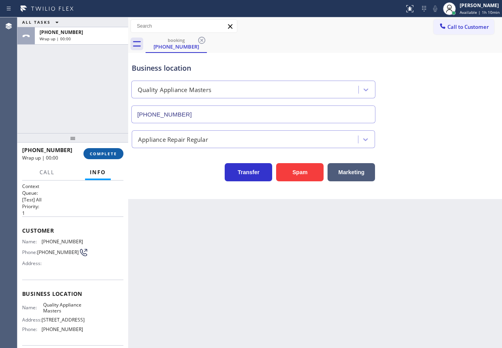
click at [106, 151] on span "COMPLETE" at bounding box center [103, 154] width 27 height 6
drag, startPoint x: 164, startPoint y: 152, endPoint x: 164, endPoint y: 146, distance: 5.5
click at [164, 152] on div "Transfer Spam Marketing" at bounding box center [315, 164] width 370 height 33
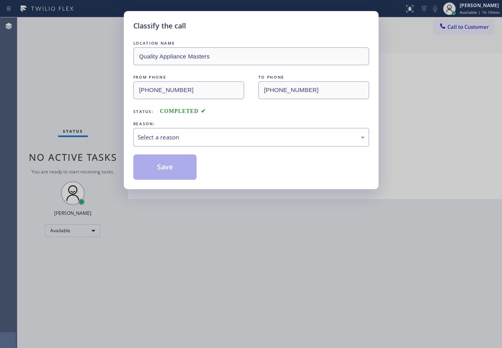
click at [197, 125] on div "REASON:" at bounding box center [251, 124] width 236 height 8
click at [197, 136] on div "Select a reason" at bounding box center [251, 137] width 227 height 9
click at [166, 170] on button "Save" at bounding box center [165, 167] width 64 height 25
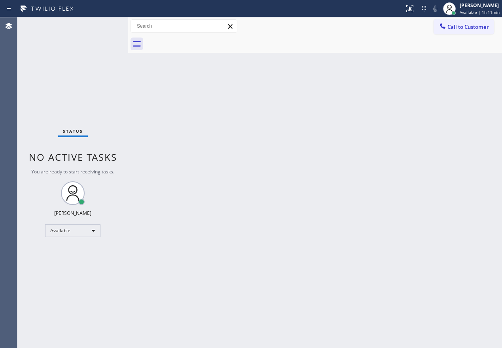
drag, startPoint x: 442, startPoint y: 241, endPoint x: 407, endPoint y: 204, distance: 51.2
click at [442, 241] on div "Back to Dashboard Change Sender ID Customers Technicians Select a contact Outbo…" at bounding box center [314, 182] width 373 height 331
click at [418, 257] on div "Back to Dashboard Change Sender ID Customers Technicians Select a contact Outbo…" at bounding box center [314, 182] width 373 height 331
click at [103, 26] on div "Status No active tasks You are ready to start receiving tasks. Paula Arnado Ava…" at bounding box center [72, 182] width 111 height 331
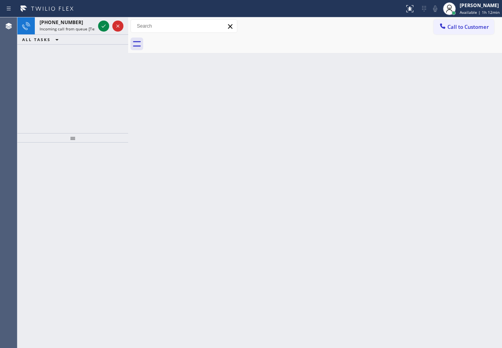
click at [455, 114] on div "Back to Dashboard Change Sender ID Customers Technicians Select a contact Outbo…" at bounding box center [314, 182] width 373 height 331
click at [104, 27] on icon at bounding box center [103, 25] width 9 height 9
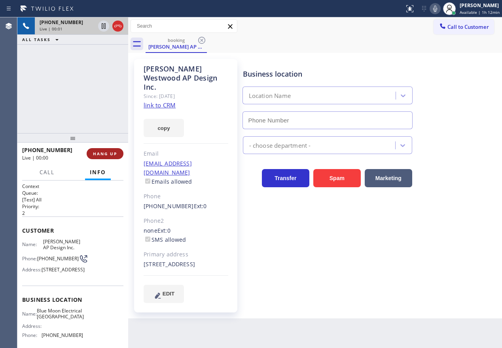
click at [112, 154] on span "HANG UP" at bounding box center [105, 154] width 24 height 6
type input "(805) 222-7592"
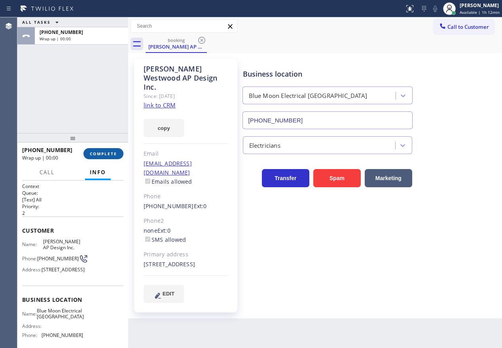
click at [112, 154] on span "COMPLETE" at bounding box center [103, 154] width 27 height 6
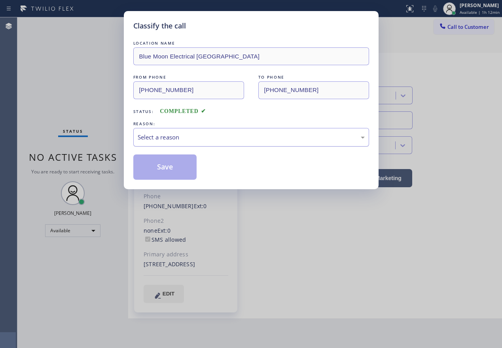
click at [230, 140] on div "Select a reason" at bounding box center [251, 137] width 227 height 9
click at [171, 168] on button "Save" at bounding box center [165, 167] width 64 height 25
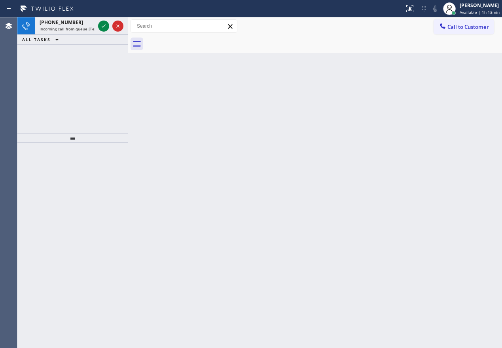
click at [426, 190] on div "Back to Dashboard Change Sender ID Customers Technicians Select a contact Outbo…" at bounding box center [314, 182] width 373 height 331
click at [68, 20] on span "+18062098227" at bounding box center [61, 22] width 43 height 7
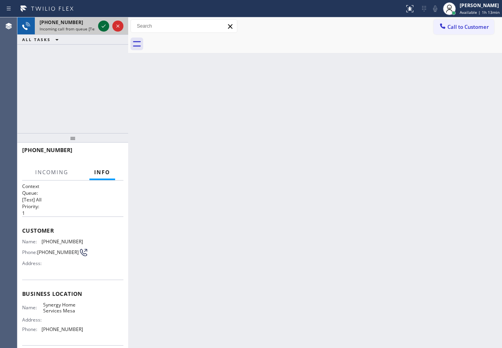
click at [105, 25] on icon at bounding box center [104, 26] width 4 height 3
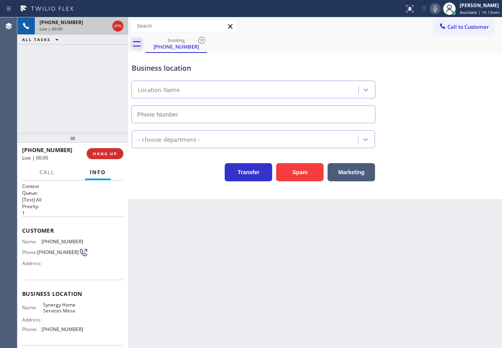
type input "(480) 680-8110"
click at [61, 314] on span "Synergy Home Services Mesa" at bounding box center [63, 308] width 40 height 12
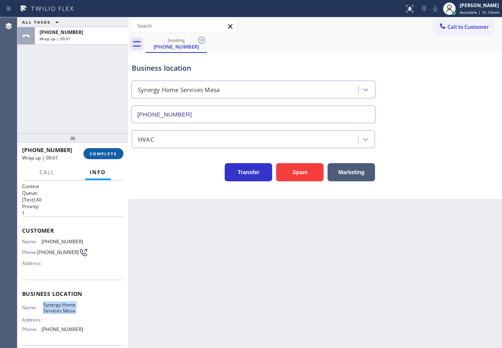
click at [105, 151] on span "COMPLETE" at bounding box center [103, 154] width 27 height 6
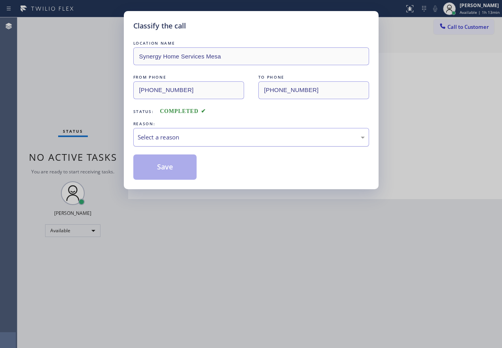
click at [189, 138] on div "Select a reason" at bounding box center [251, 137] width 227 height 9
click at [181, 170] on button "Save" at bounding box center [165, 167] width 64 height 25
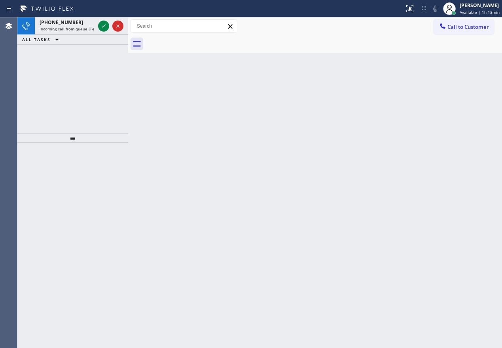
click at [418, 239] on div "Back to Dashboard Change Sender ID Customers Technicians Select a contact Outbo…" at bounding box center [314, 182] width 373 height 331
click at [102, 24] on icon at bounding box center [103, 25] width 9 height 9
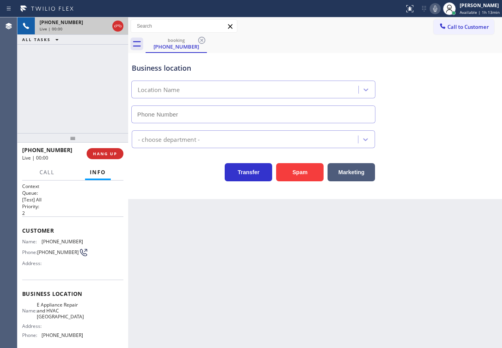
type input "(971) 287-7301"
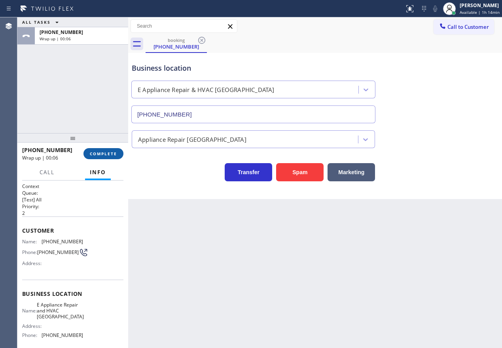
click at [108, 153] on span "COMPLETE" at bounding box center [103, 154] width 27 height 6
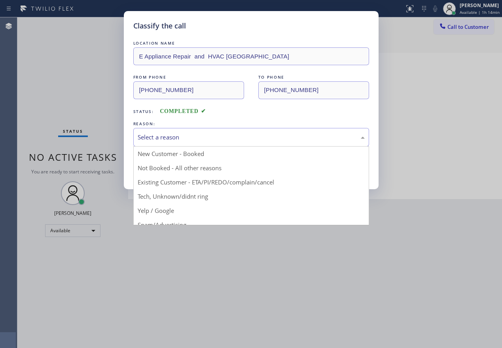
click at [190, 134] on div "Select a reason" at bounding box center [251, 137] width 227 height 9
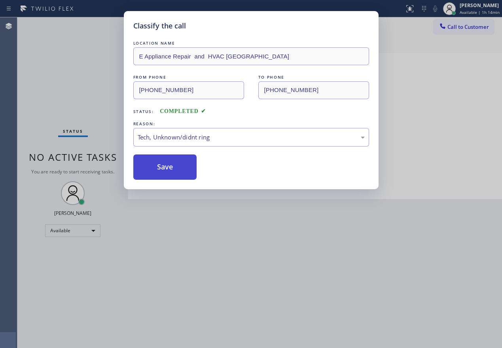
click at [171, 170] on button "Save" at bounding box center [165, 167] width 64 height 25
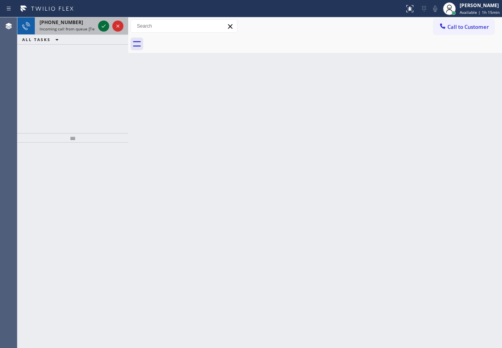
click at [99, 29] on icon at bounding box center [103, 25] width 9 height 9
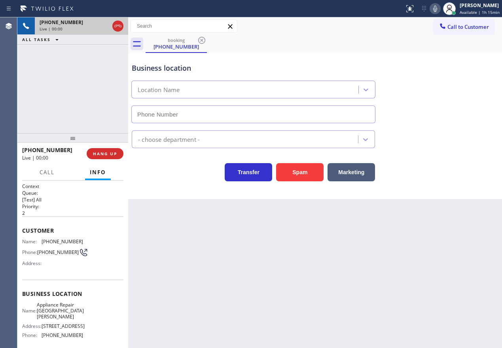
type input "(408) 741-9588"
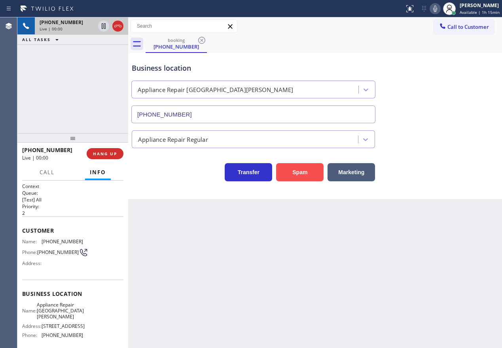
click at [307, 174] on button "Spam" at bounding box center [299, 172] width 47 height 18
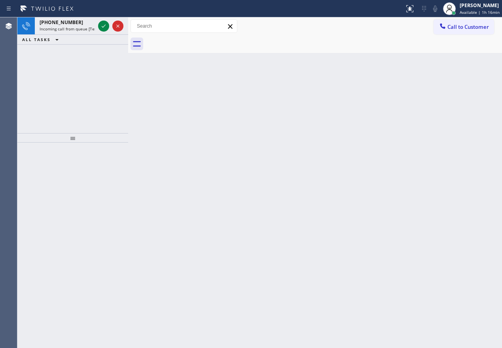
drag, startPoint x: 431, startPoint y: 81, endPoint x: 160, endPoint y: 56, distance: 272.3
click at [431, 81] on div "Back to Dashboard Change Sender ID Customers Technicians Select a contact Outbo…" at bounding box center [314, 182] width 373 height 331
click at [102, 27] on icon at bounding box center [104, 26] width 4 height 3
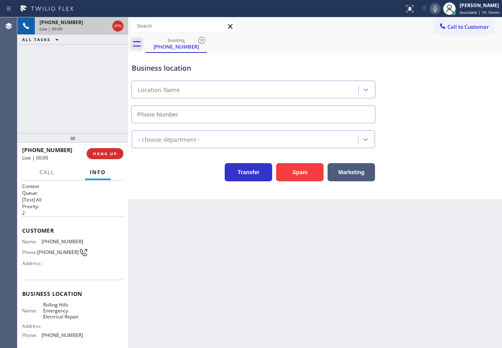
type input "(424) 295-6860"
click at [112, 154] on span "HANG UP" at bounding box center [105, 154] width 24 height 6
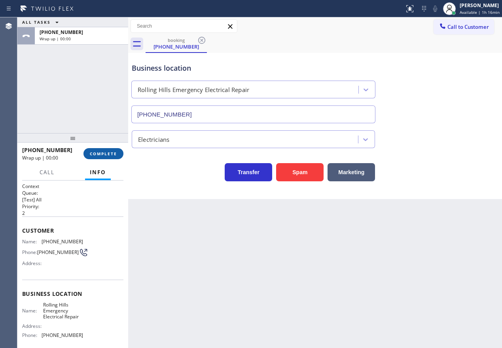
click at [112, 154] on span "COMPLETE" at bounding box center [103, 154] width 27 height 6
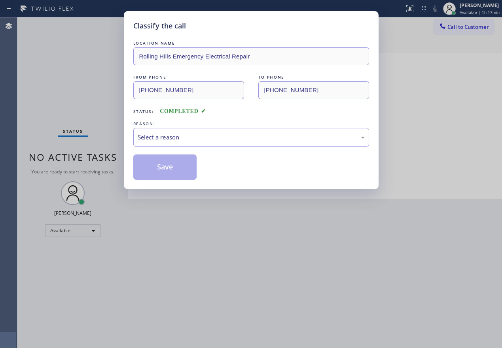
click at [174, 138] on div "Select a reason" at bounding box center [251, 137] width 227 height 9
click at [170, 164] on button "Save" at bounding box center [165, 167] width 64 height 25
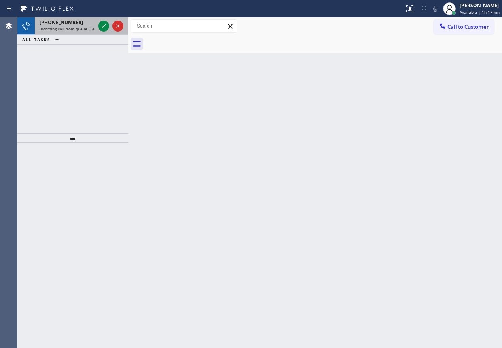
click at [73, 29] on span "Incoming call from queue [Test] All" at bounding box center [73, 29] width 66 height 6
click at [443, 168] on div "Back to Dashboard Change Sender ID Customers Technicians Select a contact Outbo…" at bounding box center [314, 182] width 373 height 331
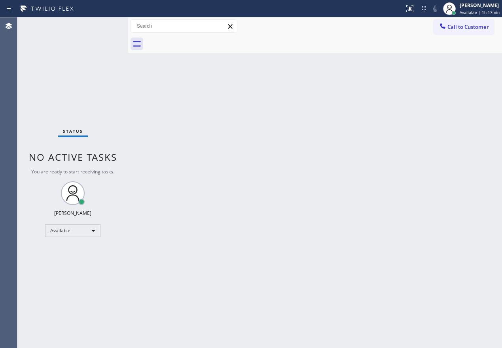
click at [96, 31] on div "Status No active tasks You are ready to start receiving tasks. Paula Arnado Ava…" at bounding box center [72, 182] width 111 height 331
click at [437, 132] on div "Back to Dashboard Change Sender ID Customers Technicians Select a contact Outbo…" at bounding box center [314, 182] width 373 height 331
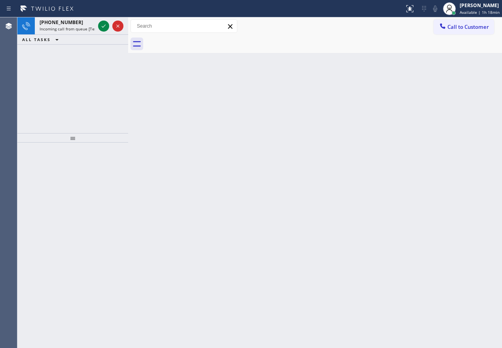
click at [462, 122] on div "Back to Dashboard Change Sender ID Customers Technicians Select a contact Outbo…" at bounding box center [314, 182] width 373 height 331
click at [100, 28] on icon at bounding box center [103, 25] width 9 height 9
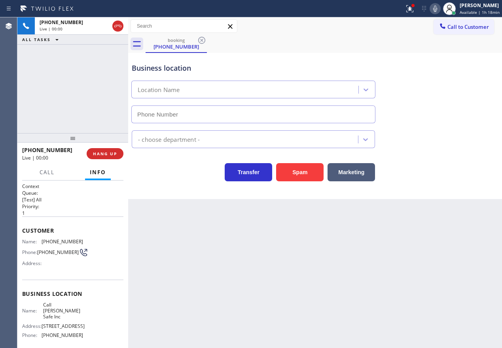
type input "(617) 981-4533"
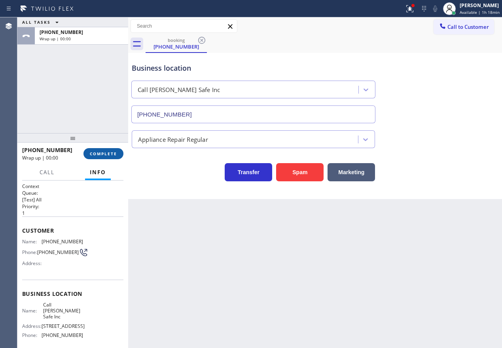
click at [98, 154] on span "COMPLETE" at bounding box center [103, 154] width 27 height 6
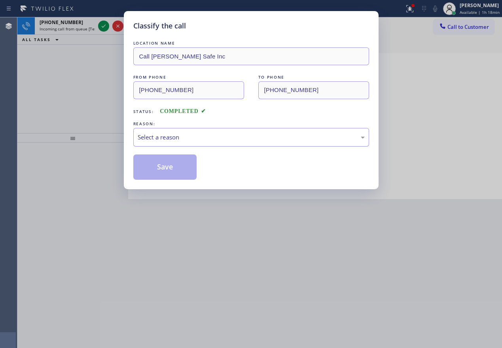
click at [215, 132] on div "Select a reason" at bounding box center [251, 137] width 236 height 19
click at [172, 174] on button "Save" at bounding box center [165, 167] width 64 height 25
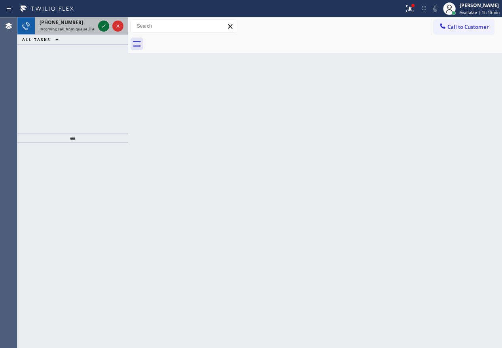
click at [104, 25] on icon at bounding box center [103, 25] width 9 height 9
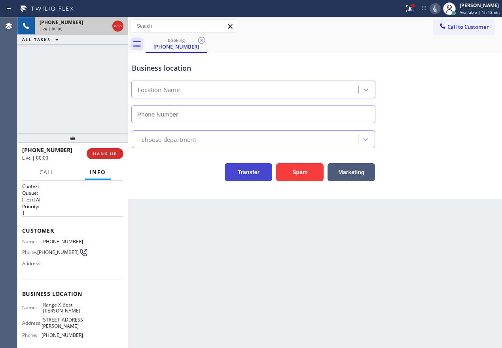
type input "(857) 305-6026"
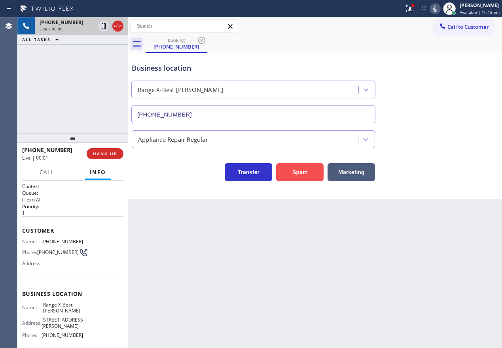
click at [305, 176] on button "Spam" at bounding box center [299, 172] width 47 height 18
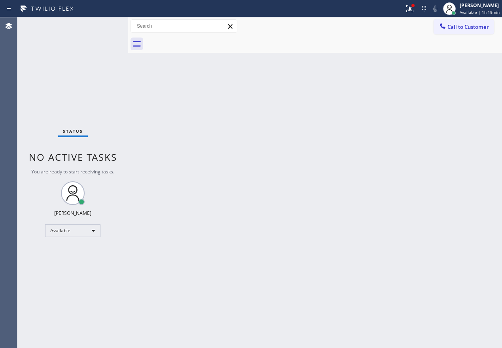
click at [434, 133] on div "Back to Dashboard Change Sender ID Customers Technicians Select a contact Outbo…" at bounding box center [314, 182] width 373 height 331
drag, startPoint x: 479, startPoint y: 189, endPoint x: 497, endPoint y: 235, distance: 49.7
click at [479, 189] on div "Back to Dashboard Change Sender ID Customers Technicians Select a contact Outbo…" at bounding box center [314, 182] width 373 height 331
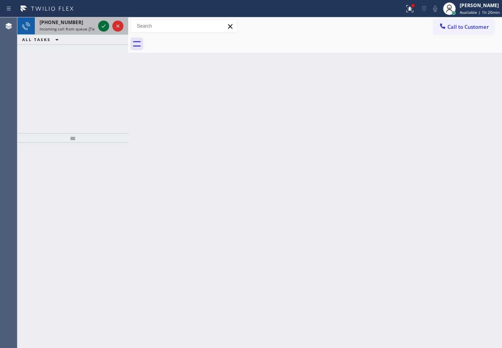
click at [103, 26] on icon at bounding box center [103, 25] width 9 height 9
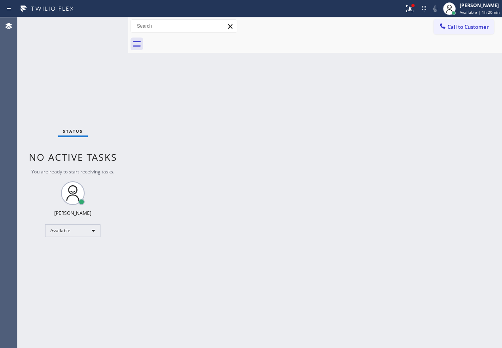
click at [223, 113] on div "Back to Dashboard Change Sender ID Customers Technicians Select a contact Outbo…" at bounding box center [314, 182] width 373 height 331
click at [427, 152] on div "Back to Dashboard Change Sender ID Customers Technicians Select a contact Outbo…" at bounding box center [314, 182] width 373 height 331
click at [405, 9] on div at bounding box center [409, 8] width 17 height 9
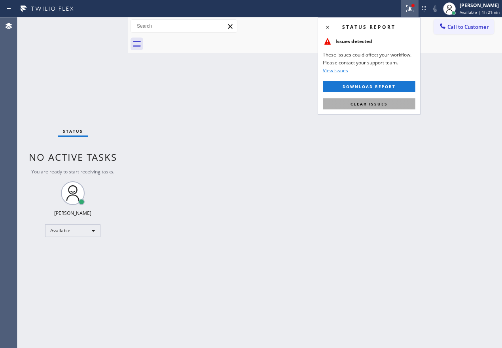
click at [391, 106] on button "Clear issues" at bounding box center [369, 103] width 92 height 11
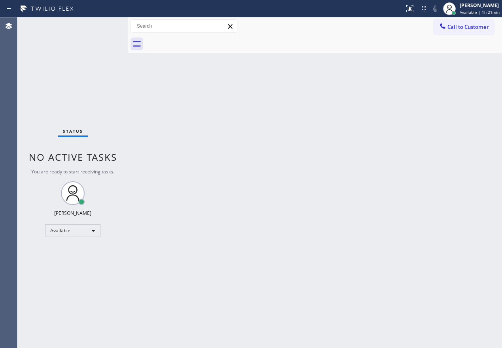
click at [102, 28] on div "Status No active tasks You are ready to start receiving tasks. Paula Arnado Ava…" at bounding box center [72, 182] width 111 height 331
click at [488, 245] on div "Back to Dashboard Change Sender ID Customers Technicians Select a contact Outbo…" at bounding box center [314, 182] width 373 height 331
click at [458, 195] on div "Back to Dashboard Change Sender ID Customers Technicians Select a contact Outbo…" at bounding box center [314, 182] width 373 height 331
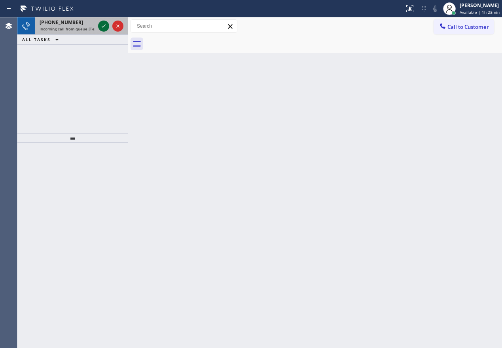
click at [102, 27] on icon at bounding box center [104, 26] width 4 height 3
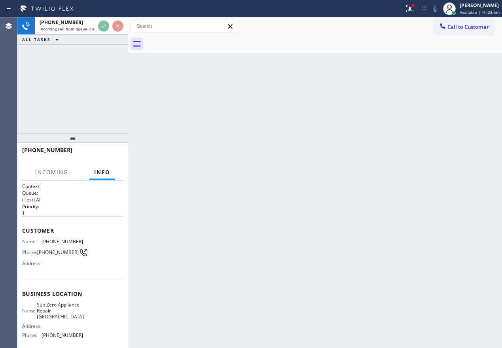
click at [296, 164] on div "Back to Dashboard Change Sender ID Customers Technicians Select a contact Outbo…" at bounding box center [314, 182] width 373 height 331
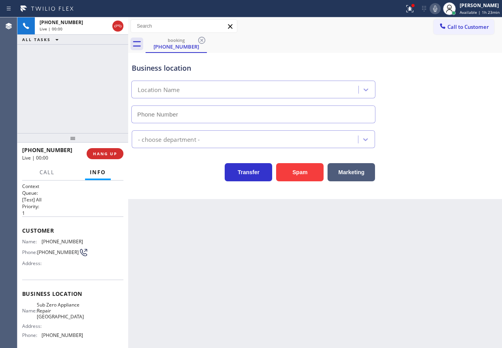
type input "(619) 566-1292"
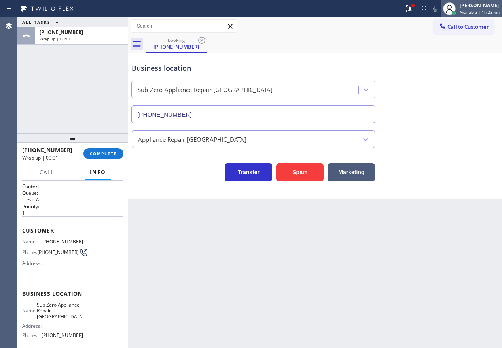
click at [473, 13] on span "Available | 1h 23min" at bounding box center [479, 12] width 40 height 6
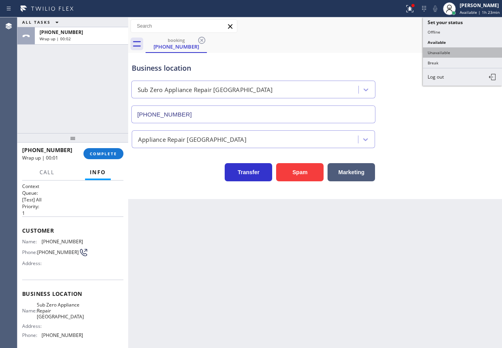
click at [445, 52] on button "Unavailable" at bounding box center [461, 52] width 79 height 10
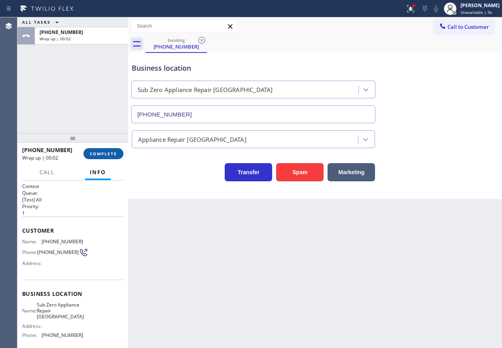
click at [112, 153] on span "COMPLETE" at bounding box center [103, 154] width 27 height 6
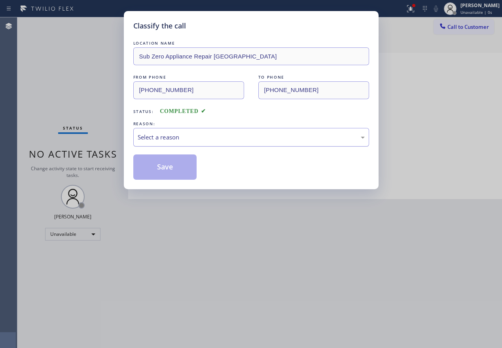
click at [204, 138] on div "Select a reason" at bounding box center [251, 137] width 227 height 9
drag, startPoint x: 158, startPoint y: 170, endPoint x: 175, endPoint y: 196, distance: 32.2
click at [158, 170] on button "Save" at bounding box center [165, 167] width 64 height 25
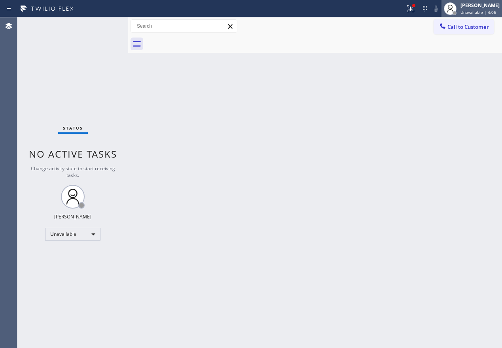
drag, startPoint x: 479, startPoint y: 4, endPoint x: 471, endPoint y: 8, distance: 8.7
click at [478, 4] on div "Paula Arnado" at bounding box center [479, 5] width 39 height 7
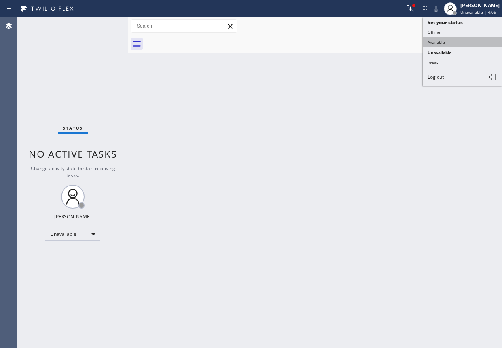
click at [447, 40] on button "Available" at bounding box center [461, 42] width 79 height 10
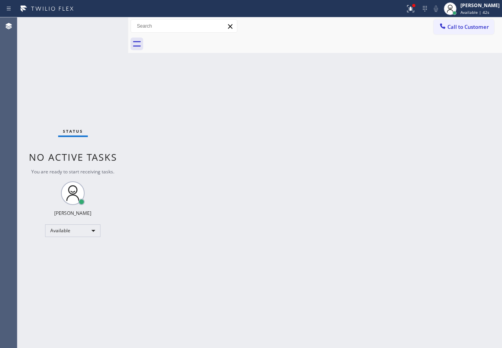
click at [431, 212] on div "Back to Dashboard Change Sender ID Customers Technicians Select a contact Outbo…" at bounding box center [314, 182] width 373 height 331
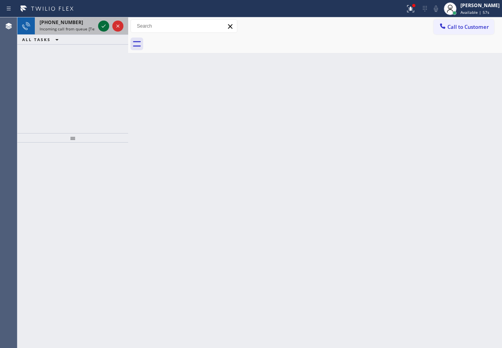
click at [100, 29] on icon at bounding box center [103, 25] width 9 height 9
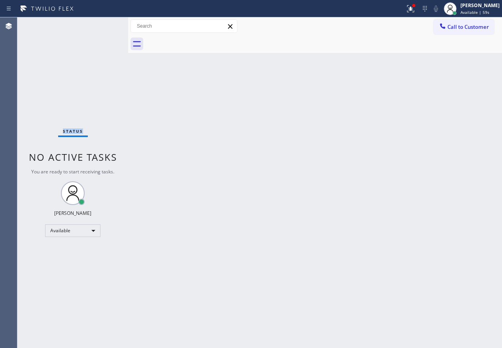
click at [101, 26] on div "Status No active tasks You are ready to start receiving tasks. Paula Arnado Ava…" at bounding box center [72, 182] width 111 height 331
drag, startPoint x: 413, startPoint y: 95, endPoint x: 249, endPoint y: 93, distance: 164.0
click at [413, 95] on div "Back to Dashboard Change Sender ID Customers Technicians Select a contact Outbo…" at bounding box center [314, 182] width 373 height 331
click at [457, 137] on div "Back to Dashboard Change Sender ID Customers Technicians Select a contact Outbo…" at bounding box center [314, 182] width 373 height 331
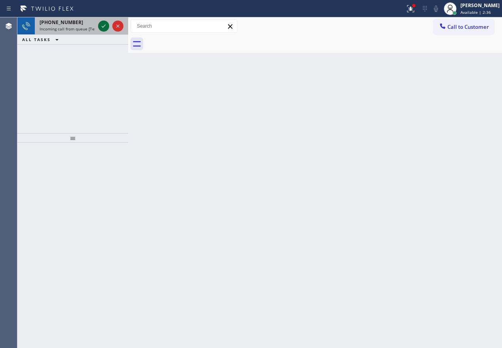
click at [104, 26] on icon at bounding box center [103, 25] width 9 height 9
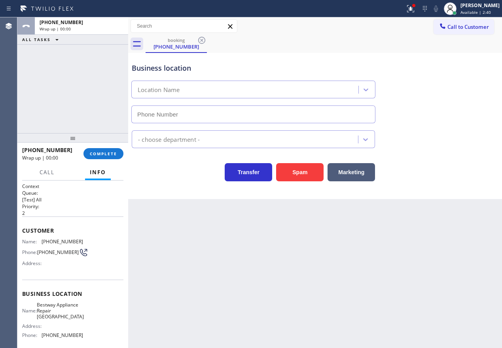
type input "(623) 323-9635"
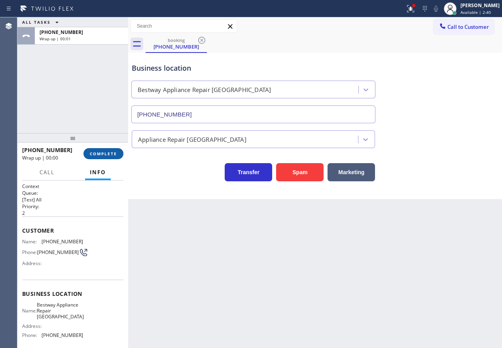
click at [105, 153] on span "COMPLETE" at bounding box center [103, 154] width 27 height 6
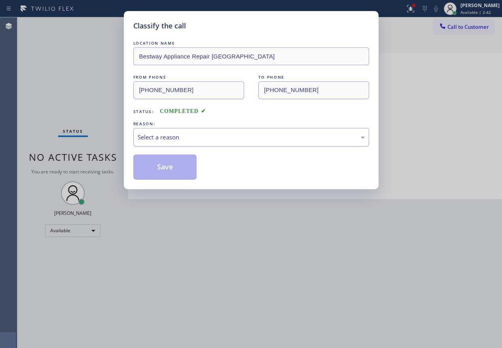
click at [264, 146] on div "Select a reason" at bounding box center [251, 137] width 236 height 19
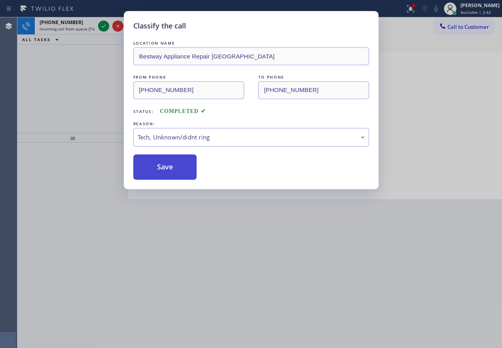
click at [183, 169] on button "Save" at bounding box center [165, 167] width 64 height 25
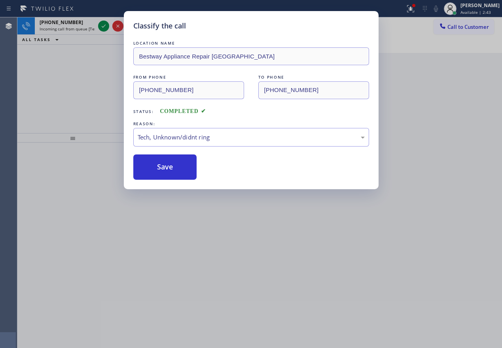
click at [109, 28] on div "Classify the call LOCATION NAME AC Repairs New York FROM PHONE (347) 588-2926 T…" at bounding box center [259, 182] width 484 height 331
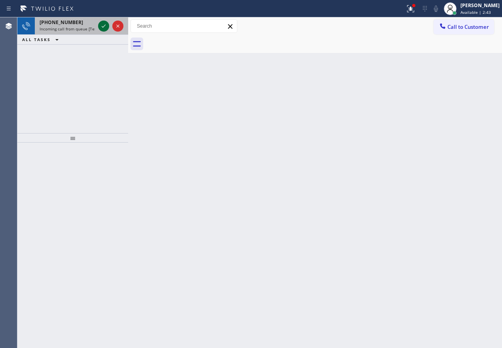
click at [104, 27] on icon at bounding box center [103, 25] width 9 height 9
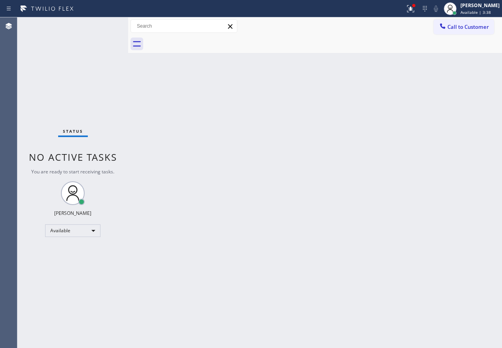
click at [433, 166] on div "Back to Dashboard Change Sender ID Customers Technicians Select a contact Outbo…" at bounding box center [314, 182] width 373 height 331
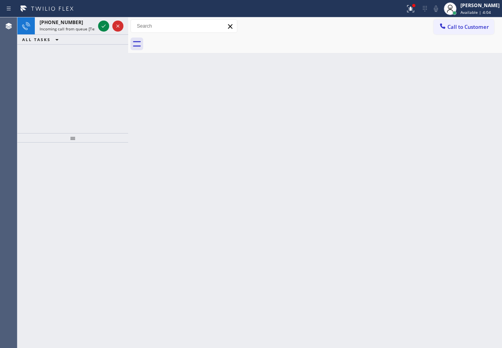
click at [431, 152] on div "Back to Dashboard Change Sender ID Customers Technicians Select a contact Outbo…" at bounding box center [314, 182] width 373 height 331
click at [104, 27] on icon at bounding box center [103, 25] width 9 height 9
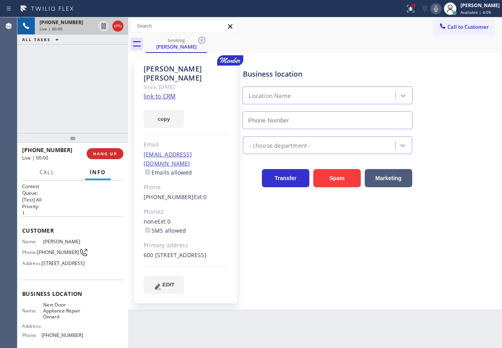
type input "(619) 773-0893"
click at [166, 92] on link "link to CRM" at bounding box center [159, 96] width 32 height 8
click at [68, 320] on span "Next Door Appliance Repair Oxnard" at bounding box center [63, 311] width 40 height 18
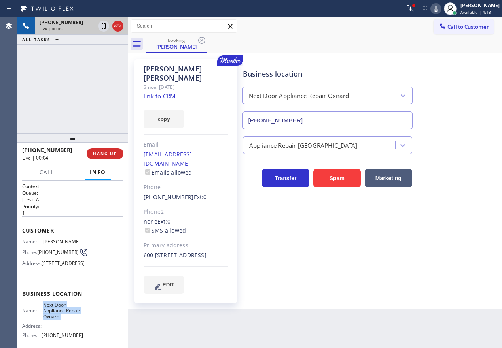
copy span "Next Door Appliance Repair Oxnard"
click at [318, 123] on input "(619) 773-0893" at bounding box center [327, 120] width 170 height 18
click at [438, 6] on icon at bounding box center [436, 9] width 4 height 6
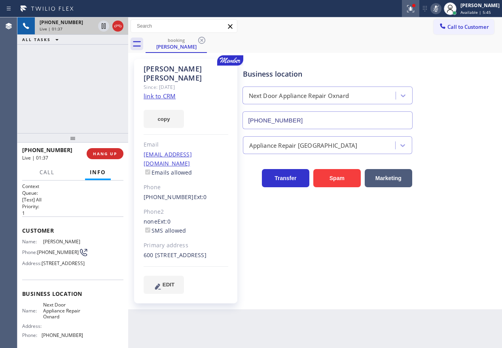
click at [415, 11] on icon at bounding box center [409, 8] width 9 height 9
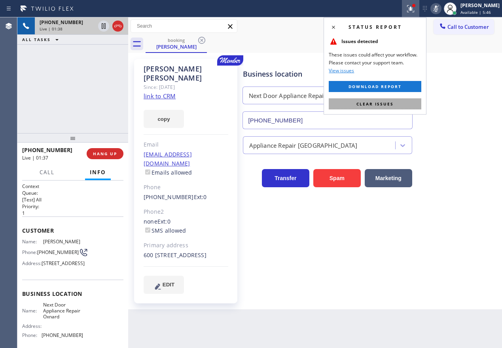
click at [411, 108] on button "Clear issues" at bounding box center [374, 103] width 92 height 11
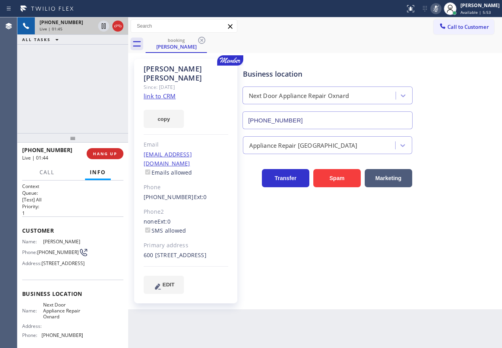
click at [440, 8] on icon at bounding box center [435, 8] width 9 height 9
click at [440, 10] on icon at bounding box center [435, 8] width 9 height 9
click at [100, 25] on icon at bounding box center [103, 25] width 9 height 9
click at [104, 23] on icon at bounding box center [103, 25] width 9 height 9
click at [440, 11] on icon at bounding box center [435, 8] width 9 height 9
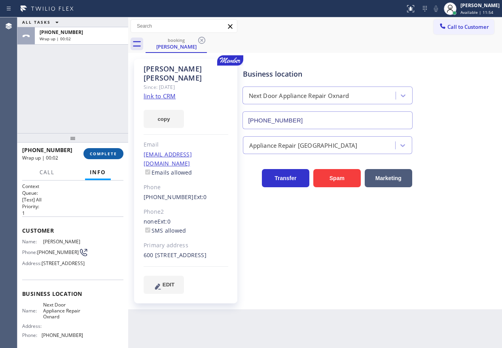
click at [98, 154] on span "COMPLETE" at bounding box center [103, 154] width 27 height 6
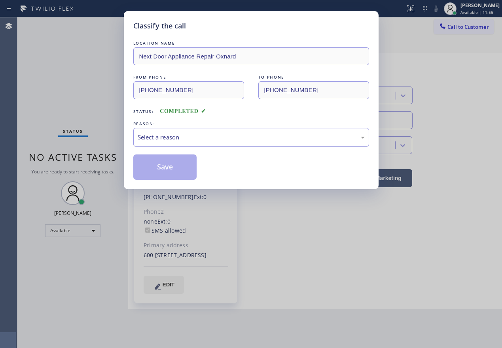
click at [183, 140] on div "Select a reason" at bounding box center [251, 137] width 227 height 9
click at [177, 174] on button "Save" at bounding box center [165, 167] width 64 height 25
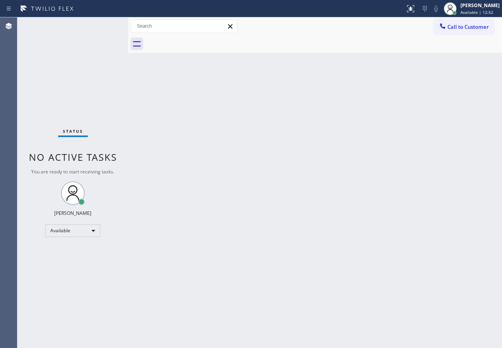
click at [453, 125] on div "Back to Dashboard Change Sender ID Customers Technicians Select a contact Outbo…" at bounding box center [314, 182] width 373 height 331
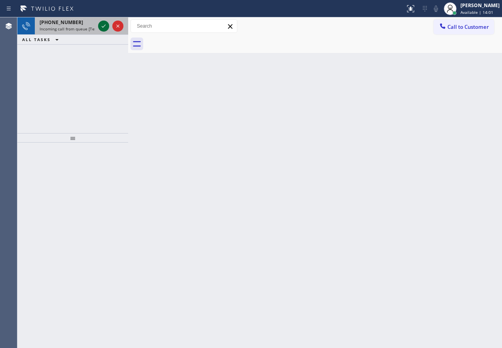
click at [103, 26] on icon at bounding box center [103, 25] width 9 height 9
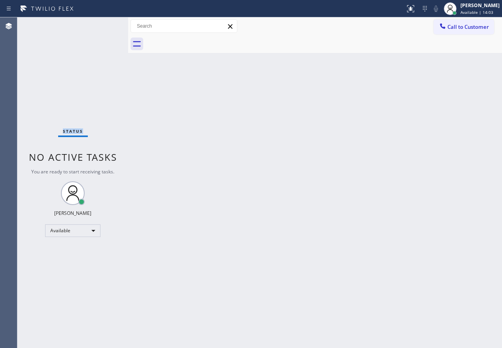
click at [103, 26] on div "Status No active tasks You are ready to start receiving tasks. Paula Arnado Ava…" at bounding box center [72, 182] width 111 height 331
click at [442, 201] on div "Back to Dashboard Change Sender ID Customers Technicians Select a contact Outbo…" at bounding box center [314, 182] width 373 height 331
click at [415, 4] on icon at bounding box center [409, 8] width 9 height 9
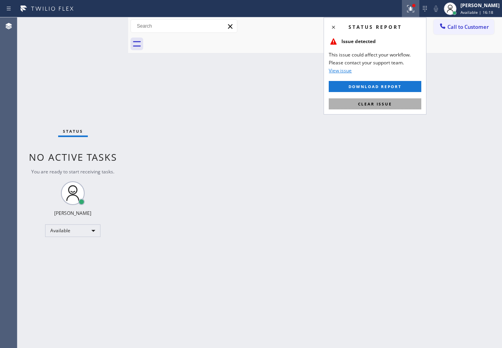
click at [381, 103] on span "Clear issue" at bounding box center [375, 104] width 34 height 6
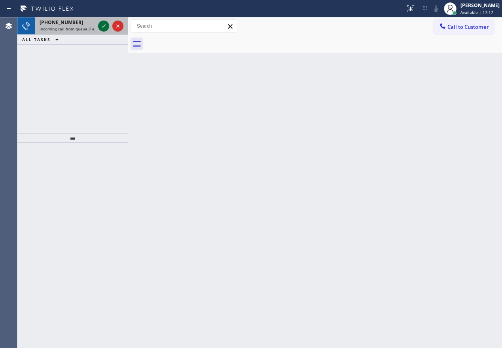
click at [100, 26] on icon at bounding box center [103, 25] width 9 height 9
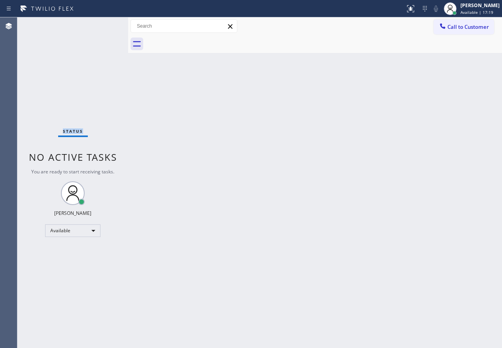
click at [101, 26] on div "Status No active tasks You are ready to start receiving tasks. Paula Arnado Ava…" at bounding box center [72, 182] width 111 height 331
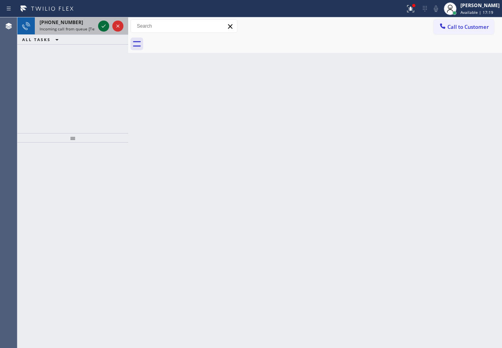
click at [106, 27] on icon at bounding box center [103, 25] width 9 height 9
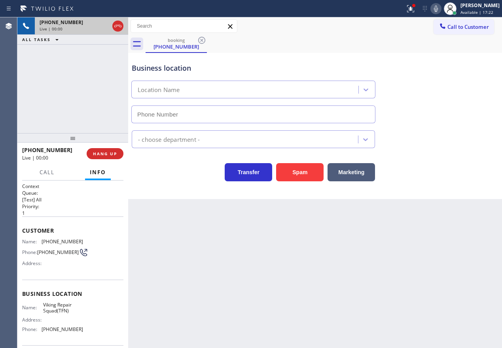
type input "(877) 280-4714"
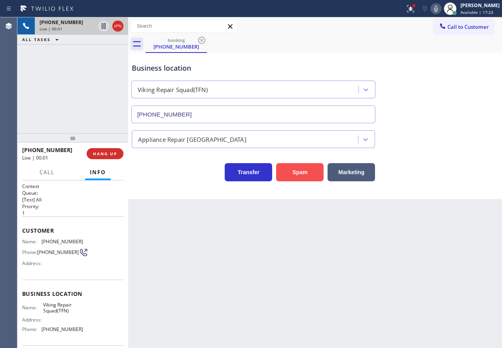
click at [284, 169] on button "Spam" at bounding box center [299, 172] width 47 height 18
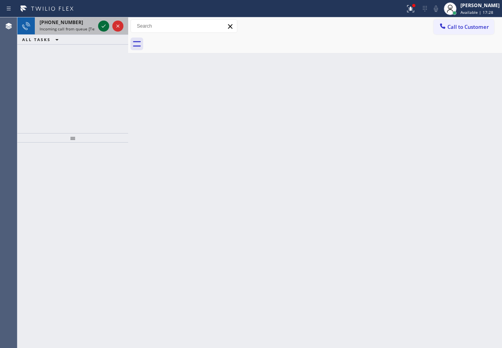
click at [100, 25] on icon at bounding box center [103, 25] width 9 height 9
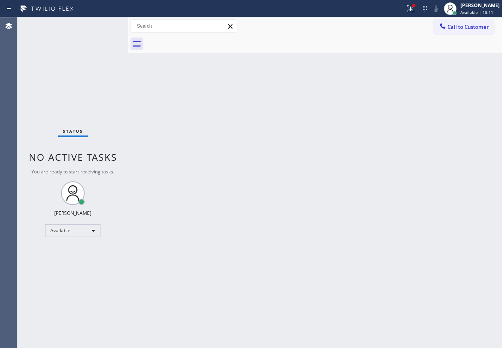
click at [100, 26] on div "Status No active tasks You are ready to start receiving tasks. Paula Arnado Ava…" at bounding box center [72, 182] width 111 height 331
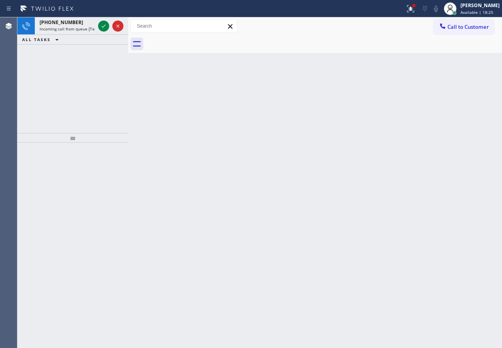
drag, startPoint x: 436, startPoint y: 260, endPoint x: 384, endPoint y: 236, distance: 57.7
click at [436, 260] on div "Back to Dashboard Change Sender ID Customers Technicians Select a contact Outbo…" at bounding box center [314, 182] width 373 height 331
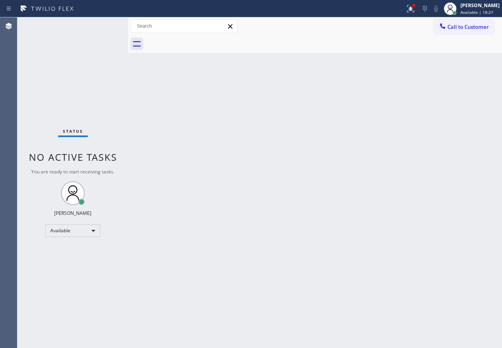
click at [103, 27] on div "Status No active tasks You are ready to start receiving tasks. Paula Arnado Ava…" at bounding box center [72, 182] width 111 height 331
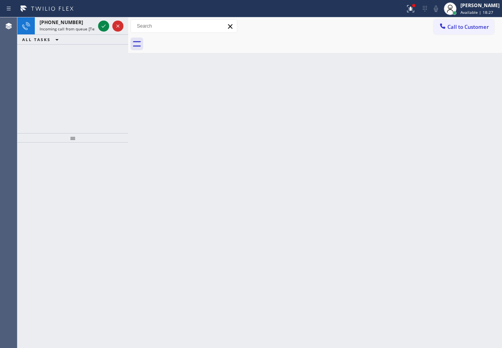
click at [103, 27] on icon at bounding box center [104, 26] width 4 height 3
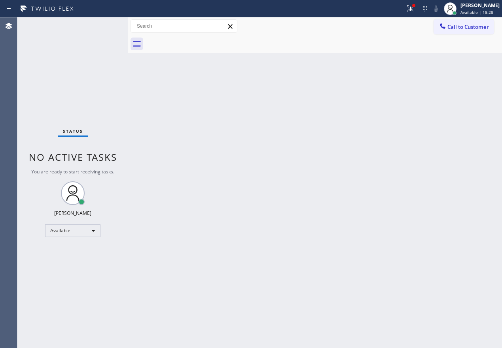
click at [103, 27] on div "Status No active tasks You are ready to start receiving tasks. Paula Arnado Ava…" at bounding box center [72, 182] width 111 height 331
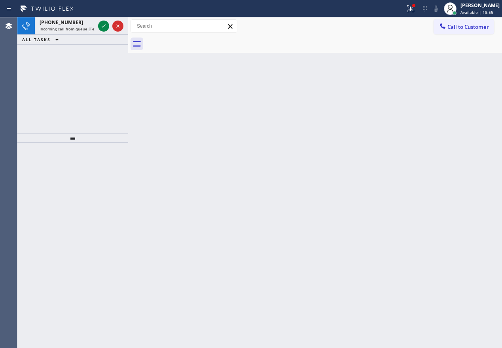
click at [422, 178] on div "Back to Dashboard Change Sender ID Customers Technicians Select a contact Outbo…" at bounding box center [314, 182] width 373 height 331
click at [104, 27] on icon at bounding box center [103, 25] width 9 height 9
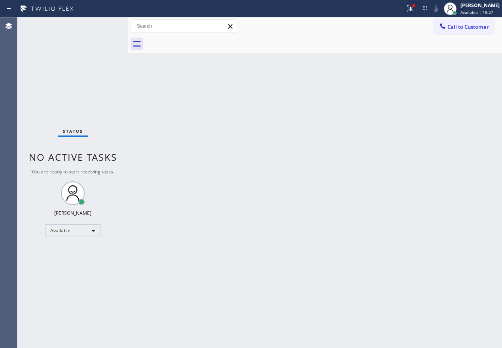
click at [275, 156] on div "Back to Dashboard Change Sender ID Customers Technicians Select a contact Outbo…" at bounding box center [314, 182] width 373 height 331
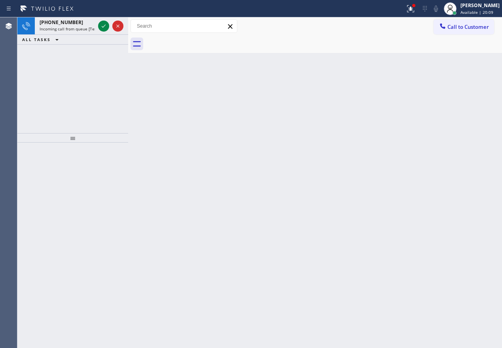
click at [473, 111] on div "Back to Dashboard Change Sender ID Customers Technicians Select a contact Outbo…" at bounding box center [314, 182] width 373 height 331
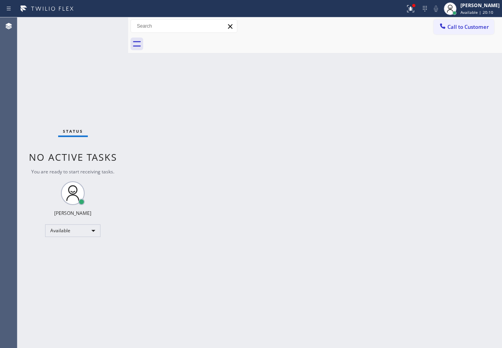
click at [104, 28] on div "Status No active tasks You are ready to start receiving tasks. Paula Arnado Ava…" at bounding box center [72, 182] width 111 height 331
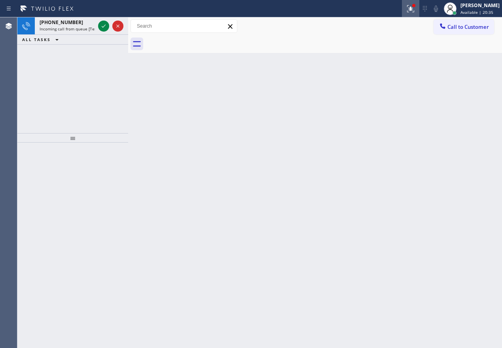
click at [412, 9] on div at bounding box center [410, 8] width 17 height 9
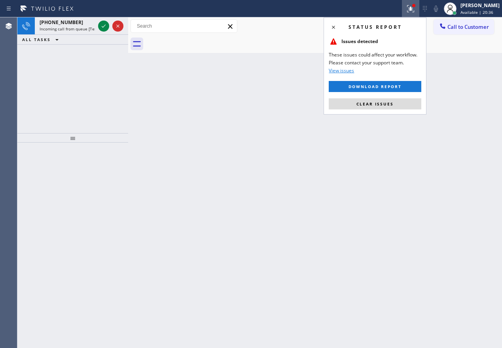
drag, startPoint x: 381, startPoint y: 108, endPoint x: 176, endPoint y: 99, distance: 205.3
click at [372, 107] on button "Clear issues" at bounding box center [374, 103] width 92 height 11
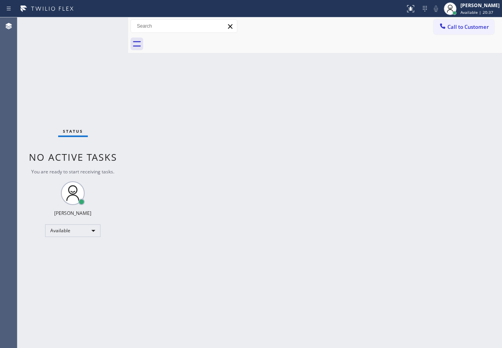
click at [100, 25] on div "Status No active tasks You are ready to start receiving tasks. Paula Arnado Ava…" at bounding box center [72, 182] width 111 height 331
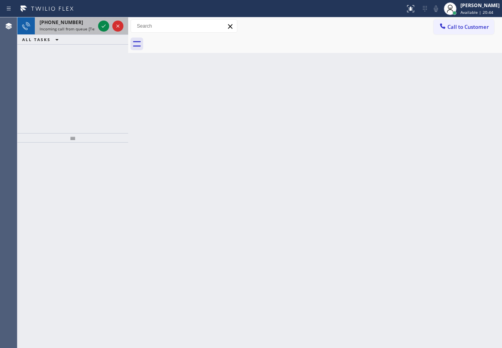
click at [98, 27] on div at bounding box center [110, 25] width 28 height 17
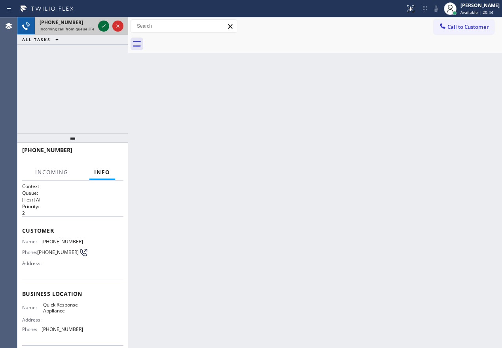
click at [99, 26] on icon at bounding box center [103, 25] width 9 height 9
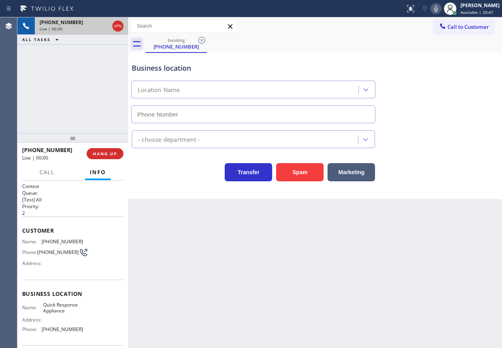
type input "(760) 332-0528"
click at [295, 170] on button "Spam" at bounding box center [299, 172] width 47 height 18
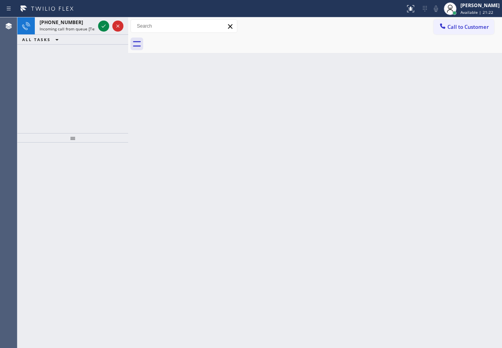
click at [450, 194] on div "Back to Dashboard Change Sender ID Customers Technicians Select a contact Outbo…" at bounding box center [314, 182] width 373 height 331
click at [103, 24] on icon at bounding box center [103, 25] width 9 height 9
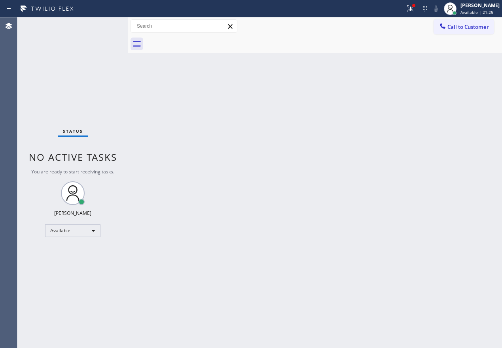
click at [103, 24] on div "Status No active tasks You are ready to start receiving tasks. Paula Arnado Ava…" at bounding box center [72, 182] width 111 height 331
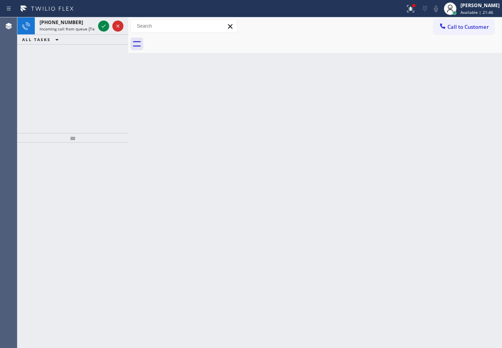
click at [460, 202] on div "Back to Dashboard Change Sender ID Customers Technicians Select a contact Outbo…" at bounding box center [314, 182] width 373 height 331
click at [104, 26] on icon at bounding box center [103, 25] width 9 height 9
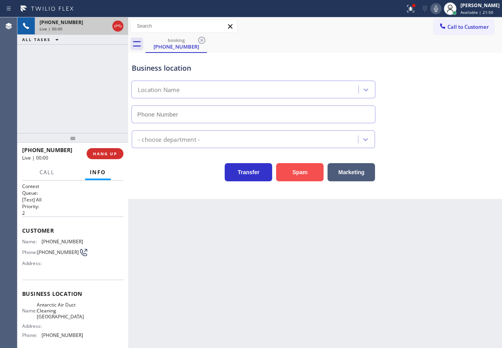
type input "(805) 549-4422"
click at [291, 174] on button "Spam" at bounding box center [299, 172] width 47 height 18
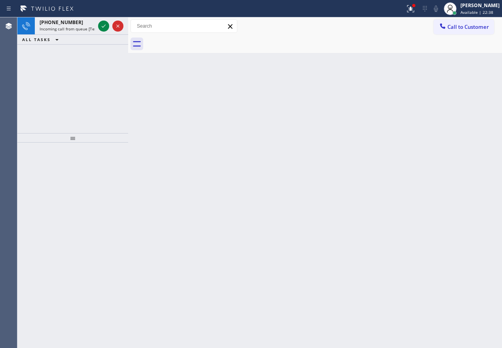
drag, startPoint x: 426, startPoint y: 117, endPoint x: 214, endPoint y: 49, distance: 222.5
click at [423, 116] on div "Back to Dashboard Change Sender ID Customers Technicians Select a contact Outbo…" at bounding box center [314, 182] width 373 height 331
click at [102, 26] on icon at bounding box center [104, 26] width 4 height 3
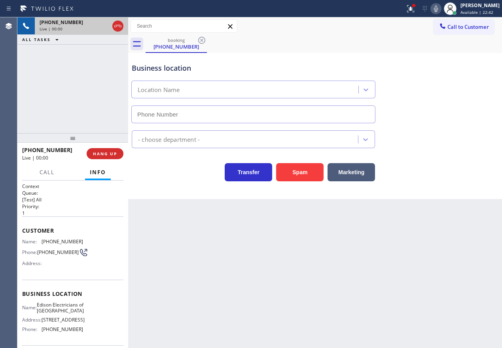
type input "(848) 306-0841"
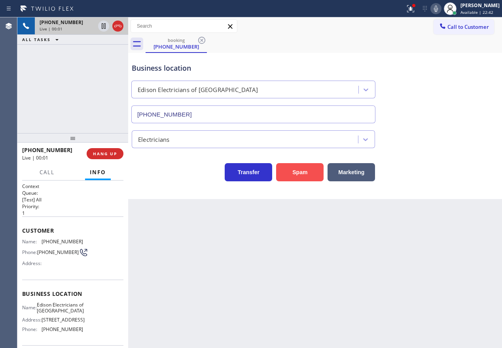
click at [295, 175] on button "Spam" at bounding box center [299, 172] width 47 height 18
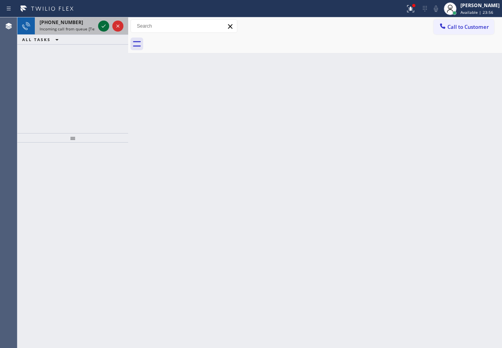
click at [100, 27] on icon at bounding box center [103, 25] width 9 height 9
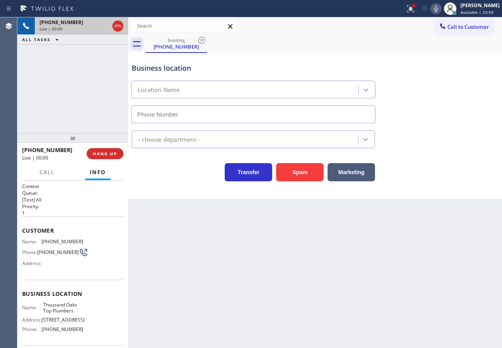
type input "(805) 301-5280"
click at [204, 113] on input "(805) 301-5280" at bounding box center [253, 115] width 244 height 18
click at [62, 309] on span "Thousand Oaks Top Plumbers" at bounding box center [63, 308] width 40 height 12
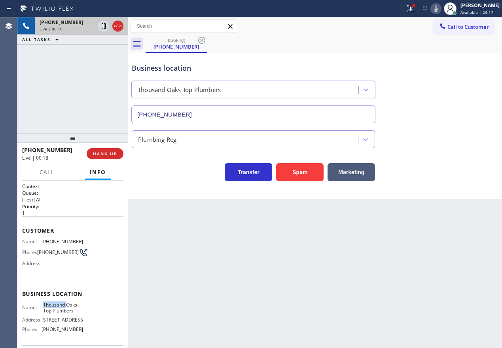
click at [62, 309] on span "Thousand Oaks Top Plumbers" at bounding box center [63, 308] width 40 height 12
click at [204, 110] on input "(805) 301-5280" at bounding box center [253, 115] width 244 height 18
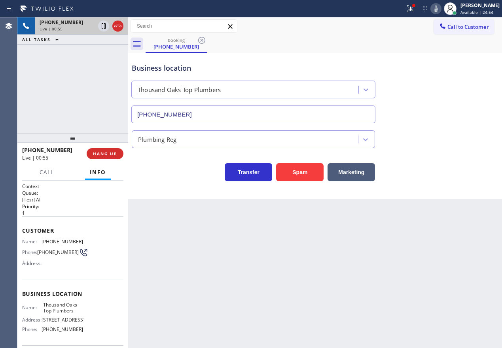
click at [53, 245] on div "Name: (818) 300-4103 Phone: (818) 300-4103 Address:" at bounding box center [52, 254] width 61 height 31
click at [415, 8] on icon at bounding box center [409, 8] width 9 height 9
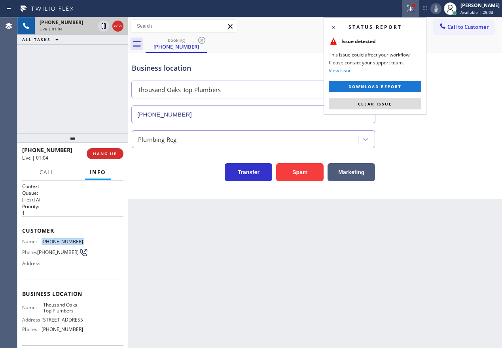
click at [359, 106] on span "Clear issue" at bounding box center [375, 104] width 34 height 6
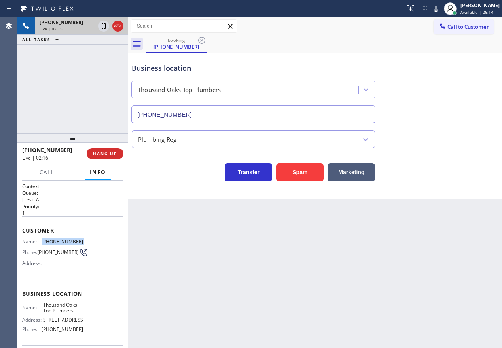
drag, startPoint x: 440, startPoint y: 8, endPoint x: 428, endPoint y: 9, distance: 12.7
click at [440, 9] on icon at bounding box center [435, 8] width 9 height 9
click at [99, 156] on span "HANG UP" at bounding box center [105, 154] width 24 height 6
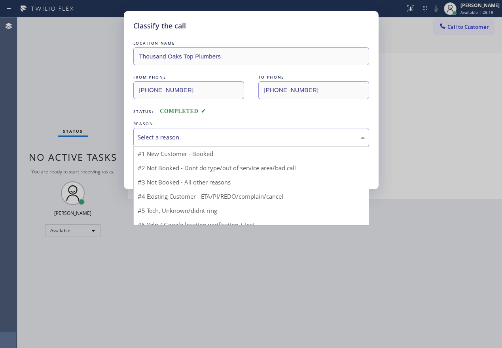
click at [176, 138] on div "Select a reason" at bounding box center [251, 137] width 227 height 9
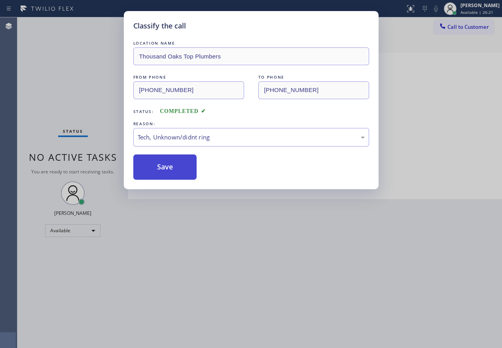
click at [165, 173] on button "Save" at bounding box center [165, 167] width 64 height 25
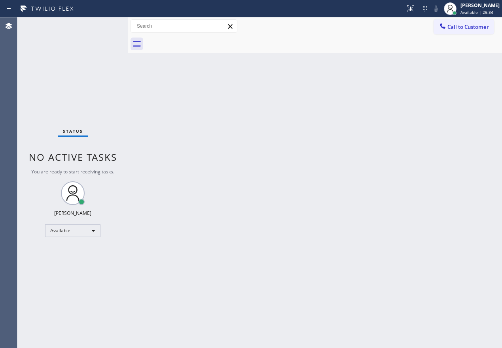
click at [98, 49] on div "Status No active tasks You are ready to start receiving tasks. Paula Arnado Ava…" at bounding box center [72, 182] width 111 height 331
drag, startPoint x: 469, startPoint y: 271, endPoint x: 417, endPoint y: 200, distance: 88.5
click at [469, 271] on div "Back to Dashboard Change Sender ID Customers Technicians Select a contact Outbo…" at bounding box center [314, 182] width 373 height 331
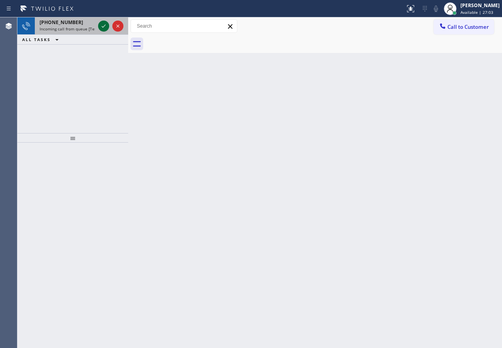
click at [103, 25] on icon at bounding box center [103, 25] width 9 height 9
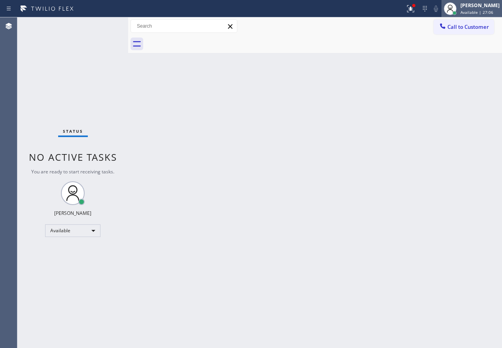
click at [492, 8] on div "Paula Arnado" at bounding box center [479, 5] width 39 height 7
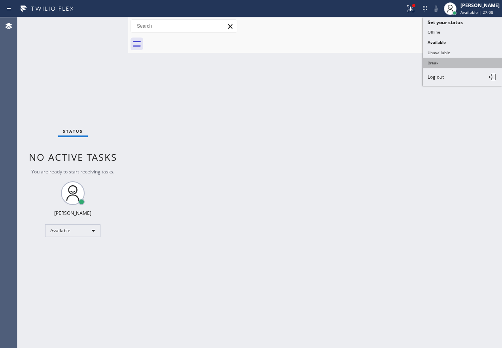
click at [429, 60] on button "Break" at bounding box center [461, 63] width 79 height 10
